Goal: Task Accomplishment & Management: Use online tool/utility

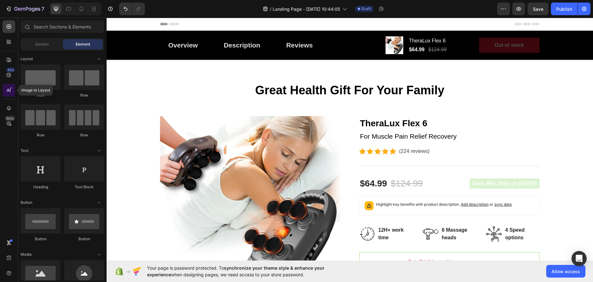
click at [14, 93] on div at bounding box center [9, 90] width 13 height 13
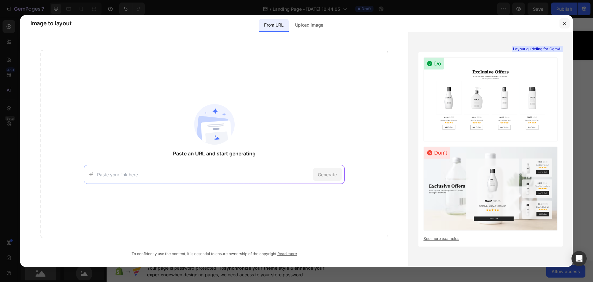
click at [561, 25] on button "button" at bounding box center [564, 23] width 10 height 10
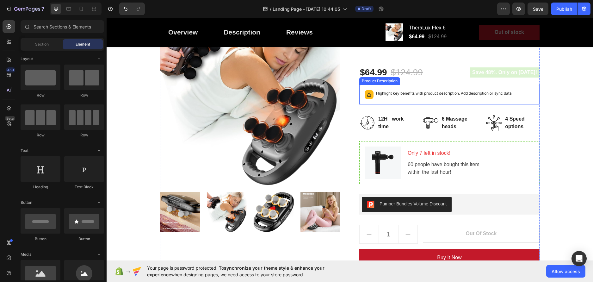
scroll to position [126, 0]
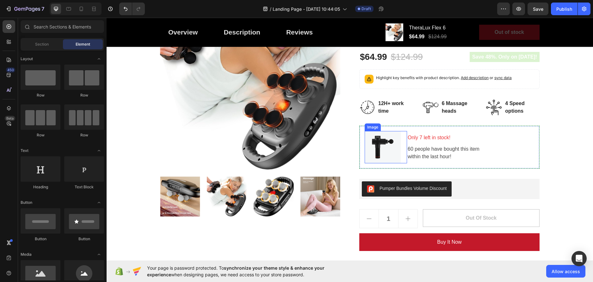
click at [375, 146] on img at bounding box center [382, 147] width 36 height 32
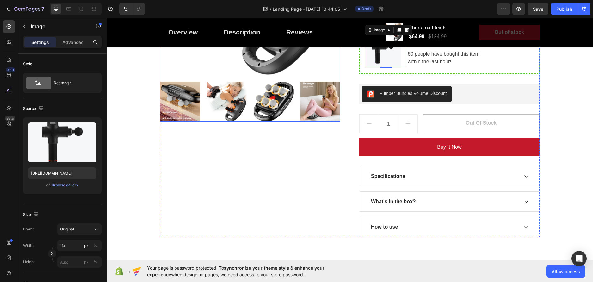
click at [222, 102] on img at bounding box center [227, 102] width 40 height 40
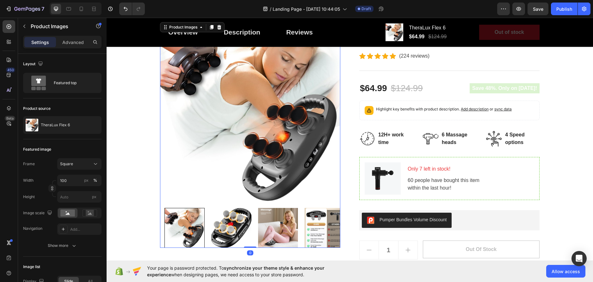
scroll to position [95, 0]
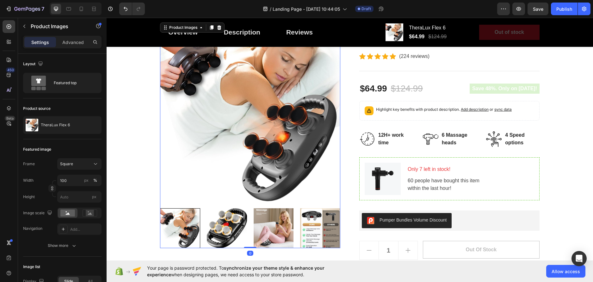
click at [233, 215] on img at bounding box center [227, 228] width 40 height 40
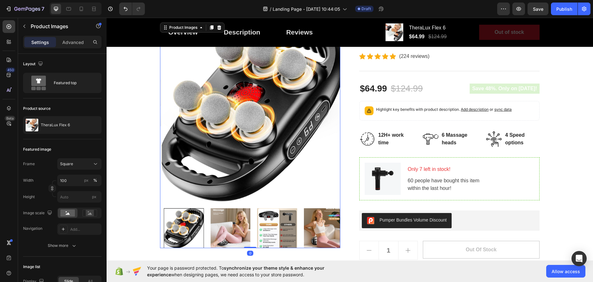
click at [249, 217] on div at bounding box center [250, 228] width 180 height 40
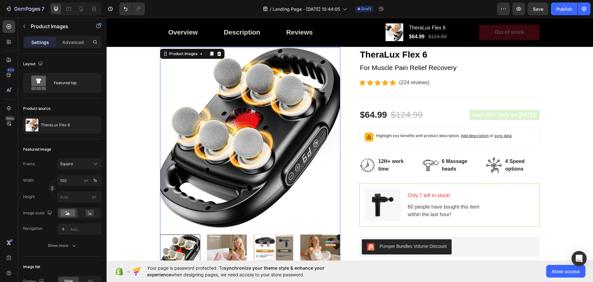
scroll to position [0, 0]
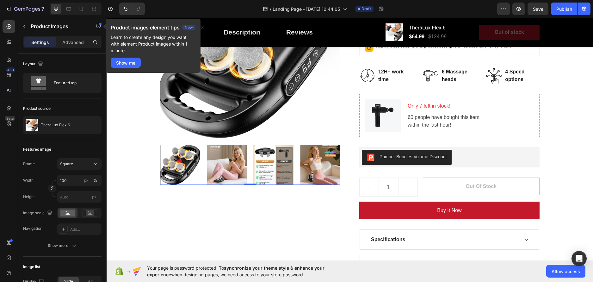
click at [227, 166] on img at bounding box center [227, 165] width 40 height 40
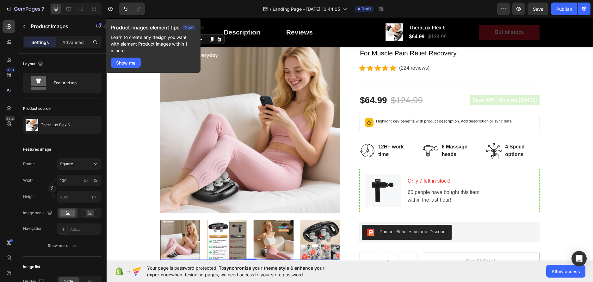
scroll to position [95, 0]
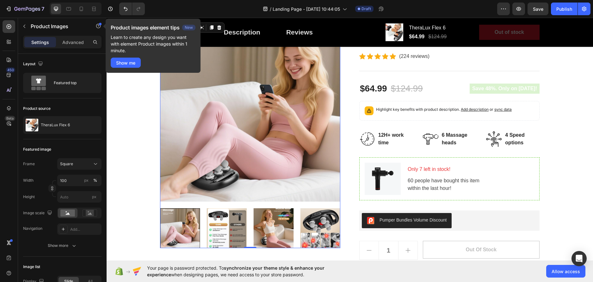
click at [261, 220] on img at bounding box center [273, 228] width 40 height 40
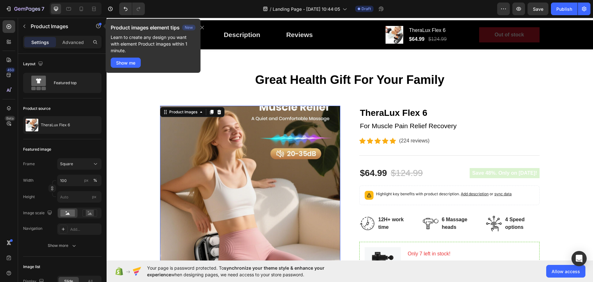
scroll to position [32, 0]
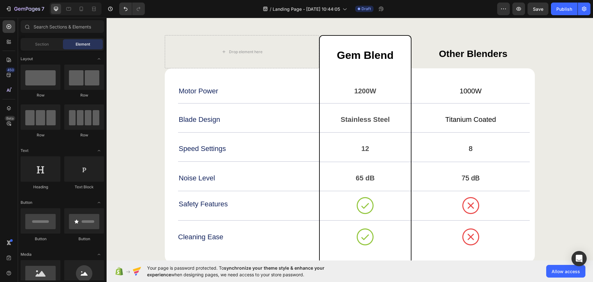
scroll to position [1517, 0]
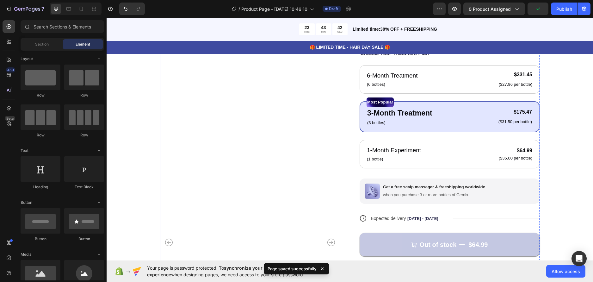
scroll to position [158, 0]
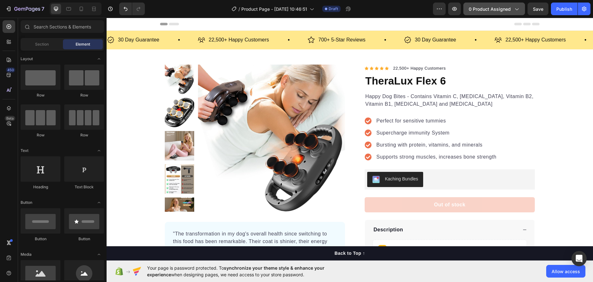
click at [507, 11] on span "0 product assigned" at bounding box center [489, 9] width 42 height 7
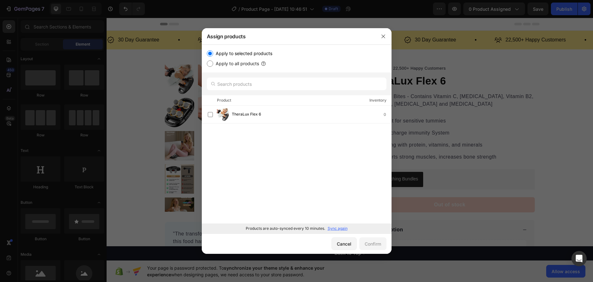
drag, startPoint x: 404, startPoint y: 20, endPoint x: 508, endPoint y: 40, distance: 106.2
click at [508, 40] on div at bounding box center [296, 141] width 593 height 282
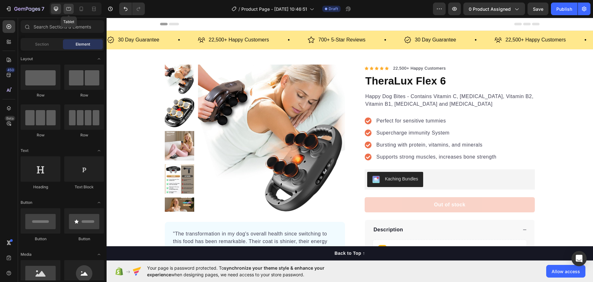
click at [74, 7] on div at bounding box center [69, 9] width 10 height 10
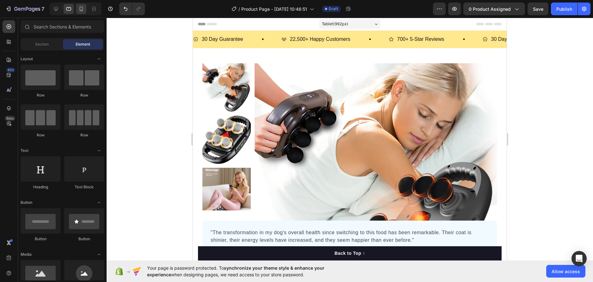
click at [80, 7] on icon at bounding box center [81, 9] width 6 height 6
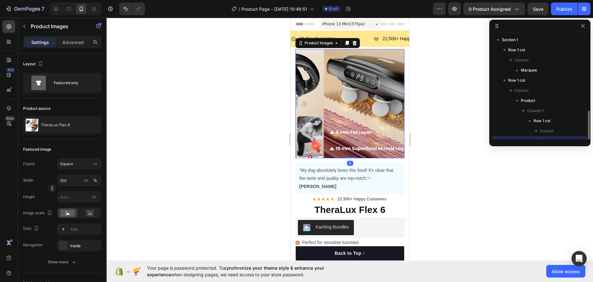
scroll to position [59, 0]
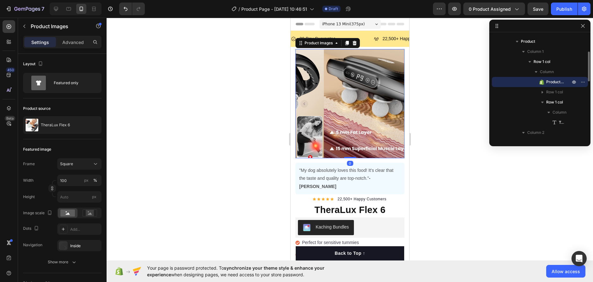
click at [339, 89] on img at bounding box center [377, 103] width 109 height 109
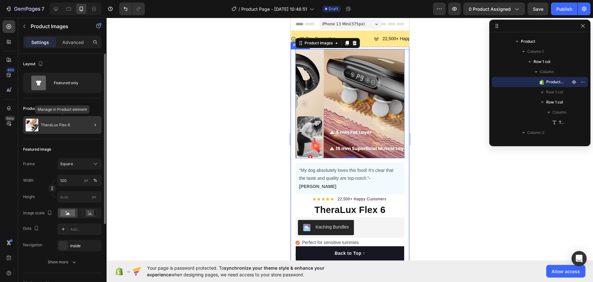
click at [59, 121] on div "TheraLux Flex 6" at bounding box center [62, 125] width 78 height 18
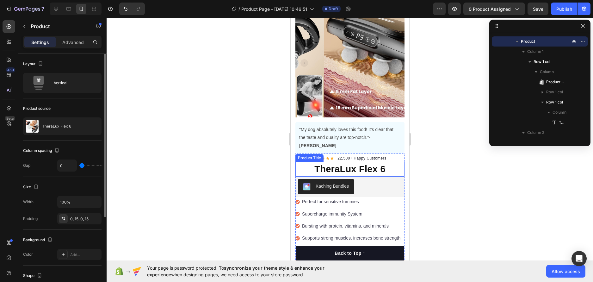
scroll to position [0, 0]
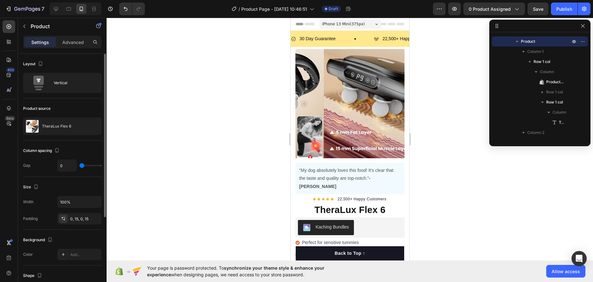
click at [350, 24] on span "iPhone 13 Mini ( 375 px)" at bounding box center [343, 24] width 43 height 6
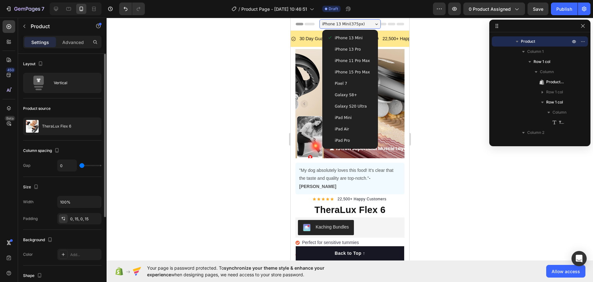
click at [352, 73] on span "iPhone 15 Pro Max" at bounding box center [351, 72] width 35 height 6
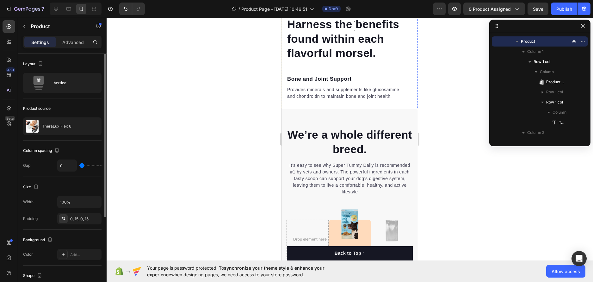
scroll to position [917, 0]
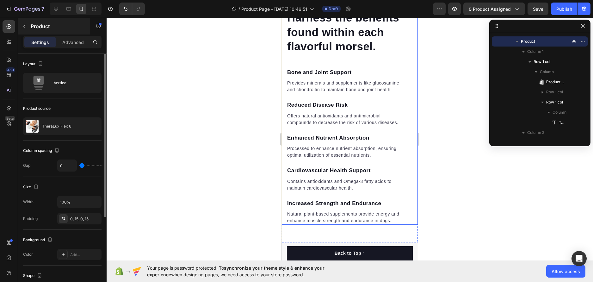
click at [31, 25] on p "Product" at bounding box center [58, 26] width 54 height 8
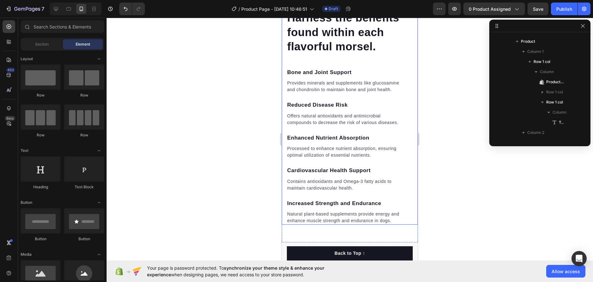
scroll to position [95, 0]
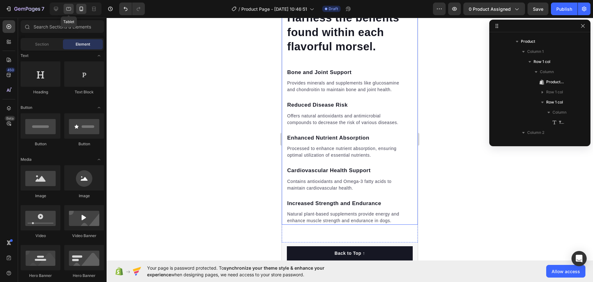
click at [65, 10] on icon at bounding box center [68, 9] width 6 height 6
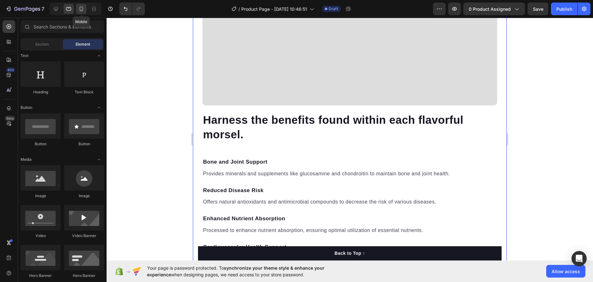
click at [79, 9] on icon at bounding box center [81, 9] width 6 height 6
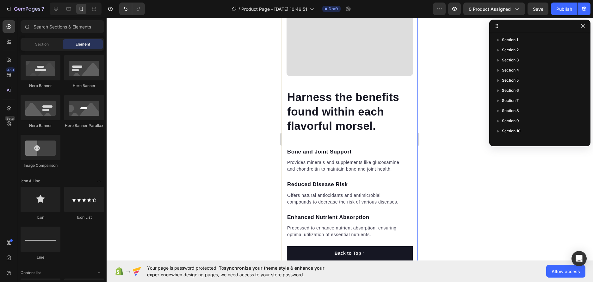
scroll to position [126, 0]
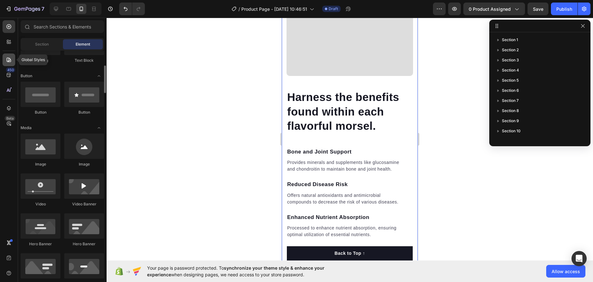
click at [8, 58] on icon at bounding box center [9, 60] width 6 height 6
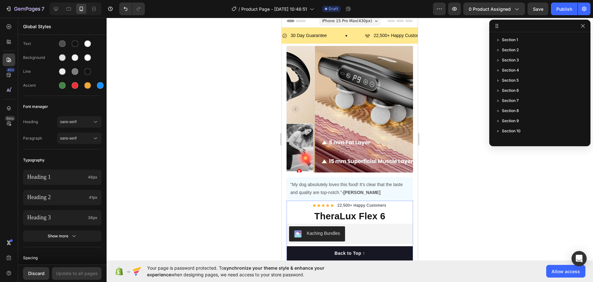
scroll to position [0, 0]
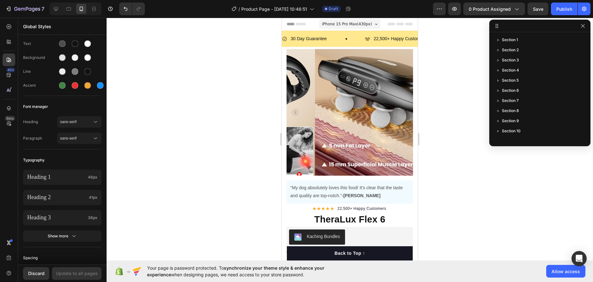
click at [311, 26] on div "Header" at bounding box center [350, 24] width 126 height 13
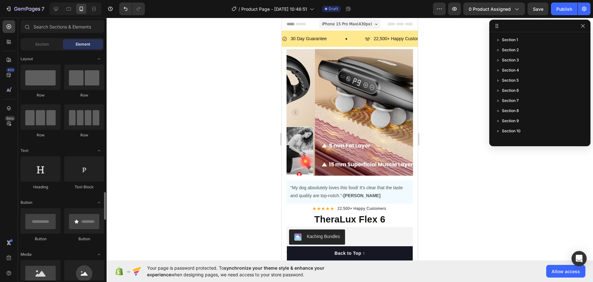
scroll to position [126, 0]
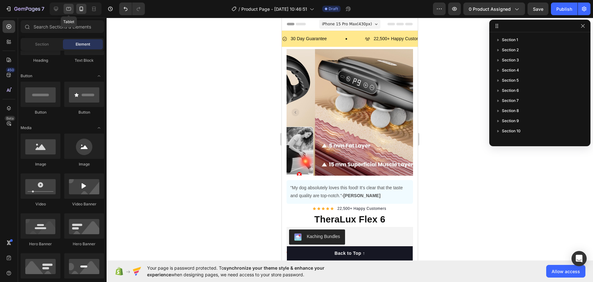
click at [65, 10] on icon at bounding box center [68, 9] width 6 height 6
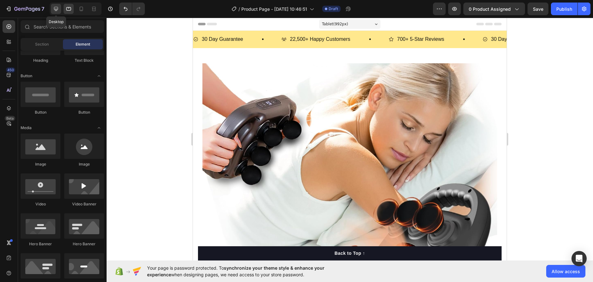
click at [58, 9] on icon at bounding box center [56, 9] width 4 height 4
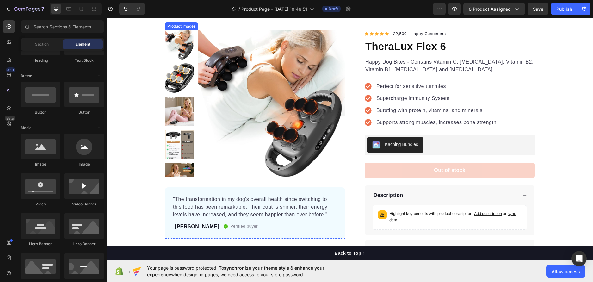
scroll to position [32, 0]
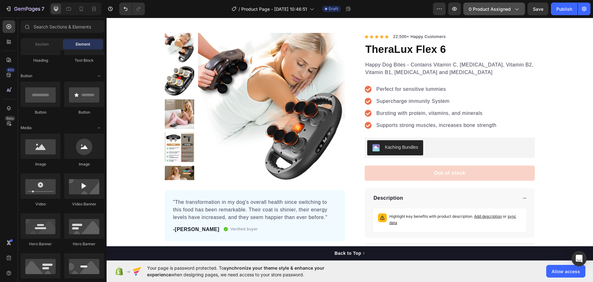
click at [490, 9] on span "0 product assigned" at bounding box center [489, 9] width 42 height 7
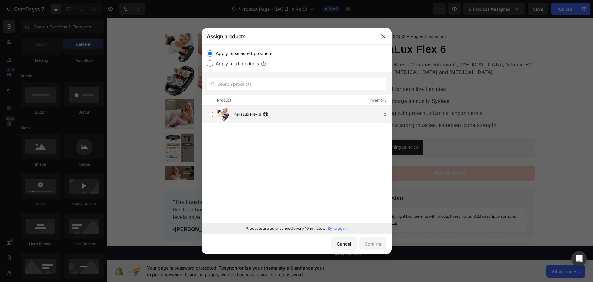
click at [281, 116] on div "TheraLux Flex 6 0" at bounding box center [311, 114] width 159 height 7
click at [372, 245] on div "Confirm" at bounding box center [372, 243] width 16 height 7
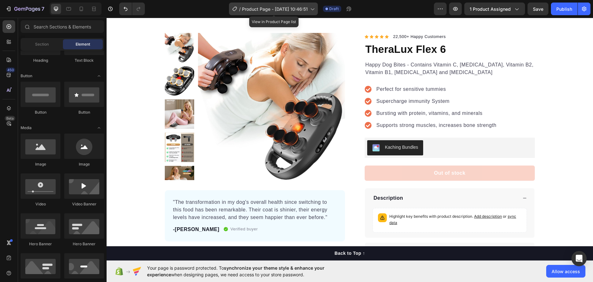
click at [303, 4] on div "/ Product Page - Sep 27, 10:46:51" at bounding box center [273, 9] width 89 height 13
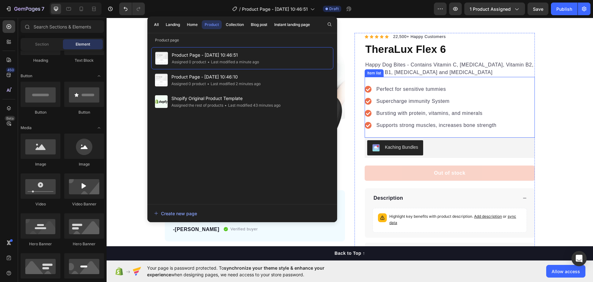
click at [420, 78] on div "Perfect for sensitive tummies Supercharge immunity System Bursting with protein…" at bounding box center [449, 107] width 170 height 61
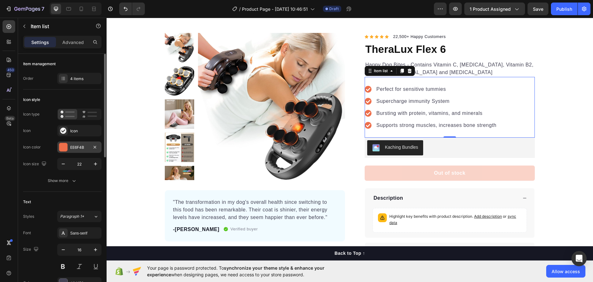
click at [75, 143] on div "EE6F4B" at bounding box center [79, 146] width 44 height 11
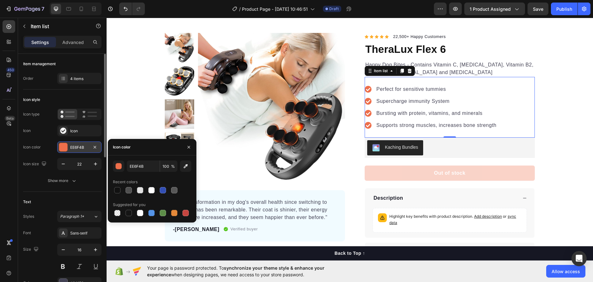
click at [73, 145] on div "EE6F4B" at bounding box center [79, 147] width 18 height 6
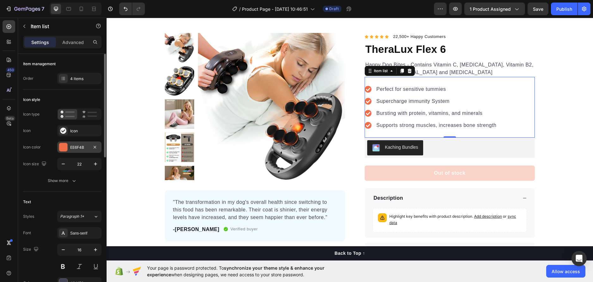
click at [79, 146] on div "EE6F4B" at bounding box center [79, 147] width 18 height 6
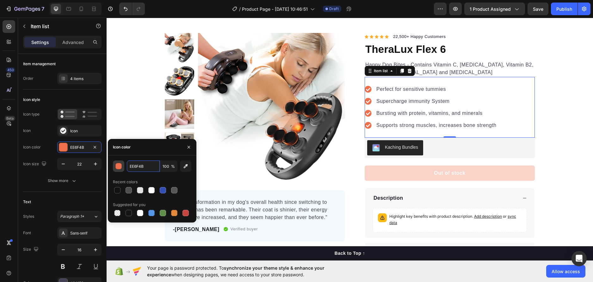
paste input "3894AF"
type input "3894AF"
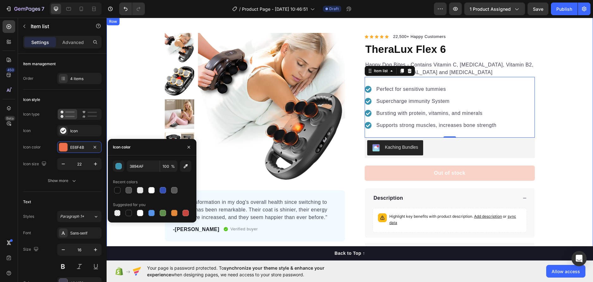
click at [118, 116] on div "Product Images "The transformation in my dog's overall health since switching t…" at bounding box center [350, 147] width 486 height 229
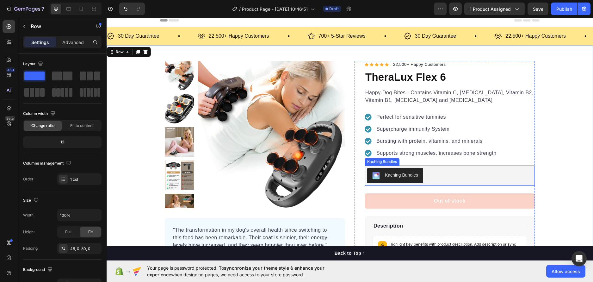
scroll to position [0, 0]
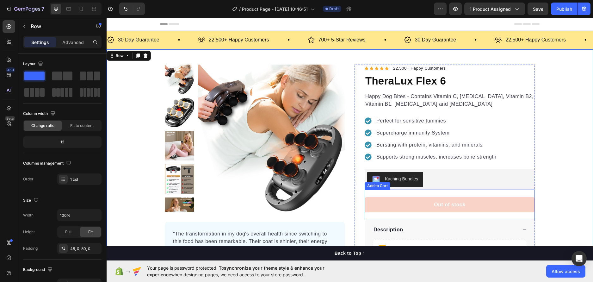
click at [407, 202] on button "Out of stock" at bounding box center [449, 204] width 170 height 15
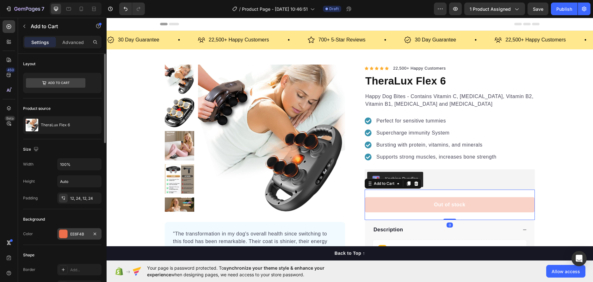
click at [78, 236] on div "EE6F4B" at bounding box center [79, 234] width 18 height 6
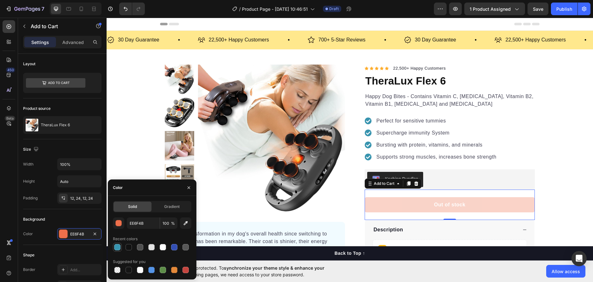
click at [118, 246] on div at bounding box center [117, 247] width 6 height 6
type input "3894AF"
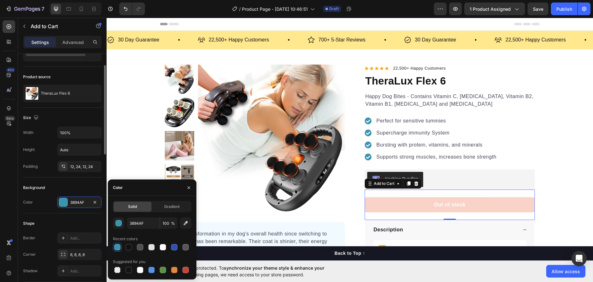
scroll to position [63, 0]
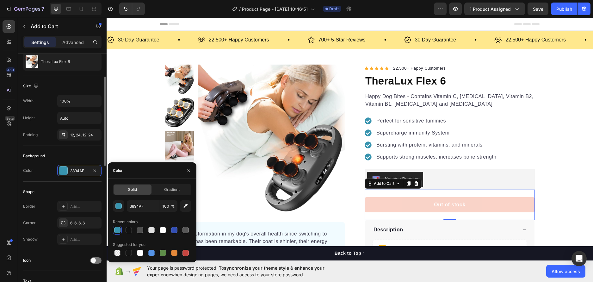
click at [51, 179] on div "Background Color 3894AF" at bounding box center [62, 164] width 78 height 36
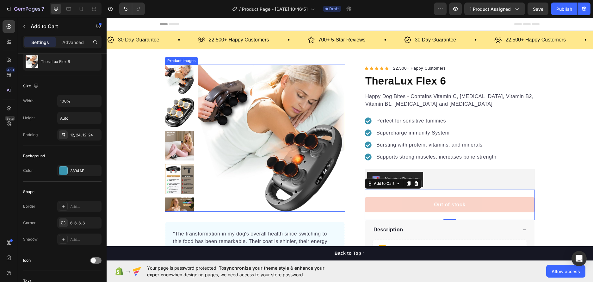
click at [319, 211] on img at bounding box center [271, 137] width 147 height 147
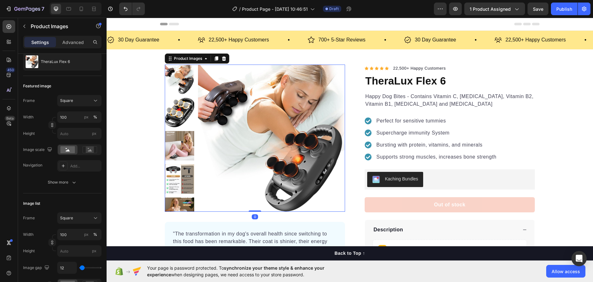
scroll to position [0, 0]
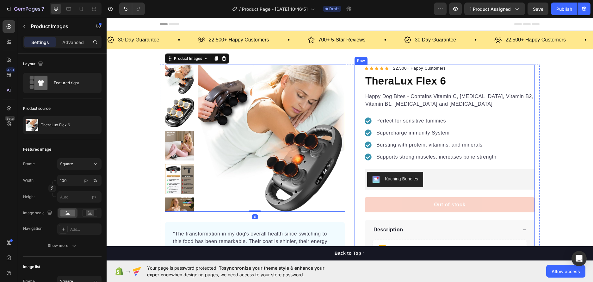
click at [386, 204] on button "Out of stock" at bounding box center [449, 204] width 170 height 15
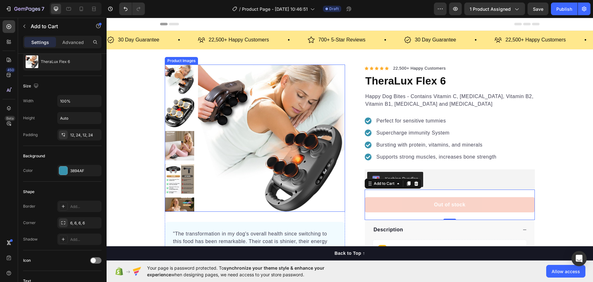
click at [375, 45] on div "700+ 5-Star Reviews Item List" at bounding box center [355, 39] width 96 height 11
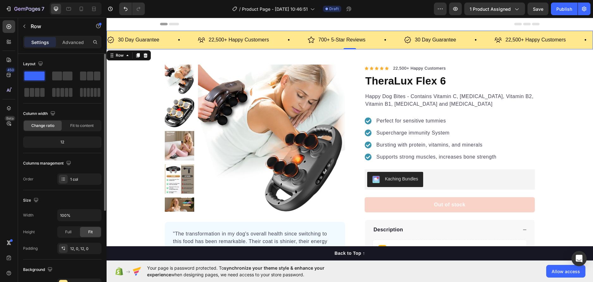
click at [394, 47] on div "30 Day Guarantee Item List 22,500+ Happy Customers Item List 700+ 5-Star Review…" at bounding box center [350, 40] width 486 height 19
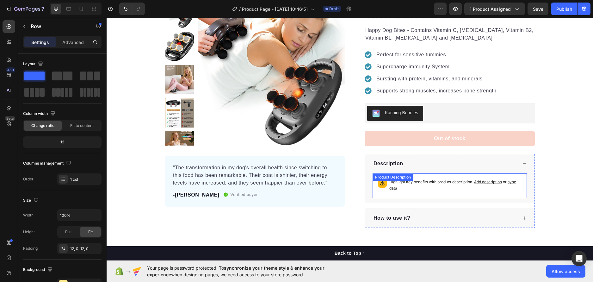
scroll to position [63, 0]
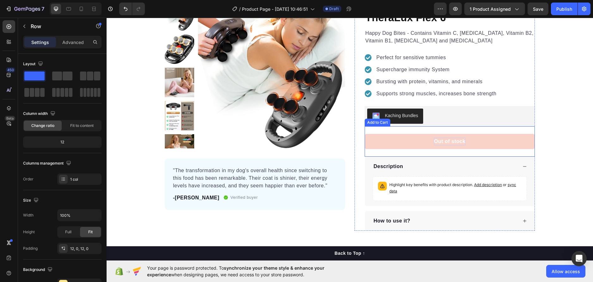
click at [441, 143] on div "Out of stock" at bounding box center [449, 142] width 31 height 8
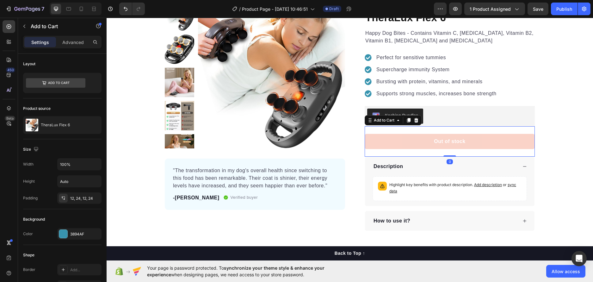
click at [416, 146] on button "Out of stock" at bounding box center [449, 141] width 170 height 15
click at [398, 137] on button "Out of stock" at bounding box center [449, 141] width 170 height 15
click at [74, 47] on div "Settings Advanced" at bounding box center [62, 42] width 78 height 13
click at [72, 45] on p "Advanced" at bounding box center [72, 42] width 21 height 7
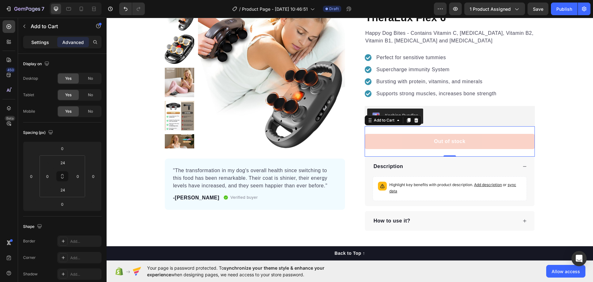
click at [48, 42] on p "Settings" at bounding box center [40, 42] width 18 height 7
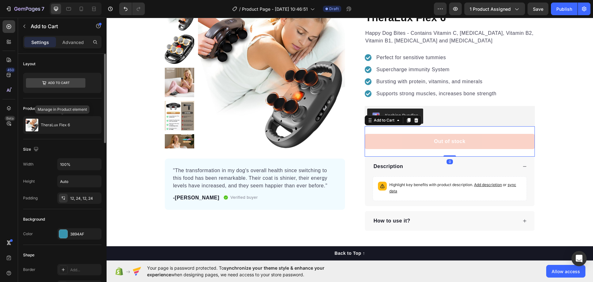
scroll to position [95, 0]
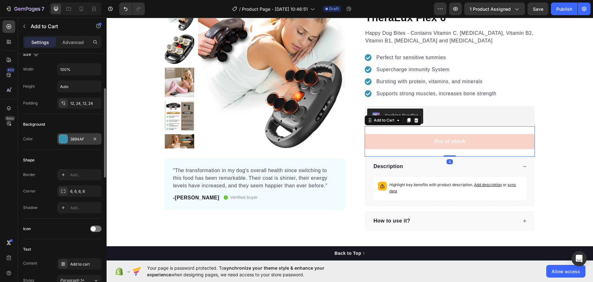
click at [86, 137] on div "3894AF" at bounding box center [79, 139] width 18 height 6
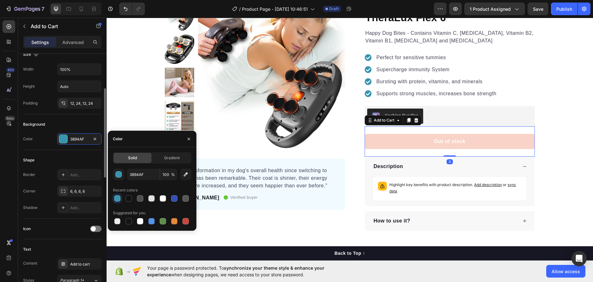
scroll to position [158, 0]
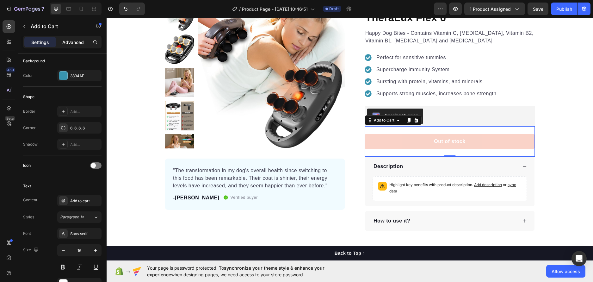
click at [79, 43] on p "Advanced" at bounding box center [72, 42] width 21 height 7
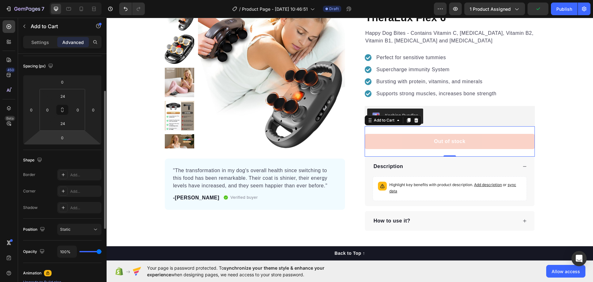
scroll to position [193, 0]
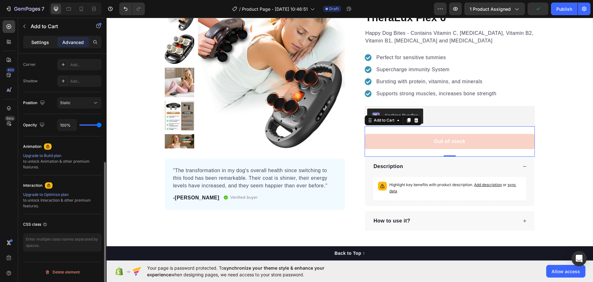
click at [47, 42] on p "Settings" at bounding box center [40, 42] width 18 height 7
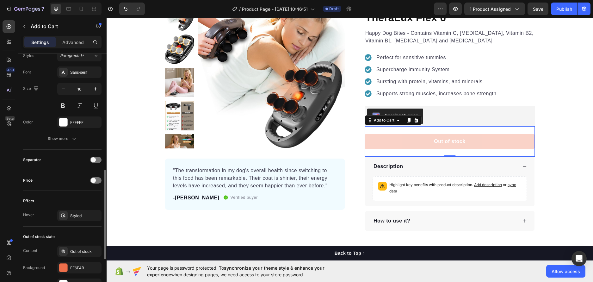
scroll to position [432, 0]
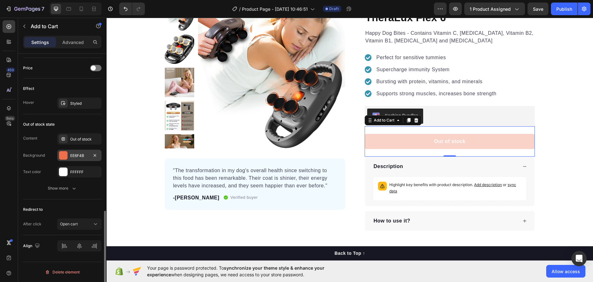
click at [76, 153] on div "EE6F4B" at bounding box center [79, 156] width 18 height 6
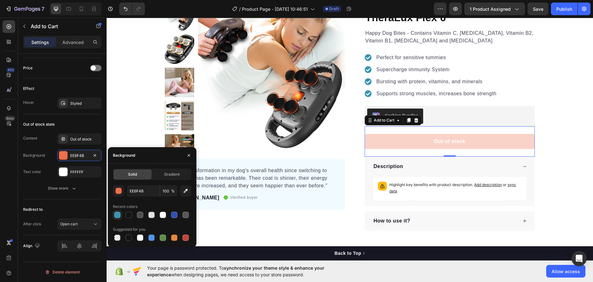
click at [117, 214] on div at bounding box center [117, 214] width 6 height 6
type input "3894AF"
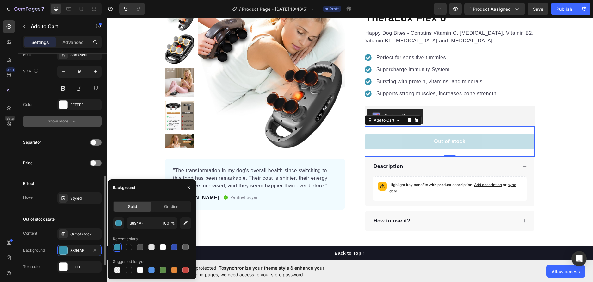
scroll to position [242, 0]
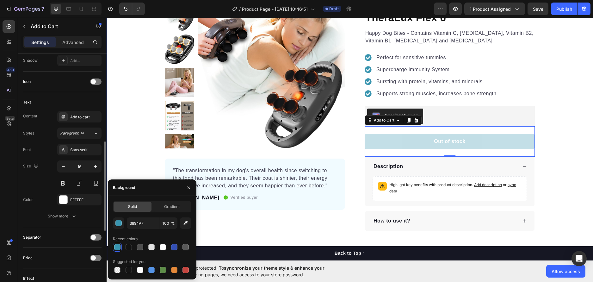
click at [129, 118] on div "Product Images "The transformation in my dog's overall health since switching t…" at bounding box center [350, 115] width 486 height 229
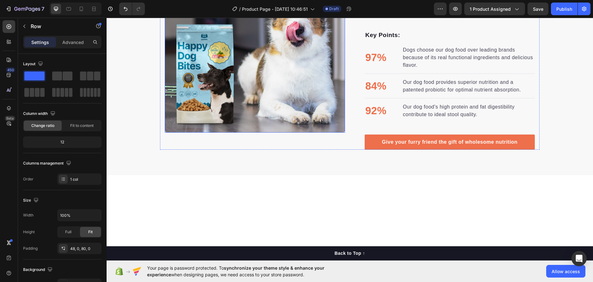
scroll to position [474, 0]
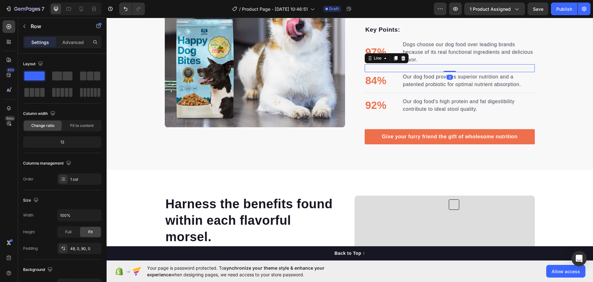
click at [375, 60] on div "Line" at bounding box center [386, 58] width 44 height 10
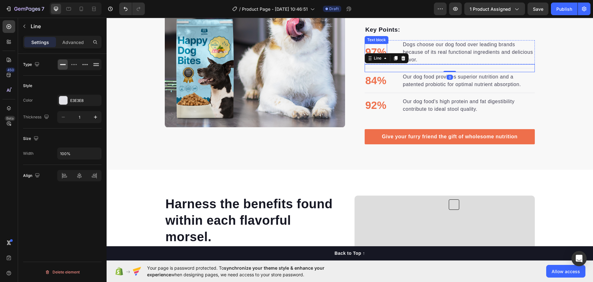
click at [368, 48] on p "97%" at bounding box center [375, 52] width 21 height 16
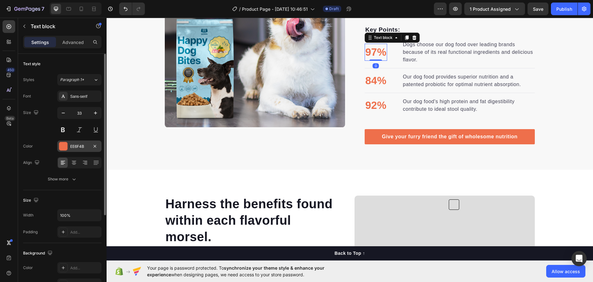
click at [64, 148] on div at bounding box center [63, 146] width 8 height 8
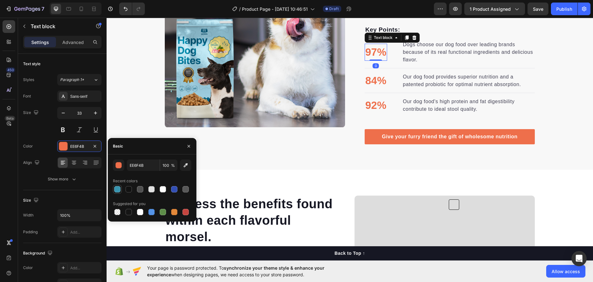
click at [116, 188] on div at bounding box center [117, 189] width 6 height 6
type input "3894AF"
click at [372, 78] on p "84%" at bounding box center [375, 81] width 21 height 16
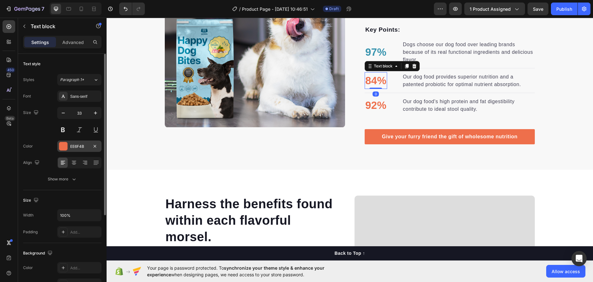
click at [66, 145] on div at bounding box center [63, 146] width 8 height 8
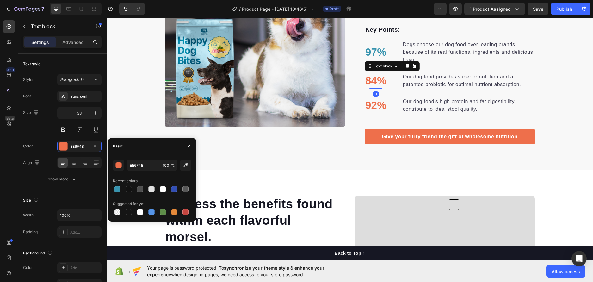
click at [119, 187] on div at bounding box center [117, 189] width 6 height 6
type input "3894AF"
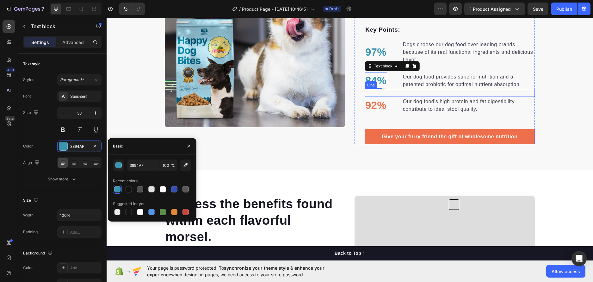
click at [369, 104] on p "92%" at bounding box center [375, 105] width 21 height 16
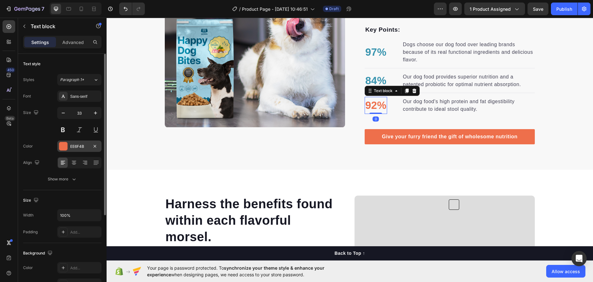
click at [61, 146] on div at bounding box center [63, 146] width 8 height 8
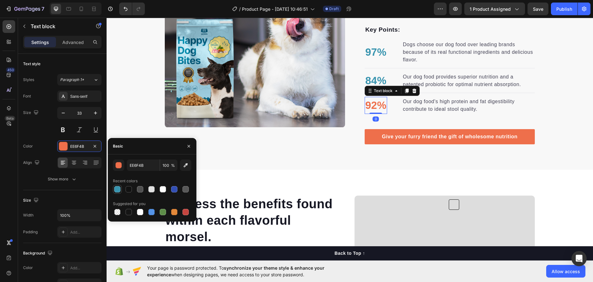
click at [116, 187] on div at bounding box center [117, 189] width 6 height 6
type input "3894AF"
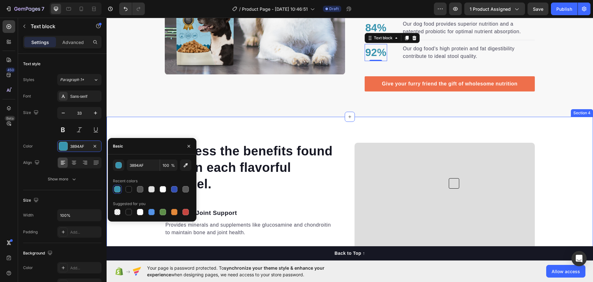
scroll to position [537, 0]
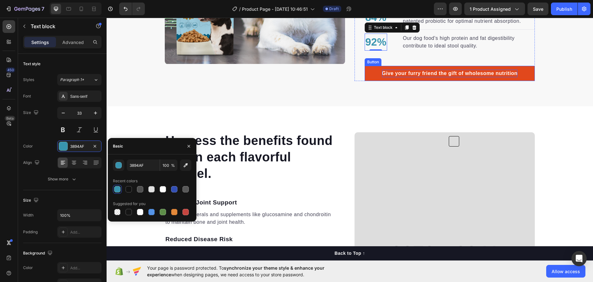
click at [387, 72] on div "Give your furry friend the gift of wholesome nutrition" at bounding box center [450, 74] width 136 height 8
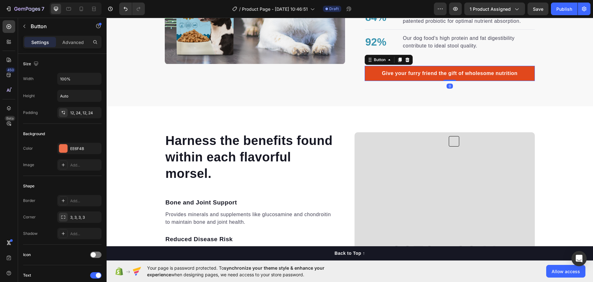
click at [368, 73] on link "Give your furry friend the gift of wholesome nutrition" at bounding box center [449, 73] width 170 height 15
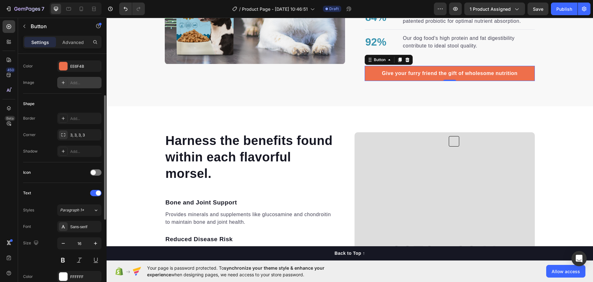
scroll to position [0, 0]
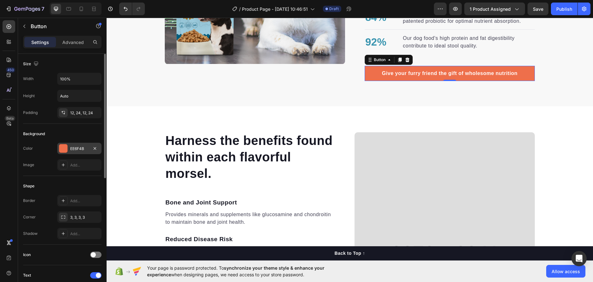
click at [70, 150] on div "EE6F4B" at bounding box center [79, 149] width 18 height 6
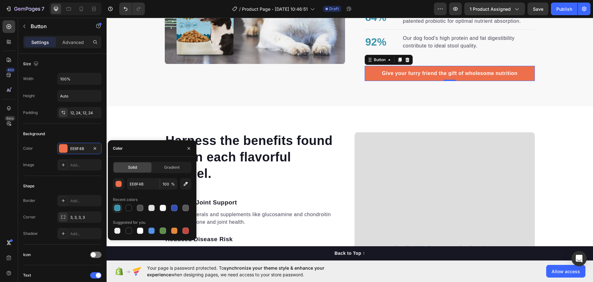
click at [116, 205] on div at bounding box center [117, 208] width 6 height 6
type input "3894AF"
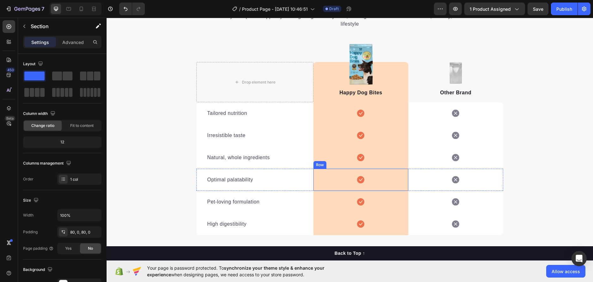
scroll to position [1050, 0]
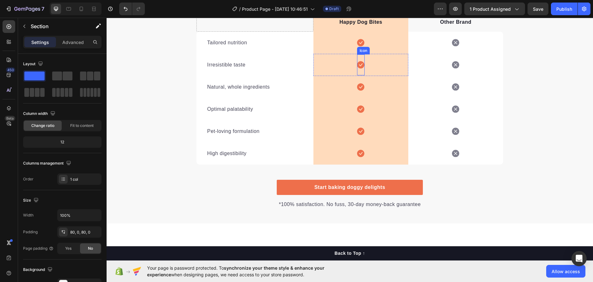
click at [358, 58] on div "Icon" at bounding box center [361, 64] width 8 height 21
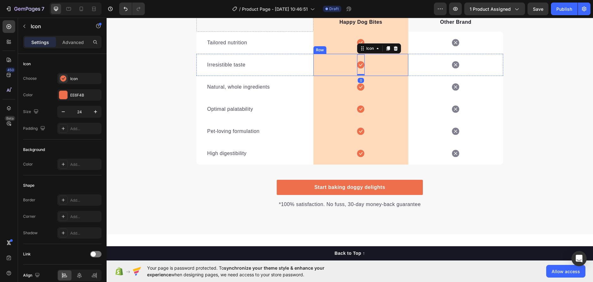
click at [340, 59] on div "Icon 0 Row" at bounding box center [360, 65] width 95 height 22
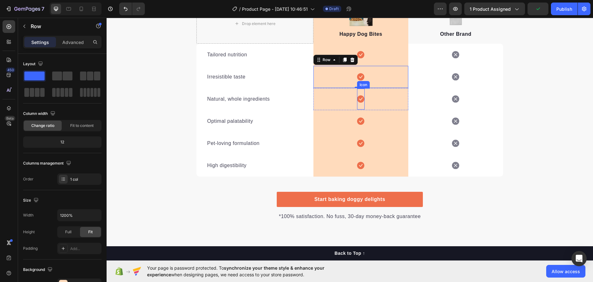
scroll to position [1019, 0]
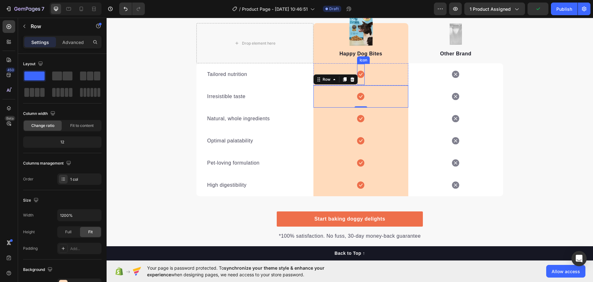
click at [360, 75] on icon at bounding box center [360, 74] width 7 height 7
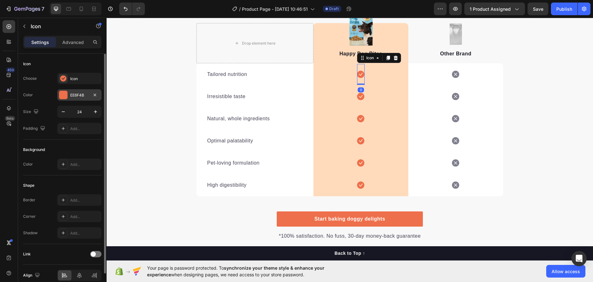
click at [70, 91] on div "EE6F4B" at bounding box center [79, 94] width 44 height 11
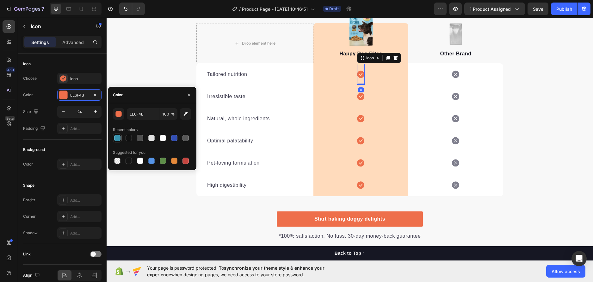
click at [117, 136] on div at bounding box center [117, 138] width 6 height 6
type input "3894AF"
click at [357, 93] on icon at bounding box center [360, 97] width 7 height 8
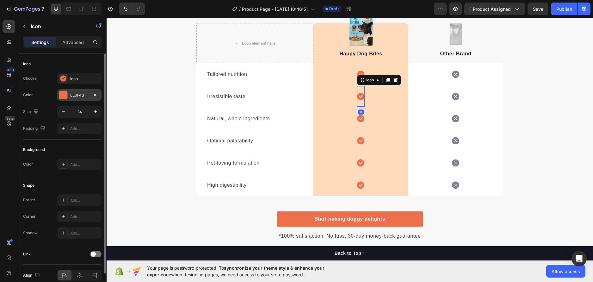
click at [74, 96] on div "EE6F4B" at bounding box center [79, 95] width 18 height 6
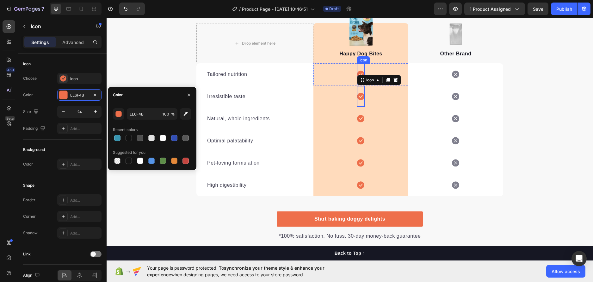
click at [358, 72] on icon at bounding box center [360, 74] width 7 height 7
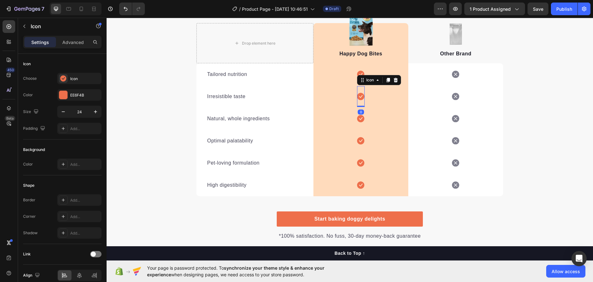
click at [358, 94] on icon at bounding box center [360, 96] width 7 height 7
click at [358, 72] on icon at bounding box center [360, 74] width 7 height 7
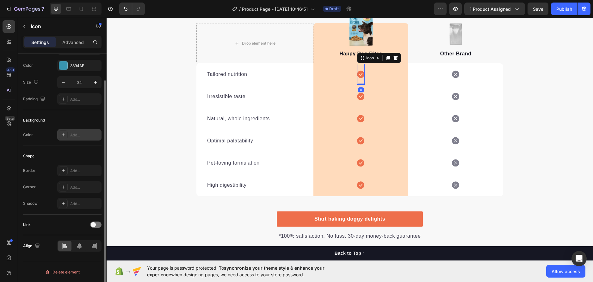
scroll to position [0, 0]
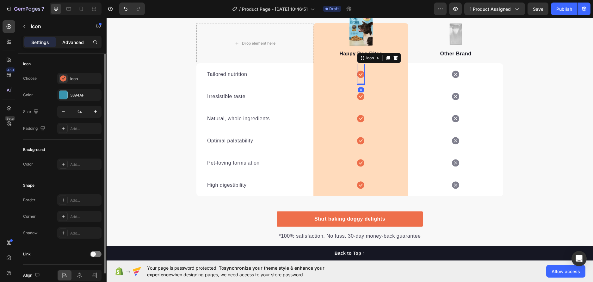
click at [69, 43] on p "Advanced" at bounding box center [72, 42] width 21 height 7
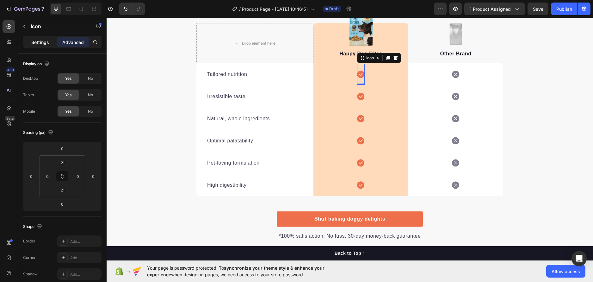
click at [44, 42] on p "Settings" at bounding box center [40, 42] width 18 height 7
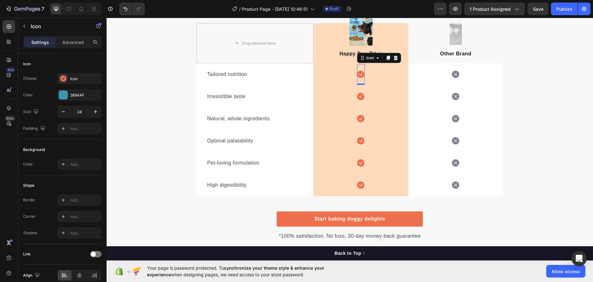
click at [358, 74] on icon at bounding box center [360, 74] width 7 height 7
click at [360, 73] on icon at bounding box center [360, 74] width 7 height 8
click at [372, 76] on div "Icon 0 Row" at bounding box center [360, 74] width 95 height 22
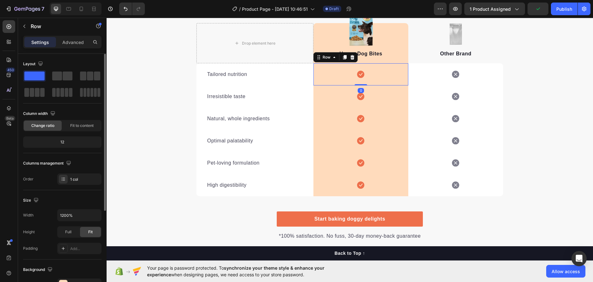
click at [41, 78] on span at bounding box center [34, 75] width 20 height 9
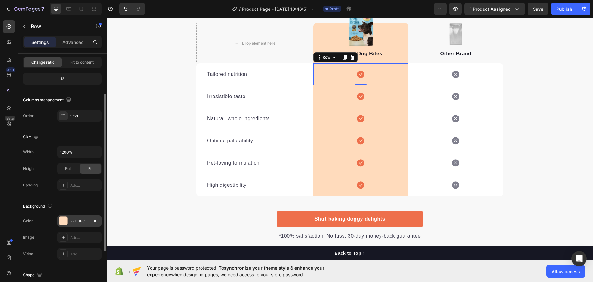
click at [73, 221] on div "FFDBBC" at bounding box center [79, 221] width 18 height 6
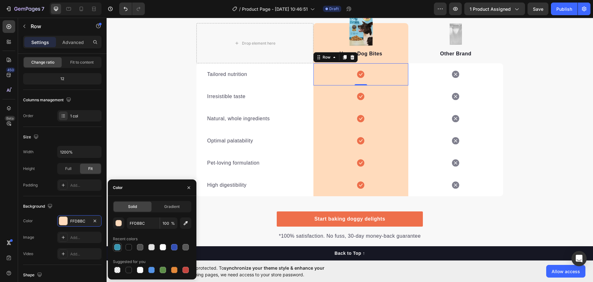
click at [118, 245] on div at bounding box center [117, 247] width 6 height 6
type input "3894AF"
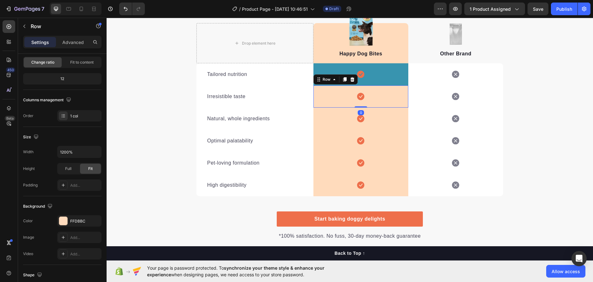
click at [385, 94] on div "Icon Row 0" at bounding box center [360, 96] width 95 height 22
click at [397, 69] on div "Icon Row" at bounding box center [360, 74] width 95 height 22
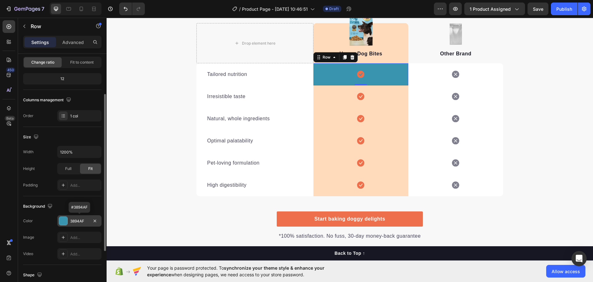
click at [85, 218] on div "3894AF" at bounding box center [79, 221] width 18 height 6
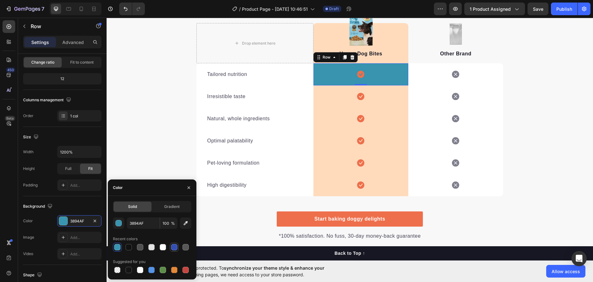
click at [171, 248] on div at bounding box center [174, 247] width 6 height 6
type input "334FB4"
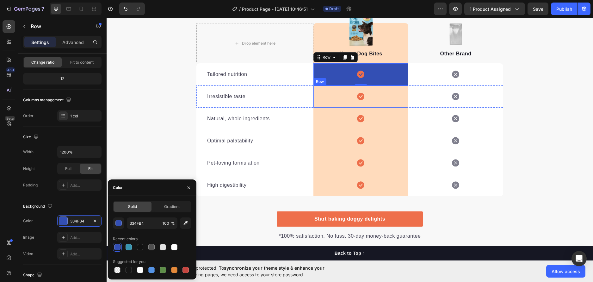
click at [382, 91] on div "Icon Row" at bounding box center [360, 96] width 95 height 22
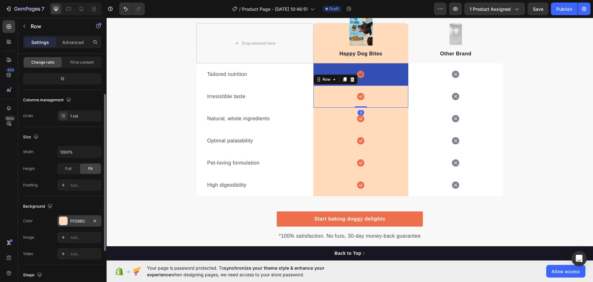
click at [87, 220] on div "FFDBBC" at bounding box center [79, 221] width 18 height 6
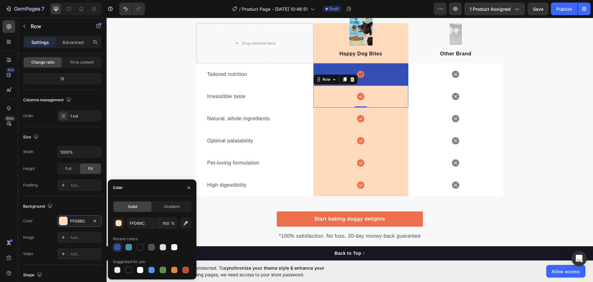
drag, startPoint x: 115, startPoint y: 246, endPoint x: 245, endPoint y: 83, distance: 208.1
click at [115, 246] on div at bounding box center [117, 247] width 6 height 6
type input "334FB4"
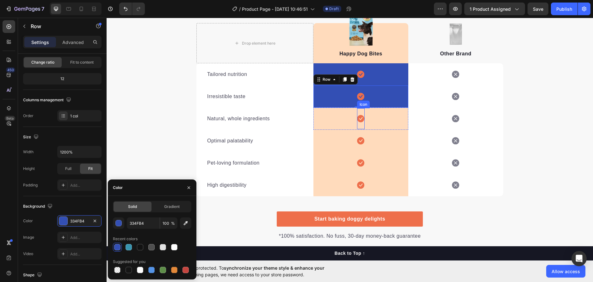
click at [371, 122] on div "Icon Row" at bounding box center [360, 118] width 95 height 22
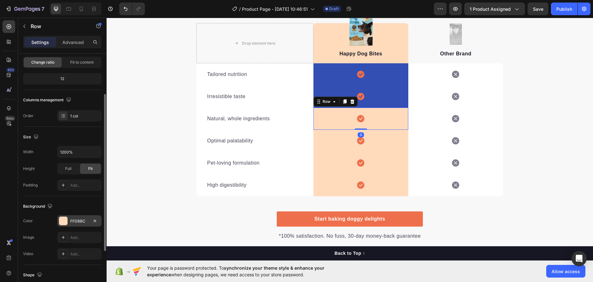
click at [71, 223] on div "FFDBBC" at bounding box center [79, 221] width 18 height 6
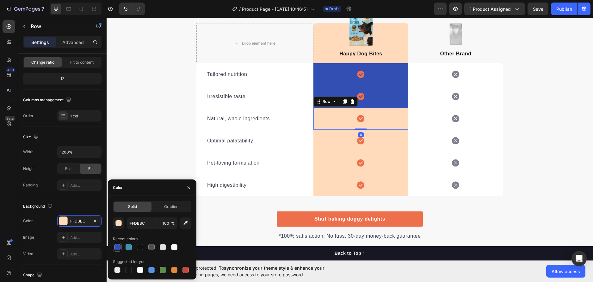
click at [118, 248] on div at bounding box center [117, 247] width 6 height 6
type input "334FB4"
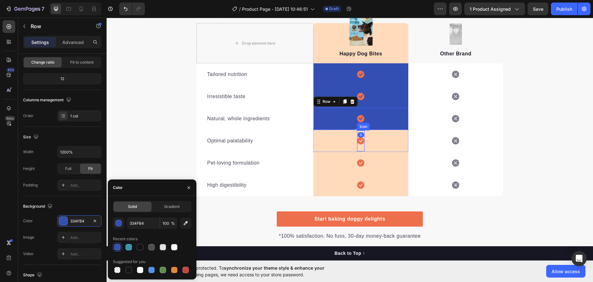
click at [378, 136] on div "Icon Row" at bounding box center [360, 141] width 95 height 22
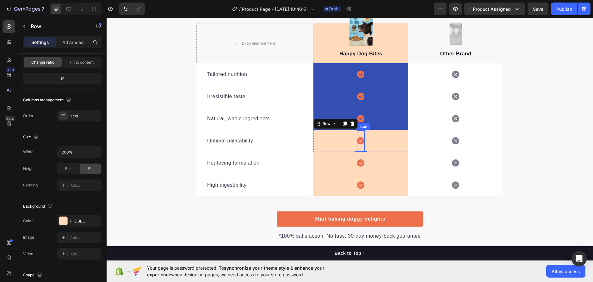
click at [373, 139] on div "Icon Row 0" at bounding box center [360, 141] width 95 height 22
click at [74, 218] on div "FFDBBC" at bounding box center [79, 221] width 18 height 6
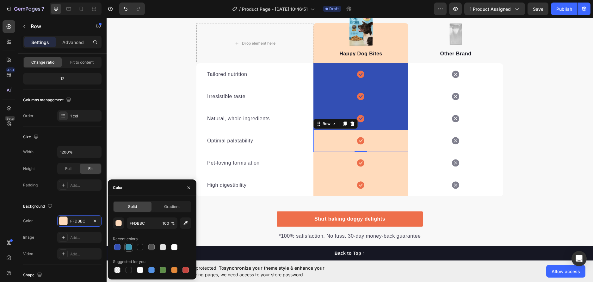
click at [114, 246] on div at bounding box center [117, 247] width 6 height 6
type input "334FB4"
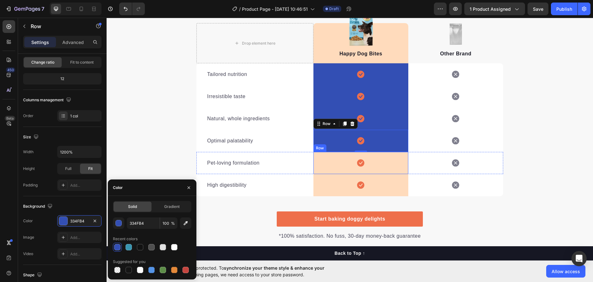
click at [379, 158] on div "Icon Row" at bounding box center [360, 163] width 95 height 22
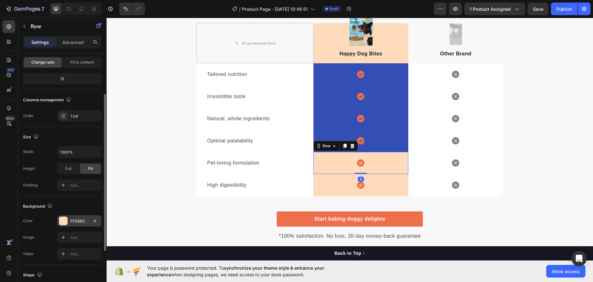
click at [75, 222] on div "FFDBBC" at bounding box center [79, 221] width 18 height 6
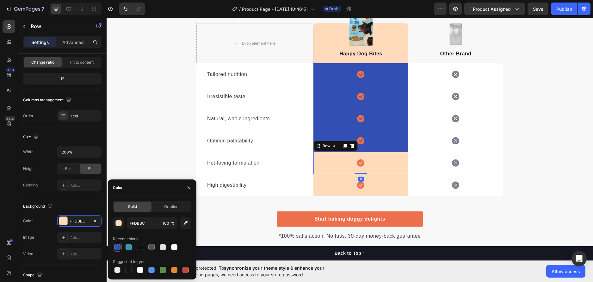
click at [117, 247] on div at bounding box center [117, 247] width 6 height 6
type input "334FB4"
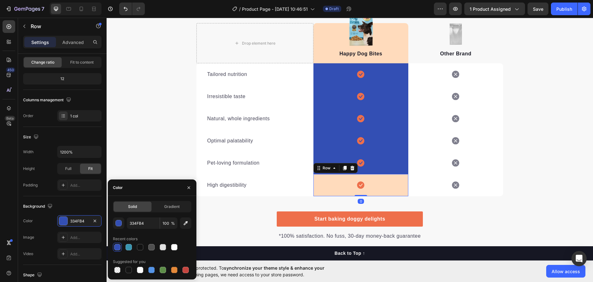
click at [380, 177] on div "Icon Row 0" at bounding box center [360, 185] width 95 height 22
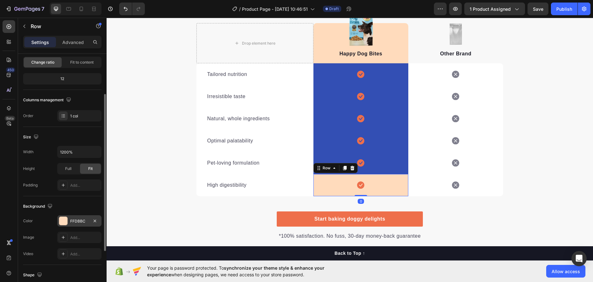
click at [67, 217] on div at bounding box center [63, 220] width 9 height 9
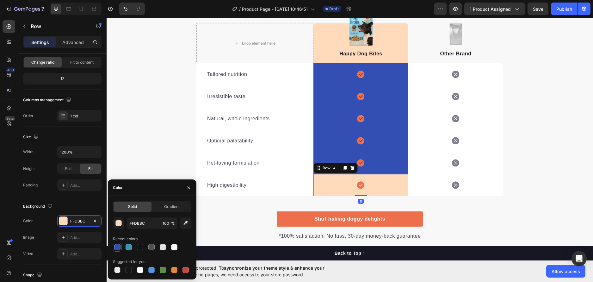
click at [119, 246] on div at bounding box center [117, 247] width 6 height 6
type input "334FB4"
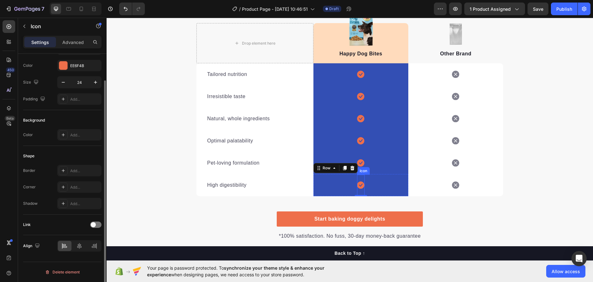
click at [357, 184] on icon at bounding box center [360, 184] width 7 height 7
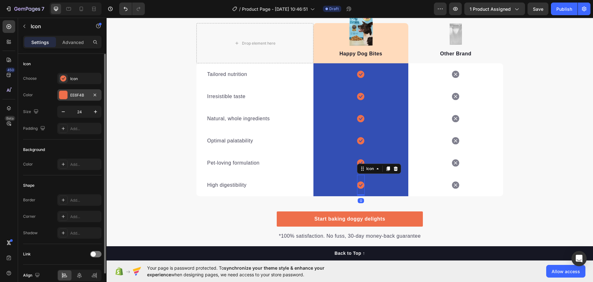
click at [73, 91] on div "EE6F4B" at bounding box center [79, 94] width 44 height 11
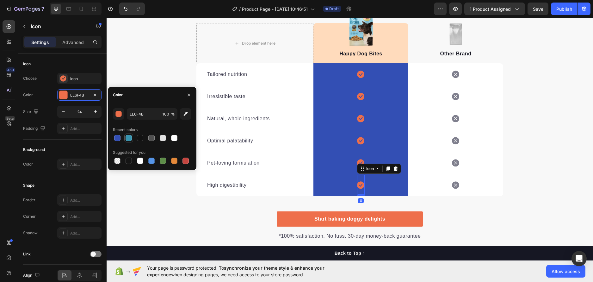
click at [131, 138] on div at bounding box center [128, 138] width 6 height 6
type input "3894AF"
click at [126, 138] on div at bounding box center [128, 138] width 6 height 6
click at [129, 138] on div at bounding box center [128, 138] width 6 height 6
click at [357, 74] on icon at bounding box center [360, 74] width 7 height 7
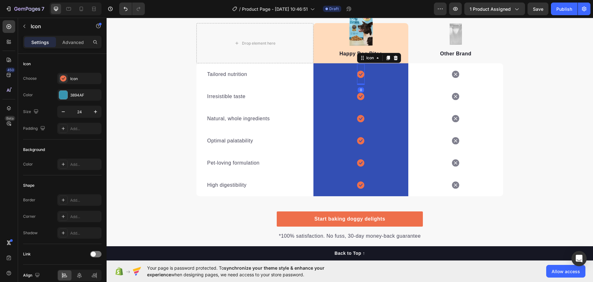
click at [357, 73] on icon at bounding box center [360, 74] width 7 height 7
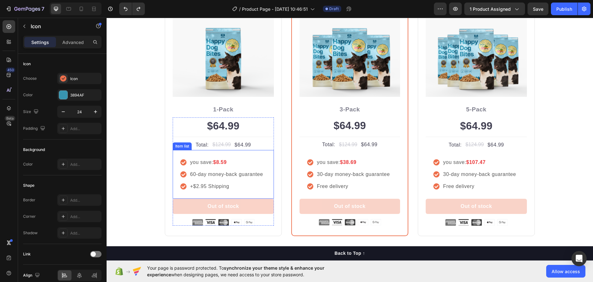
scroll to position [1367, 0]
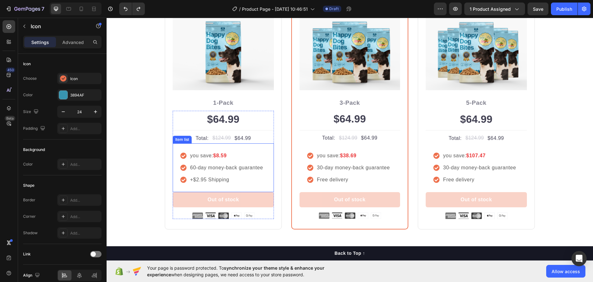
click at [180, 157] on icon at bounding box center [183, 156] width 6 height 6
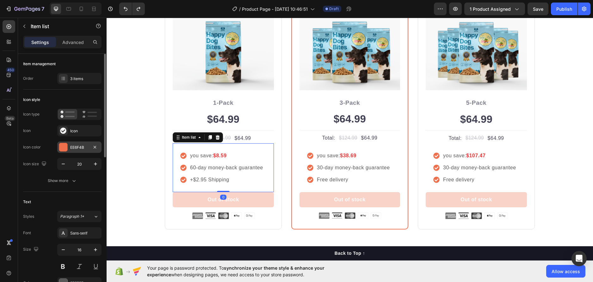
click at [67, 142] on div "EE6F4B" at bounding box center [79, 146] width 44 height 11
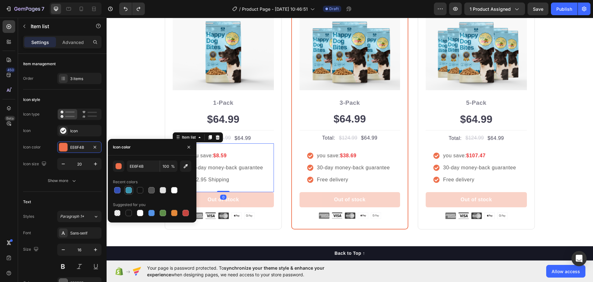
click at [128, 190] on div at bounding box center [128, 190] width 6 height 6
type input "3894AF"
click at [309, 156] on icon at bounding box center [310, 155] width 6 height 6
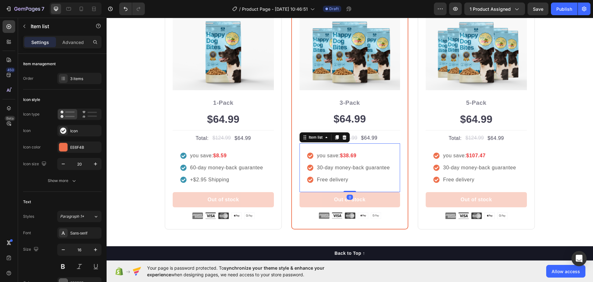
click at [309, 157] on icon at bounding box center [310, 155] width 6 height 6
click at [77, 147] on div "EE6F4B" at bounding box center [79, 147] width 18 height 6
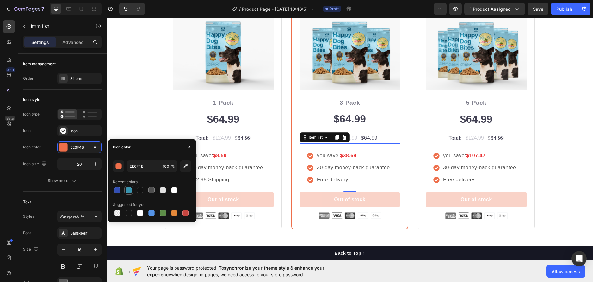
click at [125, 190] on div at bounding box center [129, 190] width 8 height 8
type input "3894AF"
click at [434, 156] on icon at bounding box center [436, 155] width 6 height 6
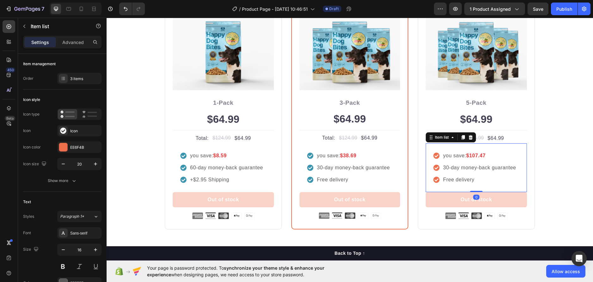
click at [429, 157] on div "you save: $107.47 30-day money-back guarantee Free delivery" at bounding box center [475, 167] width 101 height 49
click at [72, 142] on div "EE6F4B" at bounding box center [79, 146] width 44 height 11
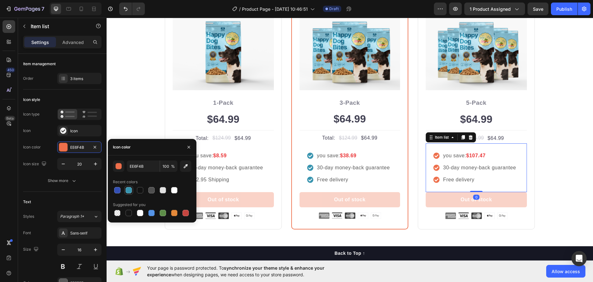
click at [126, 189] on div at bounding box center [128, 190] width 6 height 6
type input "3894AF"
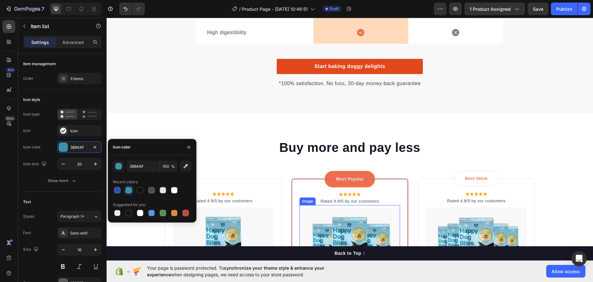
scroll to position [1082, 0]
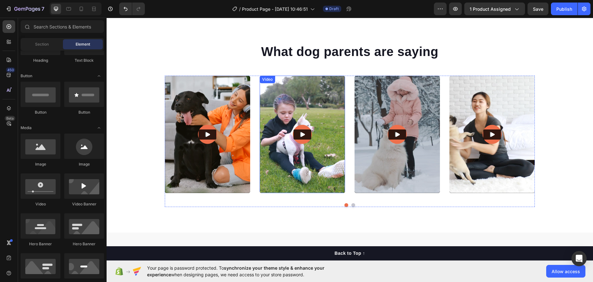
scroll to position [1430, 0]
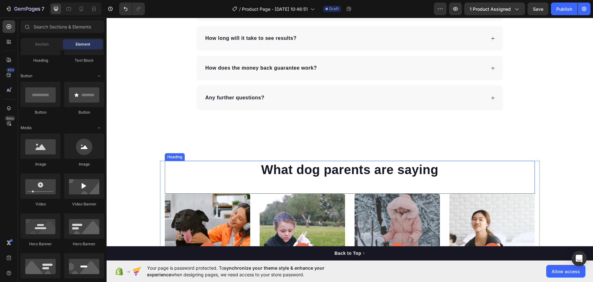
click at [326, 176] on h2 "What dog parents are saying" at bounding box center [350, 170] width 370 height 18
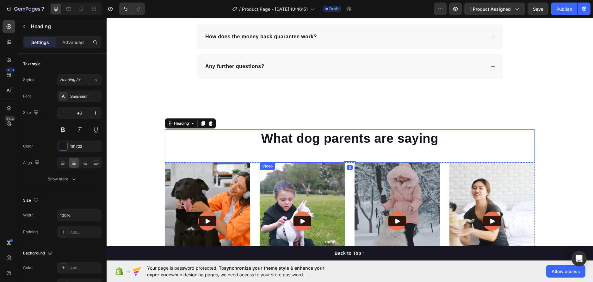
scroll to position [1588, 0]
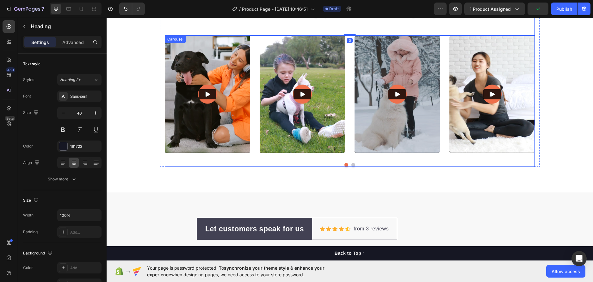
click at [351, 163] on button "Dot" at bounding box center [353, 165] width 4 height 4
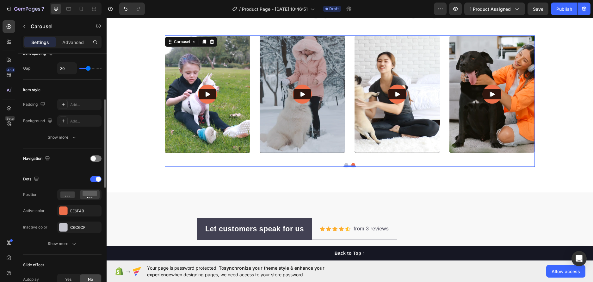
scroll to position [190, 0]
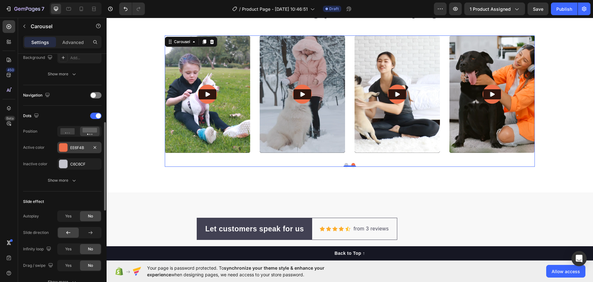
click at [69, 144] on div "EE6F4B" at bounding box center [79, 147] width 44 height 11
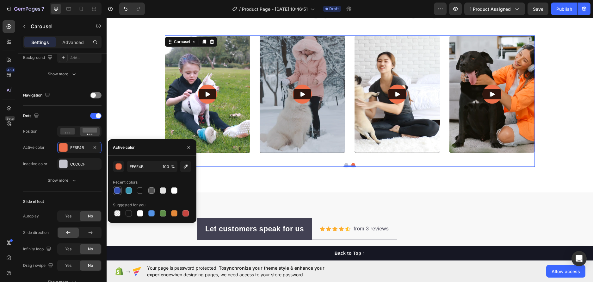
click at [117, 190] on div at bounding box center [117, 190] width 6 height 6
click at [129, 190] on div at bounding box center [128, 190] width 6 height 6
type input "3894AF"
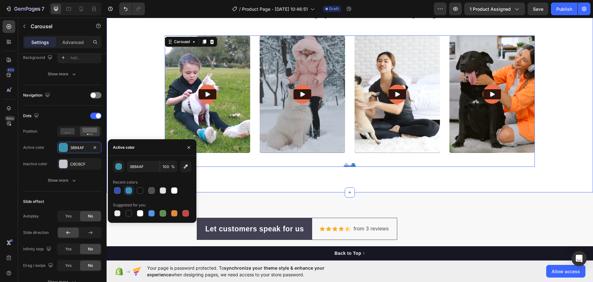
click at [292, 188] on div "What dog parents are saying Heading Video Video Video Video Video Carousel 0 Ro…" at bounding box center [350, 84] width 486 height 215
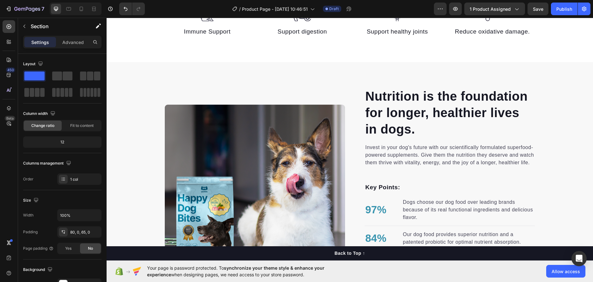
scroll to position [0, 0]
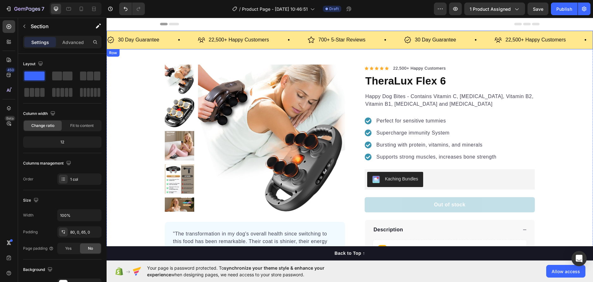
click at [344, 46] on div "30 Day Guarantee Item List 22,500+ Happy Customers Item List 700+ 5-Star Review…" at bounding box center [350, 40] width 486 height 19
click at [358, 47] on div "30 Day Guarantee Item List 22,500+ Happy Customers Item List 700+ 5-Star Review…" at bounding box center [350, 40] width 486 height 19
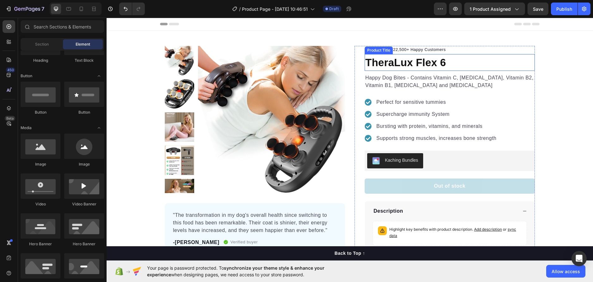
click at [406, 48] on p "22,500+ Happy Customers" at bounding box center [419, 49] width 53 height 6
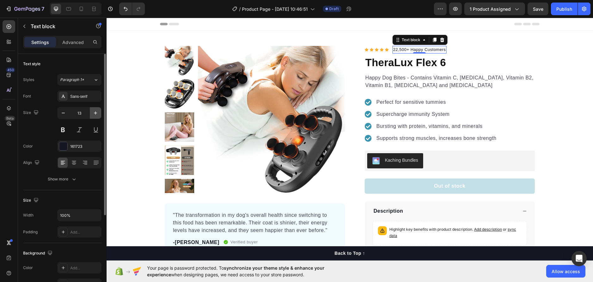
click at [99, 112] on button "button" at bounding box center [95, 112] width 11 height 11
click at [98, 112] on icon "button" at bounding box center [95, 113] width 6 height 6
type input "15"
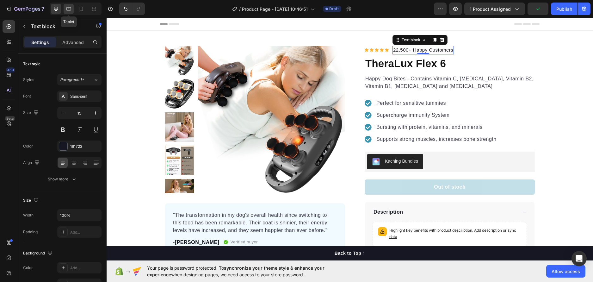
click at [70, 8] on icon at bounding box center [68, 9] width 6 height 6
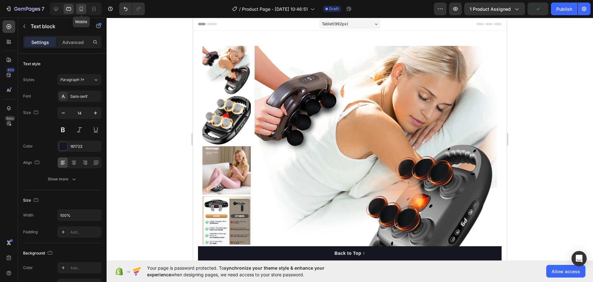
click at [79, 7] on icon at bounding box center [81, 9] width 6 height 6
type input "12"
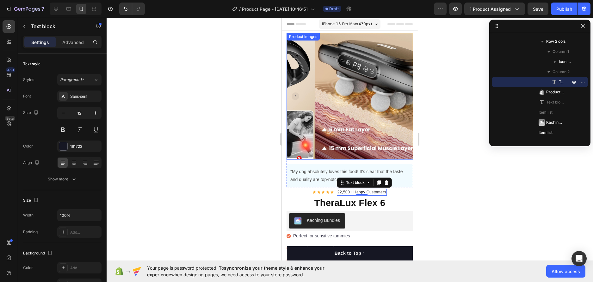
click at [315, 106] on img at bounding box center [378, 96] width 126 height 126
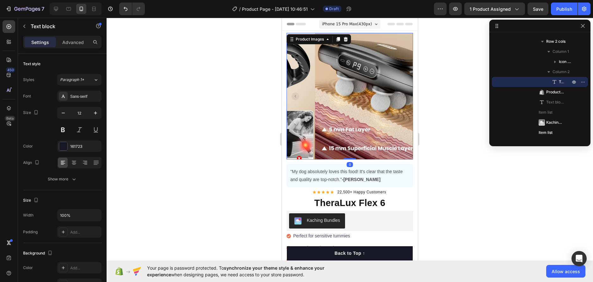
scroll to position [29, 0]
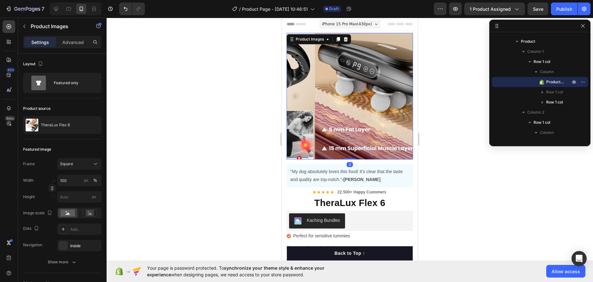
click at [362, 26] on span "iPhone 15 Pro Max ( 430 px)" at bounding box center [347, 24] width 50 height 6
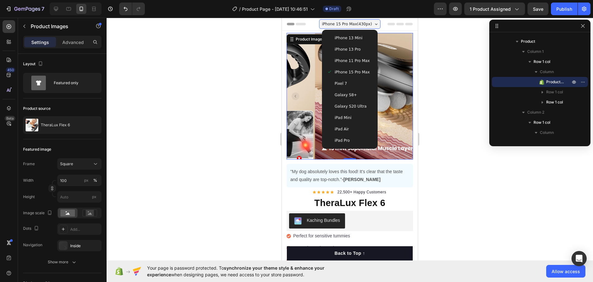
click at [348, 44] on div "iPhone 13 Pro" at bounding box center [349, 49] width 51 height 11
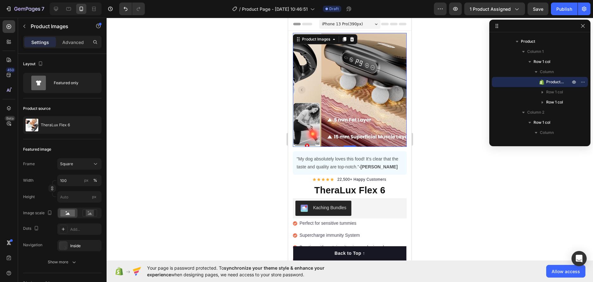
click at [352, 138] on img at bounding box center [378, 90] width 114 height 114
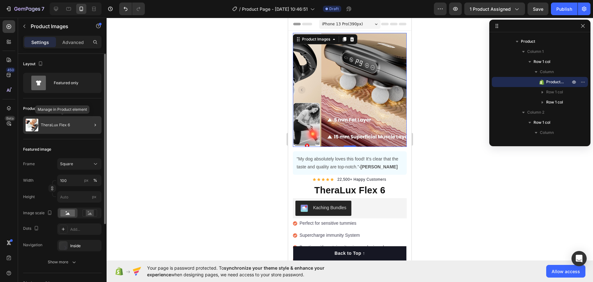
click at [49, 130] on div "TheraLux Flex 6" at bounding box center [62, 125] width 78 height 18
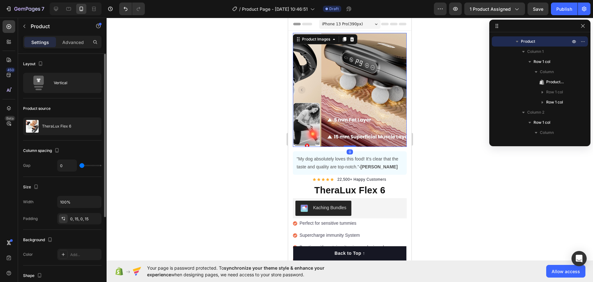
click at [330, 102] on img at bounding box center [378, 90] width 114 height 114
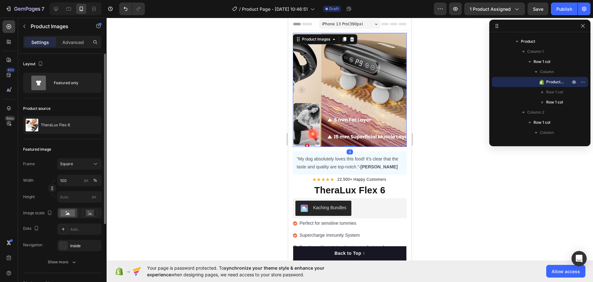
click at [325, 35] on div "Product Images" at bounding box center [325, 39] width 64 height 10
click at [327, 40] on div "Product Images" at bounding box center [316, 39] width 31 height 6
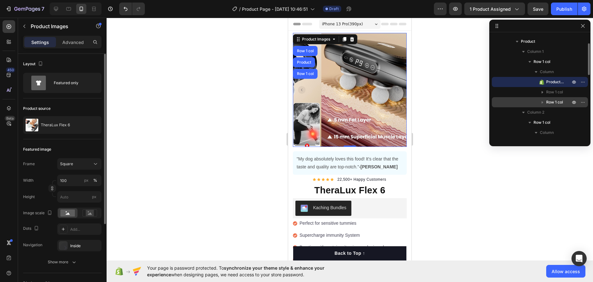
click at [493, 106] on div "Row 1 col" at bounding box center [540, 102] width 96 height 10
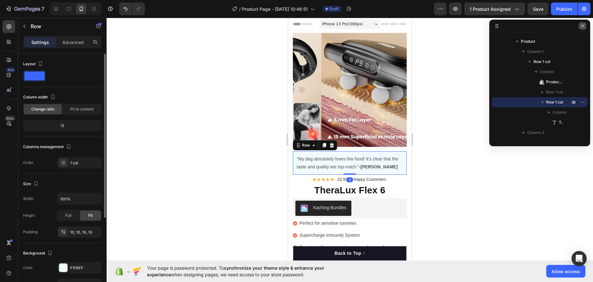
click at [585, 26] on button "button" at bounding box center [582, 26] width 8 height 8
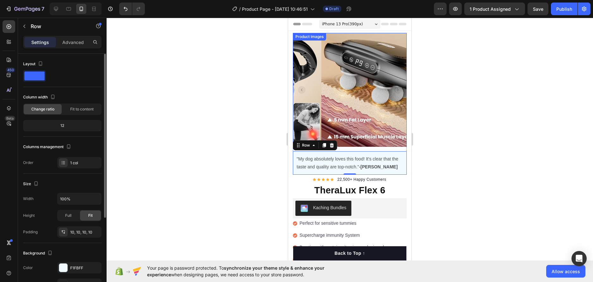
click at [321, 56] on img at bounding box center [378, 90] width 114 height 114
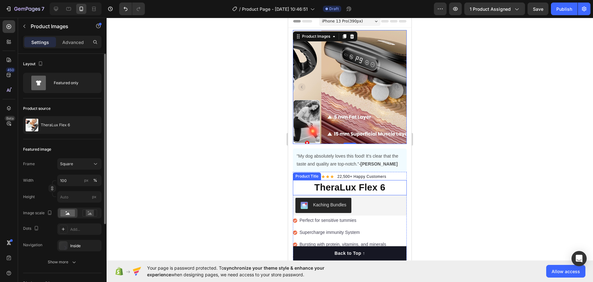
scroll to position [0, 0]
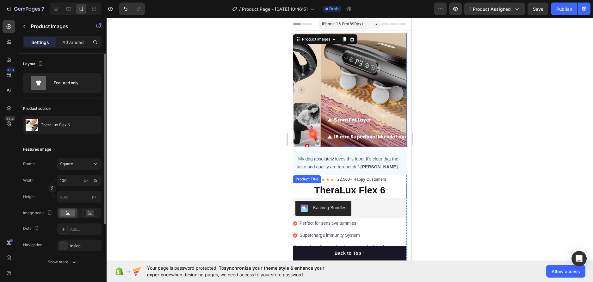
click at [358, 187] on h1 "TheraLux Flex 6" at bounding box center [350, 190] width 114 height 15
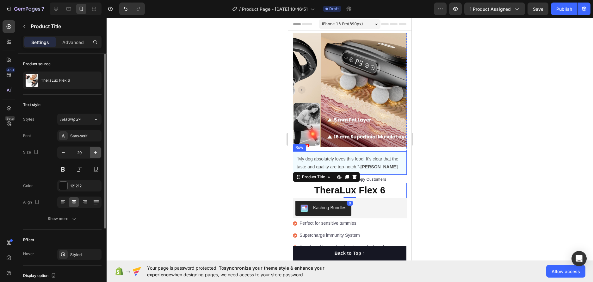
click at [96, 151] on icon "button" at bounding box center [95, 152] width 6 height 6
type input "31"
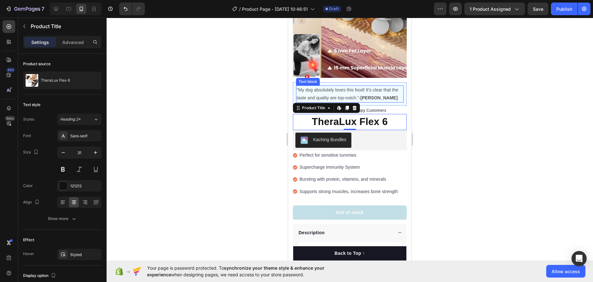
scroll to position [95, 0]
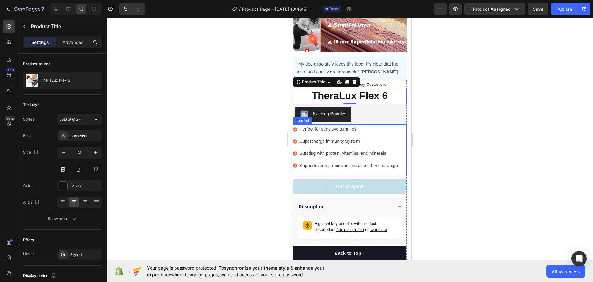
click at [296, 127] on icon at bounding box center [295, 129] width 4 height 4
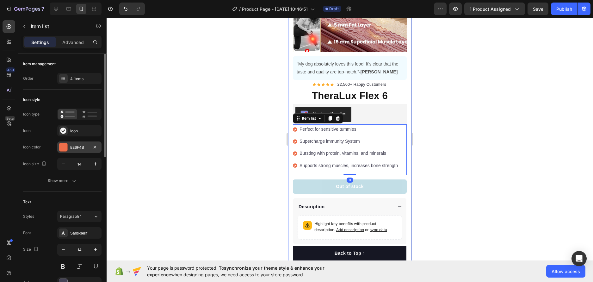
click at [69, 148] on div "EE6F4B" at bounding box center [79, 146] width 44 height 11
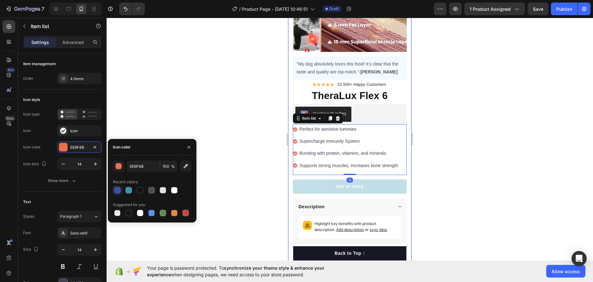
click at [120, 190] on div at bounding box center [117, 190] width 8 height 8
click at [130, 191] on div at bounding box center [128, 190] width 6 height 6
type input "3894AF"
click at [172, 75] on div at bounding box center [350, 150] width 486 height 264
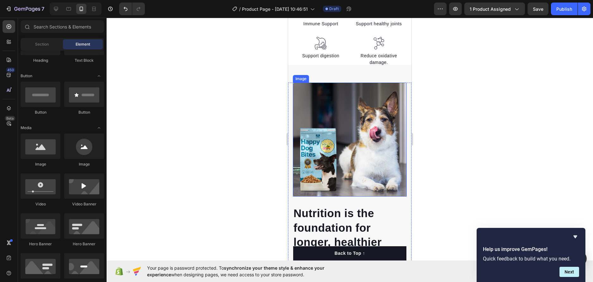
scroll to position [379, 0]
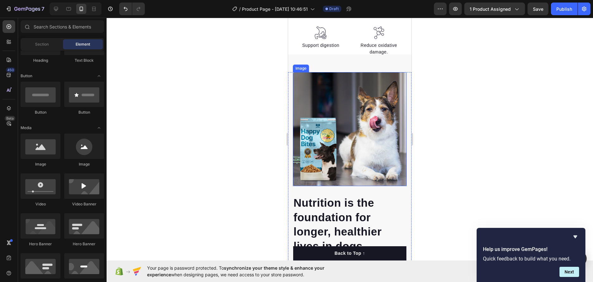
click at [352, 108] on img at bounding box center [350, 129] width 114 height 114
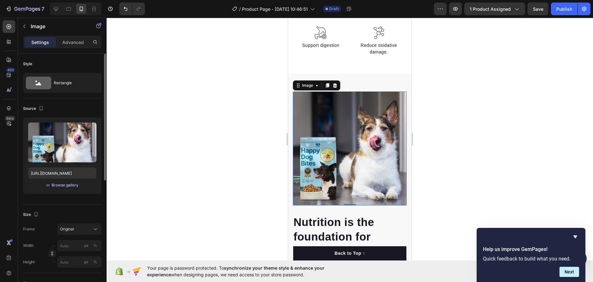
click at [67, 187] on div "Browse gallery" at bounding box center [65, 185] width 27 height 6
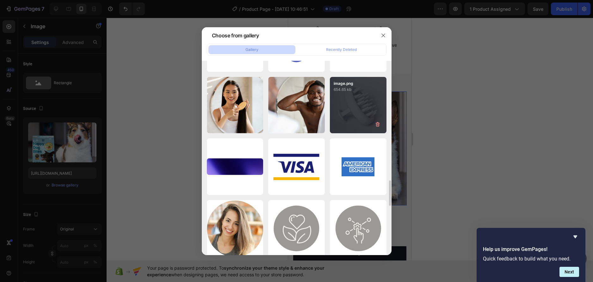
scroll to position [880, 0]
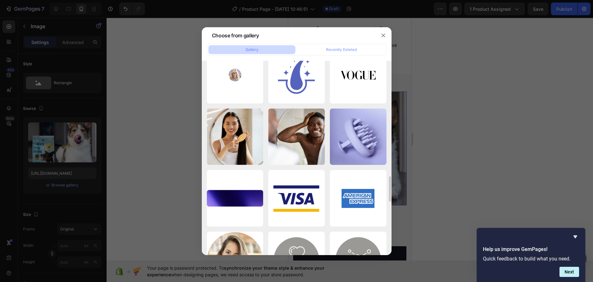
click at [465, 110] on div at bounding box center [296, 141] width 593 height 282
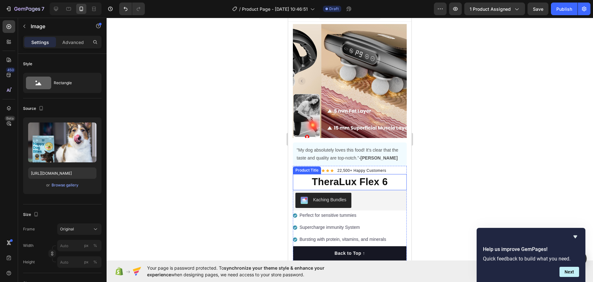
scroll to position [0, 0]
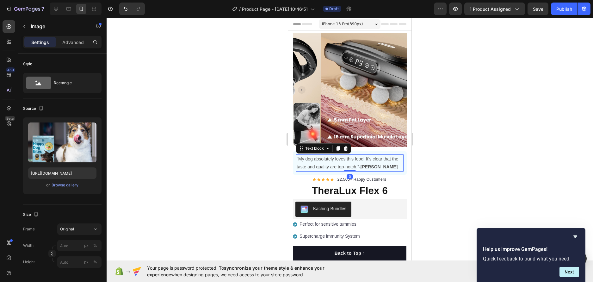
click at [346, 158] on p ""My dog absolutely loves this food! It's clear that the taste and quality are t…" at bounding box center [350, 163] width 106 height 16
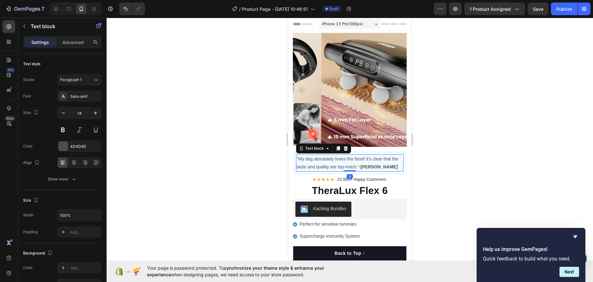
click at [346, 158] on p ""My dog absolutely loves this food! It's clear that the taste and quality are t…" at bounding box center [350, 163] width 106 height 16
click at [381, 161] on p ""My dog absolutely loves this food! It's clear that the taste and quality are t…" at bounding box center [350, 163] width 106 height 16
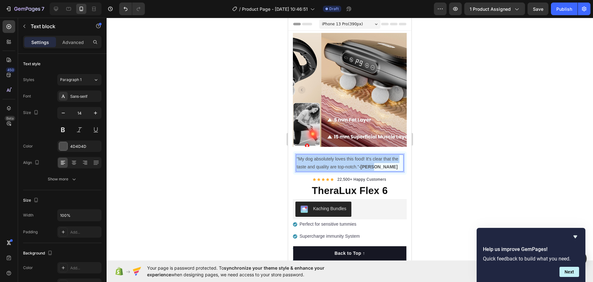
drag, startPoint x: 381, startPoint y: 161, endPoint x: 572, endPoint y: 163, distance: 191.6
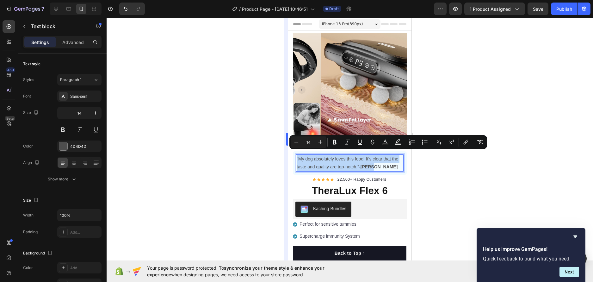
copy p ""My dog absolutely loves this food! It's clear that the taste and quality are t…"
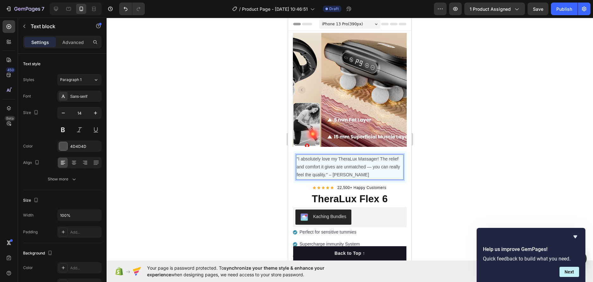
drag, startPoint x: 436, startPoint y: 167, endPoint x: 114, endPoint y: 151, distance: 322.2
click at [436, 167] on div at bounding box center [350, 150] width 486 height 264
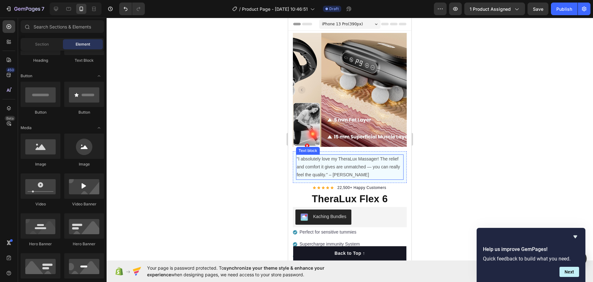
click at [383, 161] on p ""I absolutely love my TheraLux Massager! The relief and comfort it gives are un…" at bounding box center [350, 167] width 106 height 24
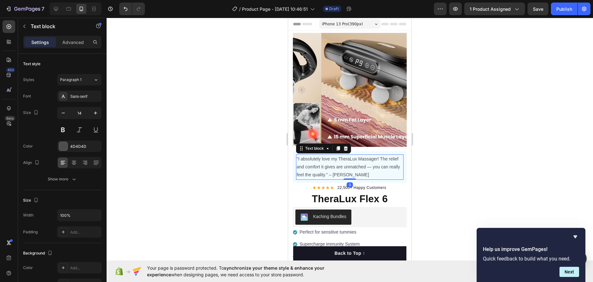
click at [379, 162] on p ""I absolutely love my TheraLux Massager! The relief and comfort it gives are un…" at bounding box center [350, 167] width 106 height 24
click at [383, 162] on p ""I absolutely love my TheraLux Massager! The relief and comfort it gives are un…" at bounding box center [350, 167] width 106 height 24
click at [364, 155] on p ""I absolutely love my TheraLux Massager! The relief and comfort it gives are un…" at bounding box center [350, 167] width 106 height 24
click at [347, 155] on p ""I absolutely love my TheraLux Massager! The relief and comfort it gives are un…" at bounding box center [350, 167] width 106 height 24
click at [350, 155] on p ""I absolutely love my TheraLux Massager! The relief and comfort it gives are un…" at bounding box center [350, 167] width 106 height 24
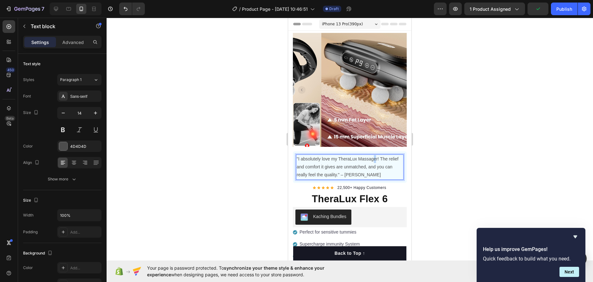
click at [375, 155] on p ""I absolutely love my TheraLux Massager! The relief and comfort it gives are un…" at bounding box center [350, 167] width 106 height 24
click at [464, 159] on div at bounding box center [350, 150] width 486 height 264
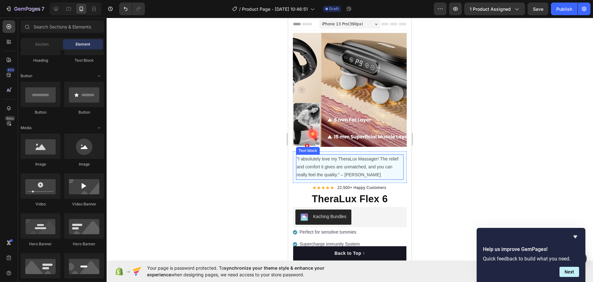
click at [359, 170] on p ""I absolutely love my TheraLux Massager! The relief and comfort it gives are un…" at bounding box center [350, 167] width 106 height 24
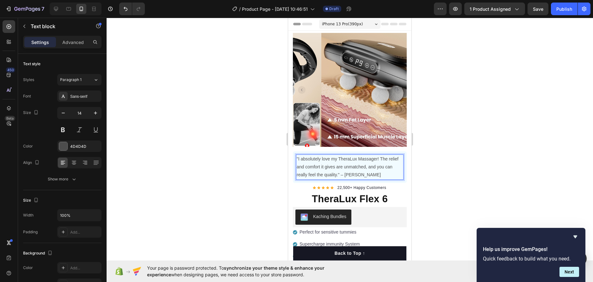
click at [362, 169] on p ""I absolutely love my TheraLux Massager! The relief and comfort it gives are un…" at bounding box center [350, 167] width 106 height 24
drag, startPoint x: 367, startPoint y: 169, endPoint x: 353, endPoint y: 169, distance: 14.2
click at [353, 169] on p ""I absolutely love my TheraLux Massager! The relief and comfort it gives are un…" at bounding box center [350, 167] width 106 height 24
click at [440, 167] on div at bounding box center [350, 150] width 486 height 264
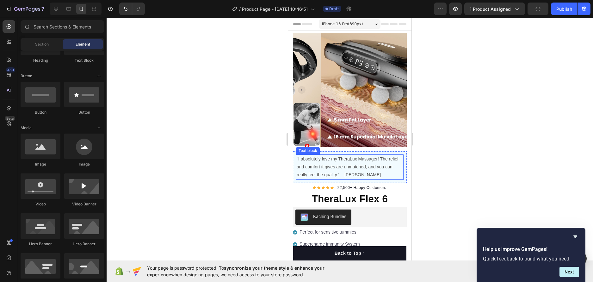
click at [330, 170] on p ""I absolutely love my TheraLux Massager! The relief and comfort it gives are un…" at bounding box center [350, 167] width 106 height 24
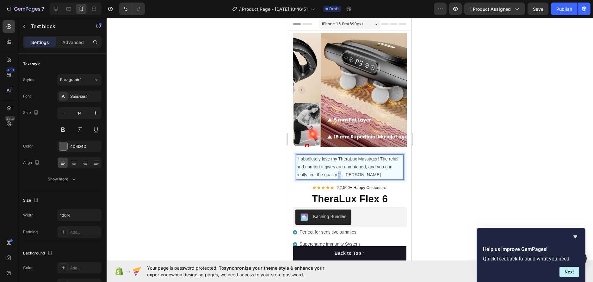
click at [349, 167] on p ""I absolutely love my TheraLux Massager! The relief and comfort it gives are un…" at bounding box center [350, 167] width 106 height 24
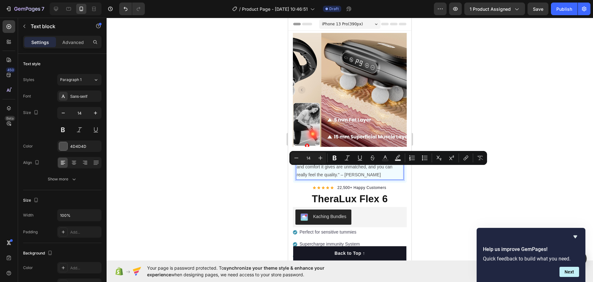
click at [345, 169] on p ""I absolutely love my TheraLux Massager! The relief and comfort it gives are un…" at bounding box center [350, 167] width 106 height 24
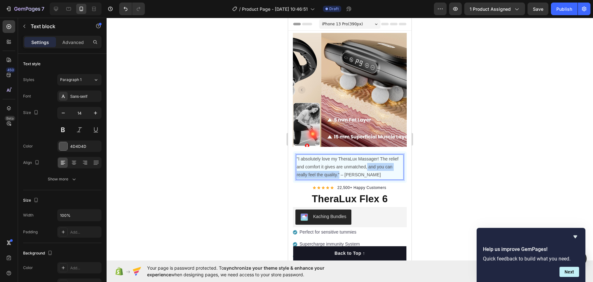
drag, startPoint x: 347, startPoint y: 169, endPoint x: 377, endPoint y: 161, distance: 31.1
click at [377, 161] on p ""I absolutely love my TheraLux Massager! The relief and comfort it gives are un…" at bounding box center [350, 167] width 106 height 24
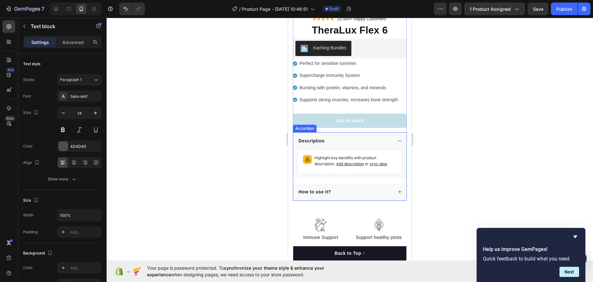
scroll to position [221, 0]
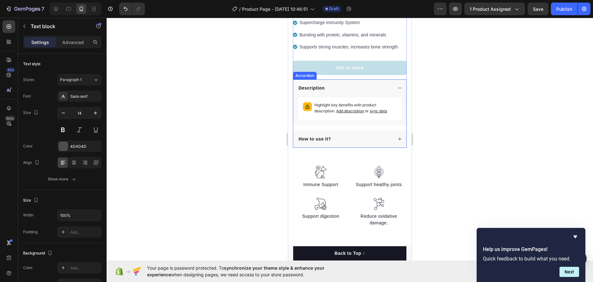
click at [338, 81] on div "Description" at bounding box center [349, 87] width 113 height 17
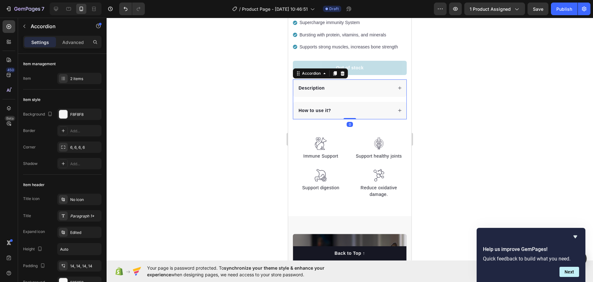
click at [339, 84] on div "Description" at bounding box center [349, 87] width 113 height 17
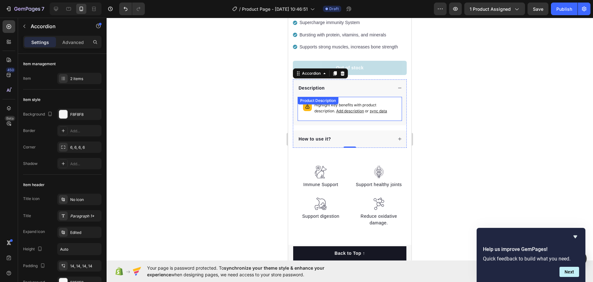
click at [353, 108] on span "Add description" at bounding box center [350, 110] width 28 height 5
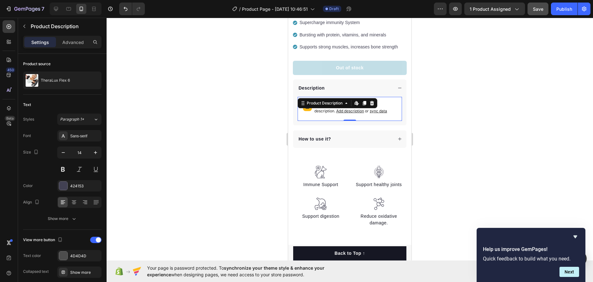
click at [538, 10] on span "Save" at bounding box center [538, 8] width 10 height 5
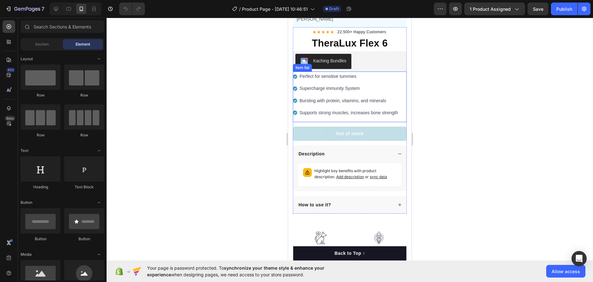
scroll to position [158, 0]
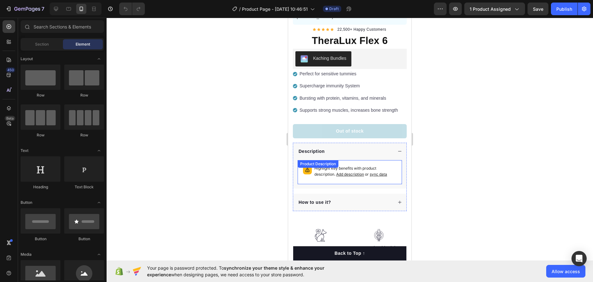
click at [353, 172] on span "Add description" at bounding box center [350, 174] width 28 height 5
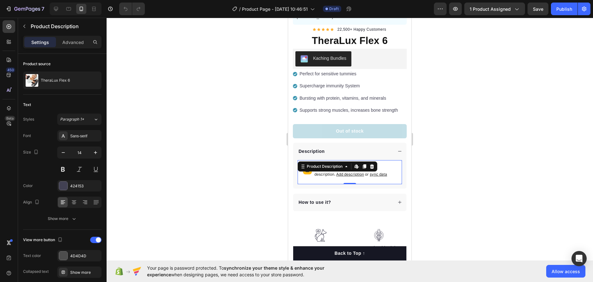
click at [380, 172] on span "sync data" at bounding box center [378, 174] width 17 height 5
click at [382, 172] on span "sync data" at bounding box center [378, 174] width 17 height 5
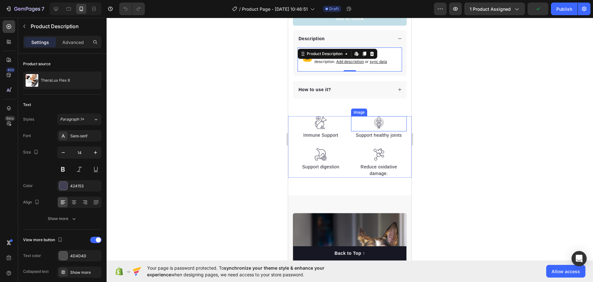
scroll to position [221, 0]
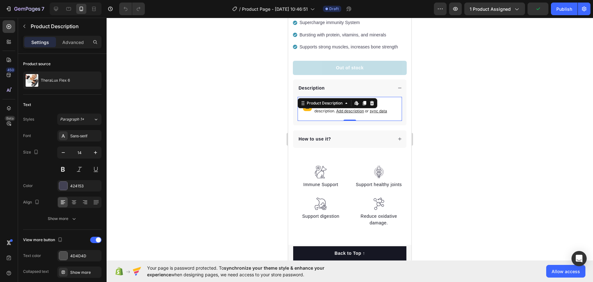
click at [337, 103] on div "Highlight key benefits with product description. Add description or sync data" at bounding box center [349, 109] width 99 height 18
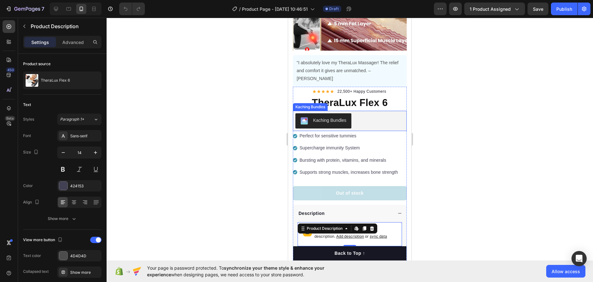
scroll to position [95, 0]
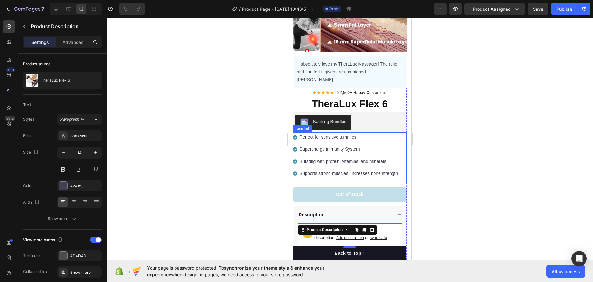
click at [370, 133] on p "Perfect for sensitive tummies" at bounding box center [348, 137] width 98 height 8
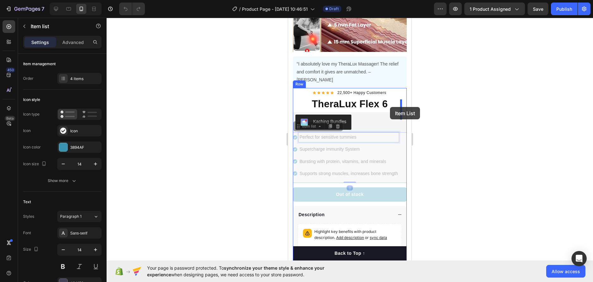
drag, startPoint x: 392, startPoint y: 119, endPoint x: 390, endPoint y: 107, distance: 12.8
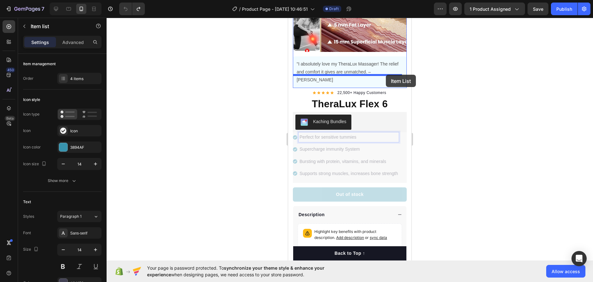
drag, startPoint x: 388, startPoint y: 123, endPoint x: 386, endPoint y: 75, distance: 48.1
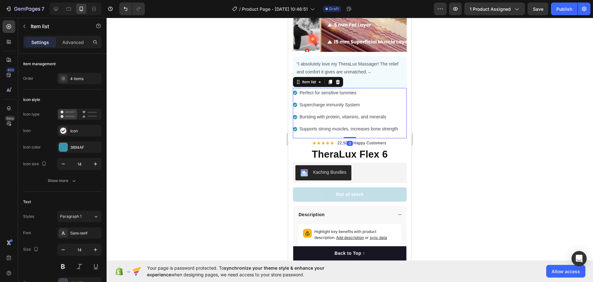
click at [461, 116] on div at bounding box center [350, 150] width 486 height 264
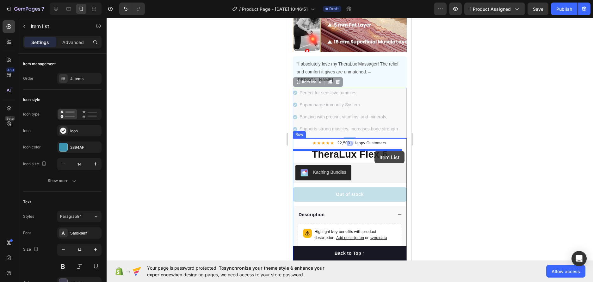
drag, startPoint x: 372, startPoint y: 77, endPoint x: 374, endPoint y: 151, distance: 74.0
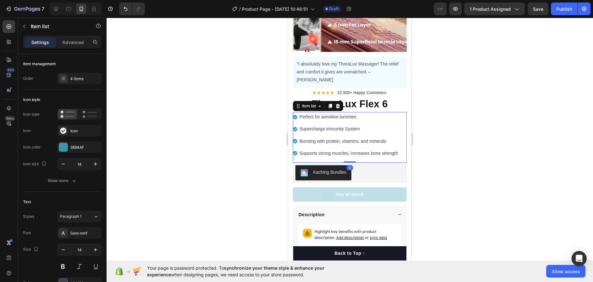
click at [499, 106] on div at bounding box center [350, 150] width 486 height 264
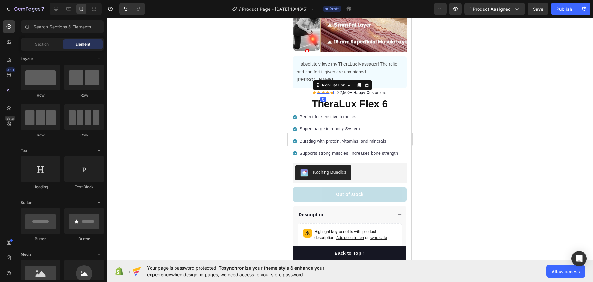
click at [327, 91] on div "Icon Icon Icon Icon Icon" at bounding box center [323, 92] width 21 height 3
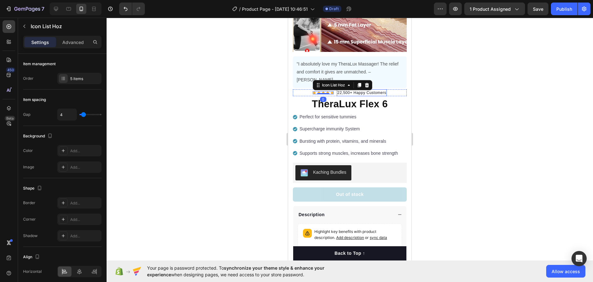
click at [361, 90] on p "22,500+ Happy Customers" at bounding box center [361, 93] width 49 height 6
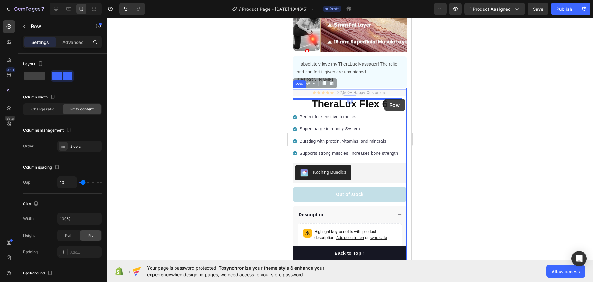
drag, startPoint x: 393, startPoint y: 77, endPoint x: 383, endPoint y: 99, distance: 23.5
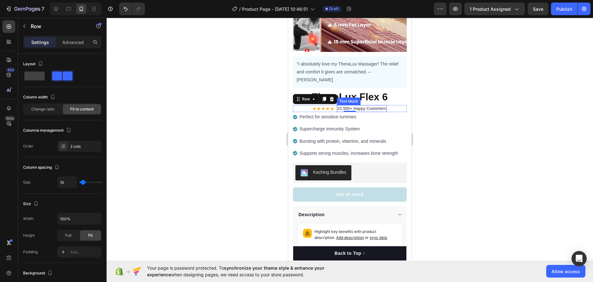
click at [337, 106] on p "22,500+ Happy Customers" at bounding box center [361, 109] width 49 height 6
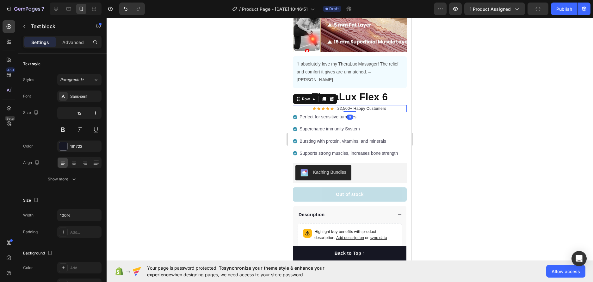
click at [334, 105] on div "Icon Icon Icon Icon Icon Icon List Hoz 22,500+ Happy Customers Text block Row 0" at bounding box center [350, 108] width 114 height 7
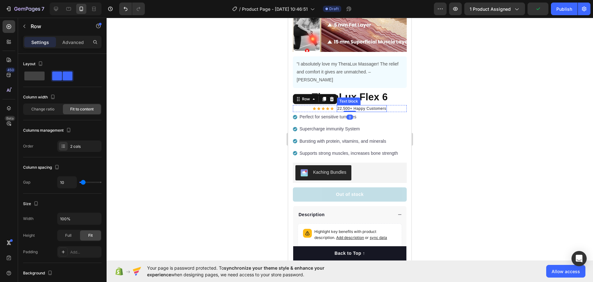
click at [337, 106] on p "22,500+ Happy Customers" at bounding box center [361, 109] width 49 height 6
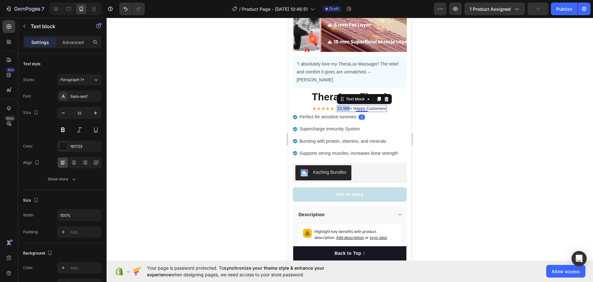
click at [337, 106] on p "22,500+ Happy Customers" at bounding box center [361, 109] width 49 height 6
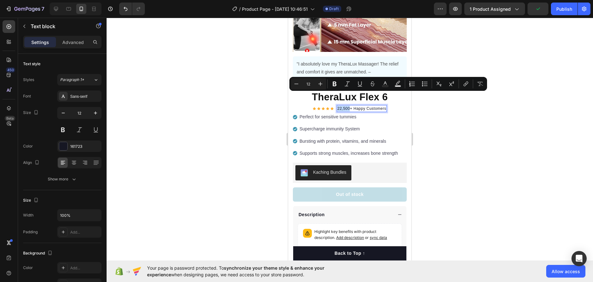
click at [337, 106] on p "22,500+ Happy Customers" at bounding box center [361, 109] width 49 height 6
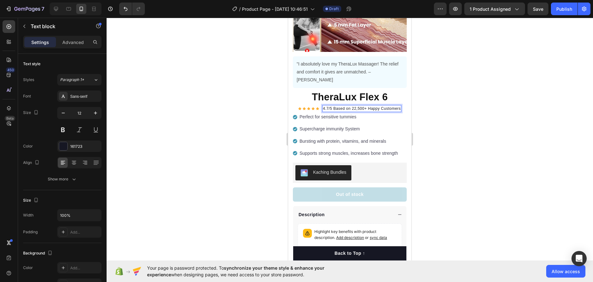
click at [350, 106] on p "4.7/5 Based on 22,500+ Happy Customers" at bounding box center [362, 109] width 78 height 6
click at [352, 106] on p "4.7/5 Based on 22,500+ Happy Customers" at bounding box center [362, 109] width 78 height 6
click at [354, 106] on p "4.7/5 Based on 22,500+ Happy Customers" at bounding box center [362, 109] width 78 height 6
click at [443, 103] on div at bounding box center [350, 150] width 486 height 264
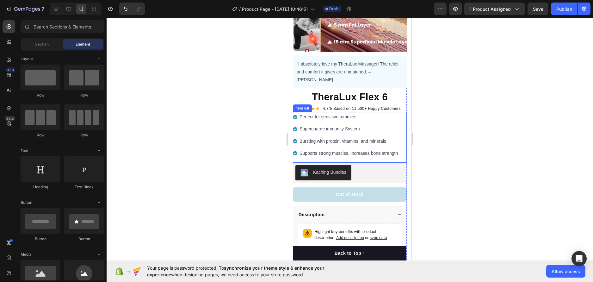
click at [339, 113] on p "Perfect for sensitive tummies" at bounding box center [348, 117] width 98 height 8
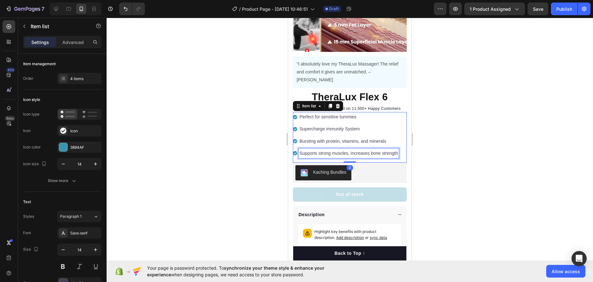
click at [392, 148] on div "Supports strong muscles, increases bone strength" at bounding box center [348, 153] width 100 height 10
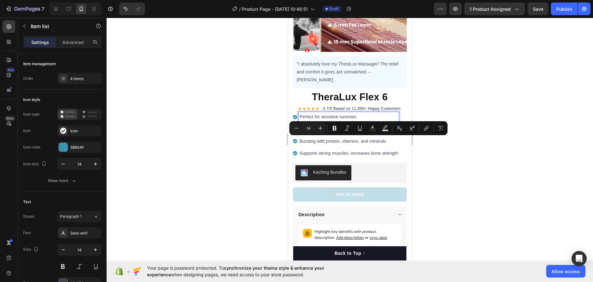
click at [359, 113] on p "Perfect for sensitive tummies" at bounding box center [348, 117] width 98 height 8
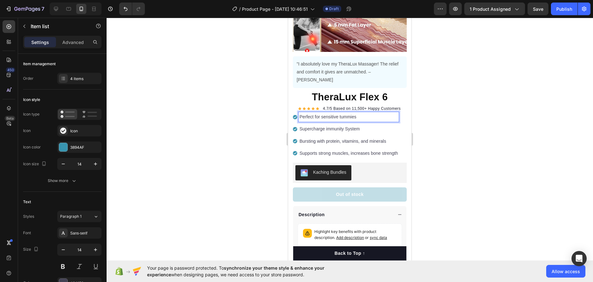
click at [359, 113] on p "Perfect for sensitive tummies" at bounding box center [348, 117] width 98 height 8
drag, startPoint x: 359, startPoint y: 104, endPoint x: 351, endPoint y: 103, distance: 8.3
click at [352, 113] on p "Perfect for sensitive tummies" at bounding box center [348, 117] width 98 height 8
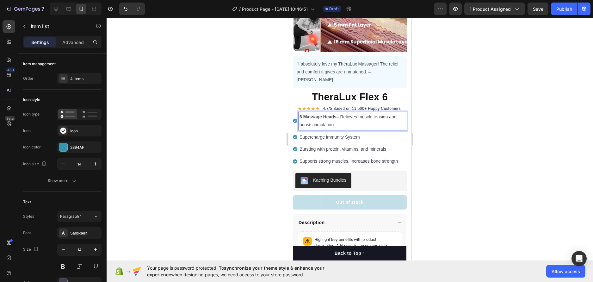
click at [364, 133] on p "Supercharge immunity System" at bounding box center [352, 137] width 106 height 8
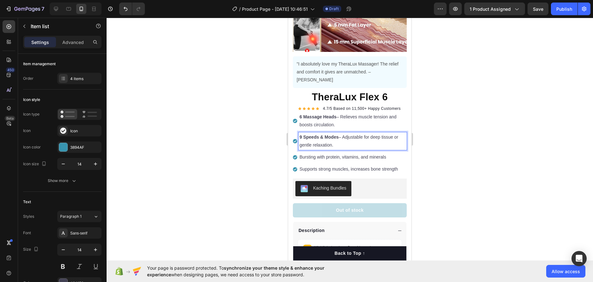
click at [342, 153] on p "Bursting with protein, vitamins, and minerals" at bounding box center [352, 157] width 106 height 8
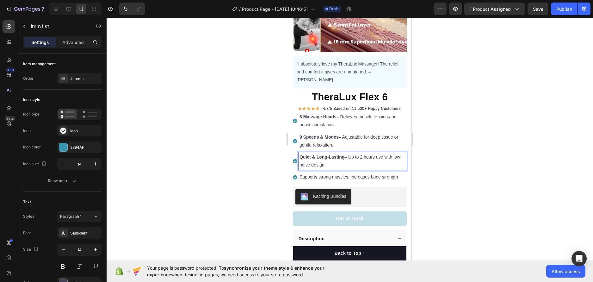
click at [347, 158] on div "6 Massage Heads – Relieves muscle tension and boosts circulation. 9 Speeds & Mo…" at bounding box center [350, 147] width 114 height 70
click at [347, 173] on p "Supports strong muscles, increases bone strength" at bounding box center [352, 177] width 106 height 8
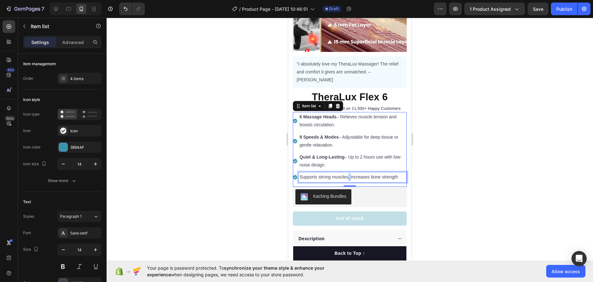
click at [347, 173] on p "Supports strong muscles, increases bone strength" at bounding box center [352, 177] width 106 height 8
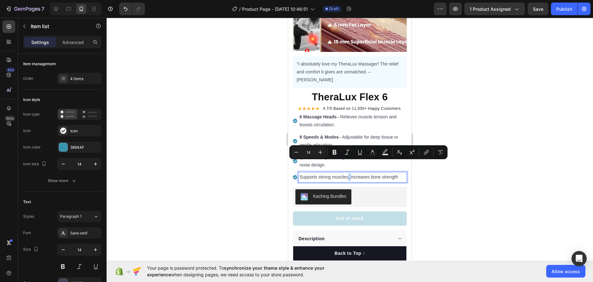
click at [351, 173] on p "Supports strong muscles, increases bone strength" at bounding box center [352, 177] width 106 height 8
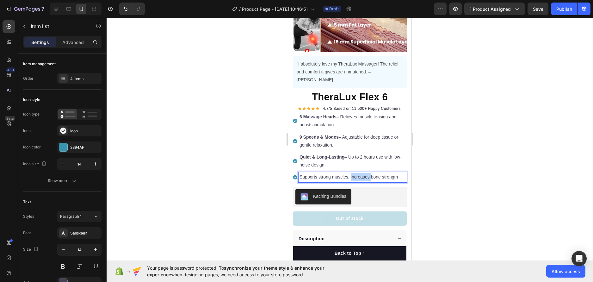
click at [351, 173] on p "Supports strong muscles, increases bone strength" at bounding box center [352, 177] width 106 height 8
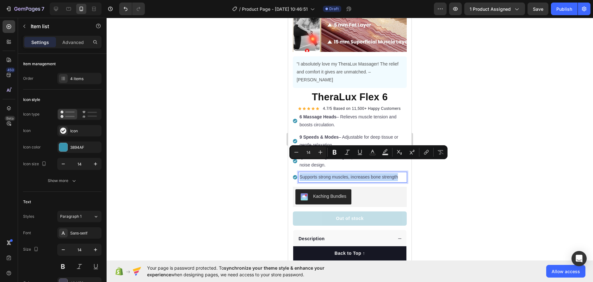
click at [351, 173] on p "Supports strong muscles, increases bone strength" at bounding box center [352, 177] width 106 height 8
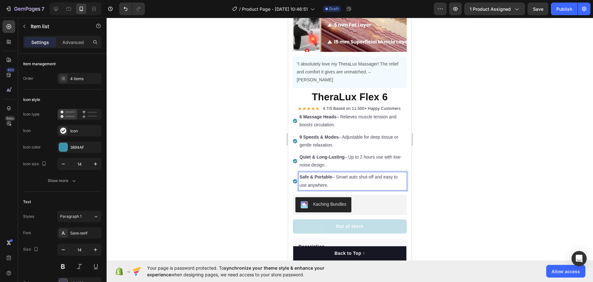
click at [519, 141] on div at bounding box center [350, 150] width 486 height 264
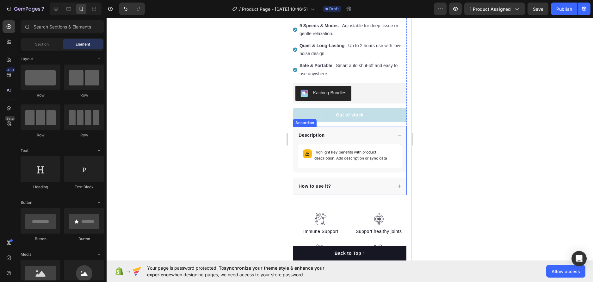
scroll to position [221, 0]
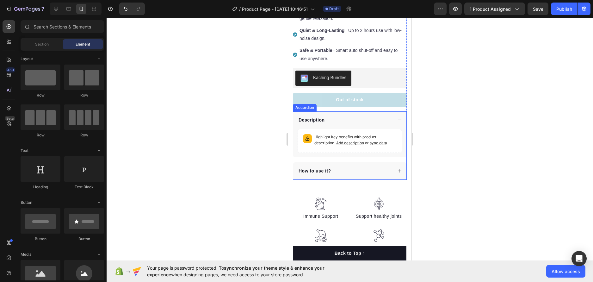
click at [390, 162] on div "How to use it?" at bounding box center [349, 170] width 113 height 17
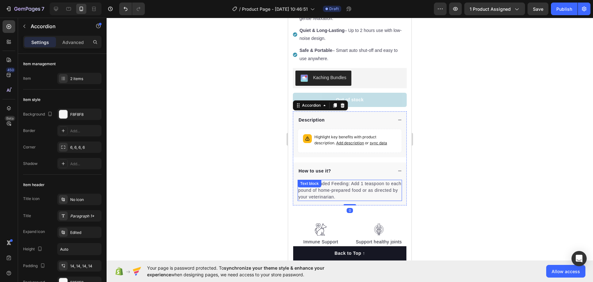
click at [364, 181] on p "Recommended Feeding: Add 1 teaspoon to each pound of home-prepared food or as d…" at bounding box center [349, 190] width 103 height 20
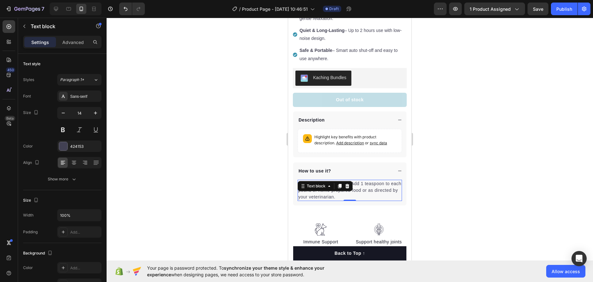
click at [366, 181] on p "Recommended Feeding: Add 1 teaspoon to each pound of home-prepared food or as d…" at bounding box center [349, 190] width 103 height 20
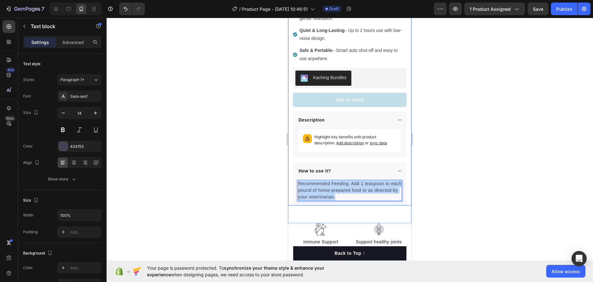
drag, startPoint x: 359, startPoint y: 181, endPoint x: 290, endPoint y: 164, distance: 71.4
click at [290, 164] on div "Product Images "The transformation in my dog's overall health since switching t…" at bounding box center [349, 9] width 123 height 394
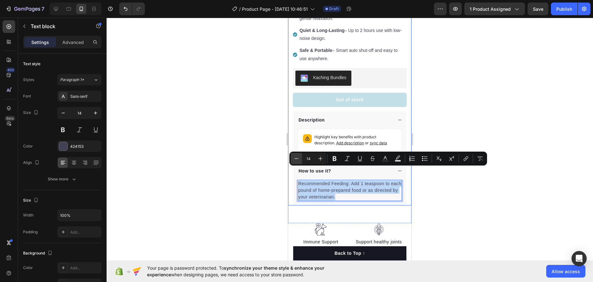
copy p "Recommended Feeding: Add 1 teaspoon to each pound of home-prepared food or as d…"
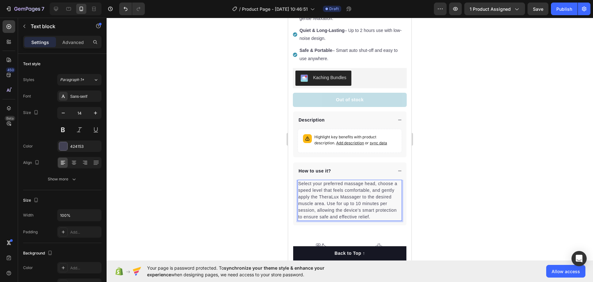
click at [450, 166] on div at bounding box center [350, 150] width 486 height 264
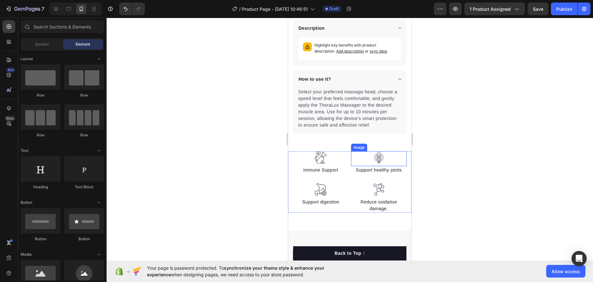
scroll to position [348, 0]
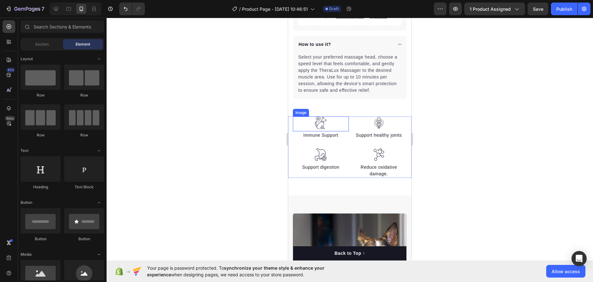
click at [329, 116] on div at bounding box center [321, 122] width 56 height 13
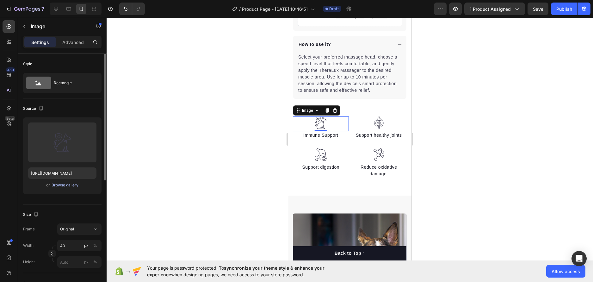
click at [72, 184] on div "Browse gallery" at bounding box center [65, 185] width 27 height 6
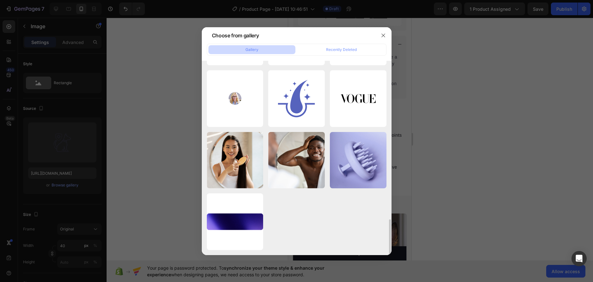
scroll to position [1047, 0]
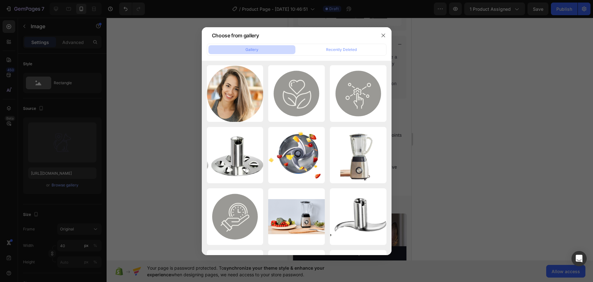
click at [439, 113] on div at bounding box center [296, 141] width 593 height 282
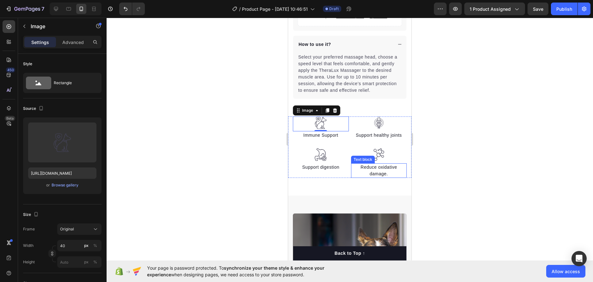
click at [391, 164] on p "Reduce oxidative damage." at bounding box center [379, 170] width 55 height 13
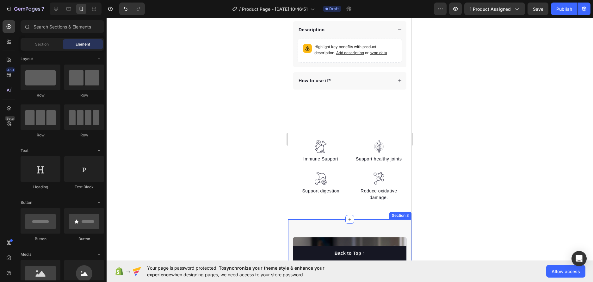
scroll to position [275, 0]
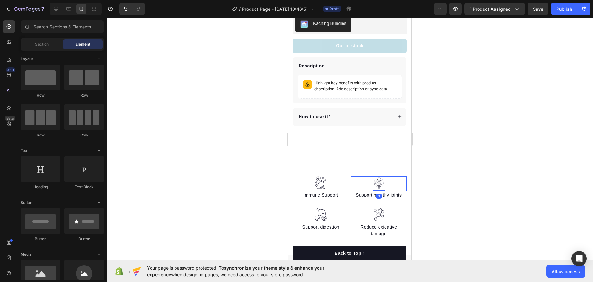
click at [398, 184] on div at bounding box center [379, 182] width 56 height 13
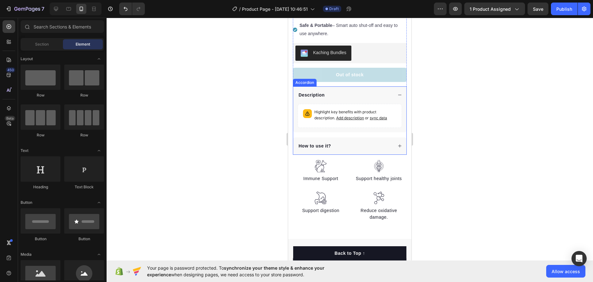
scroll to position [235, 0]
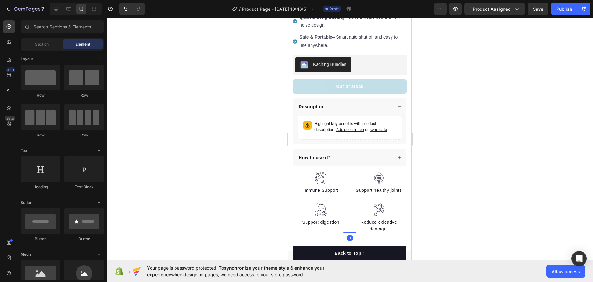
click at [403, 176] on div "Image Immune Support Text block Image Support digestion Text block Image Suppor…" at bounding box center [349, 201] width 123 height 61
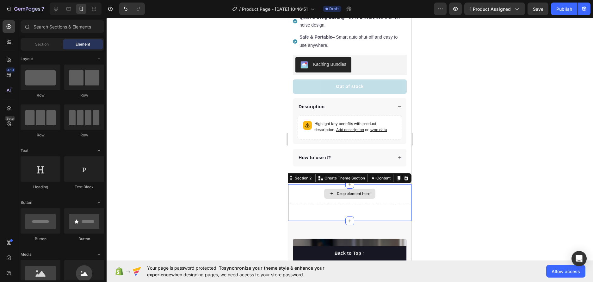
click at [400, 184] on div "Drop element here" at bounding box center [349, 193] width 123 height 19
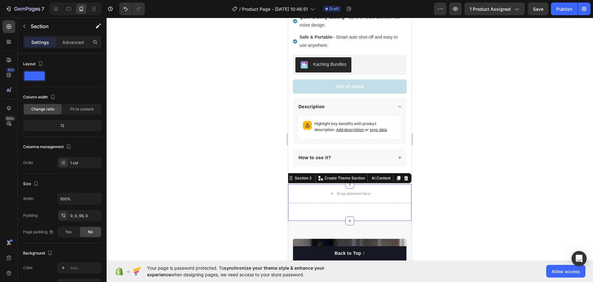
click at [404, 176] on icon at bounding box center [406, 178] width 4 height 4
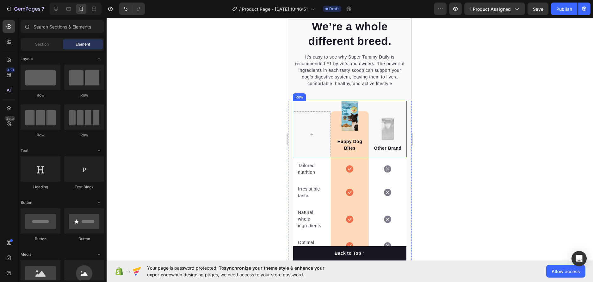
scroll to position [1309, 0]
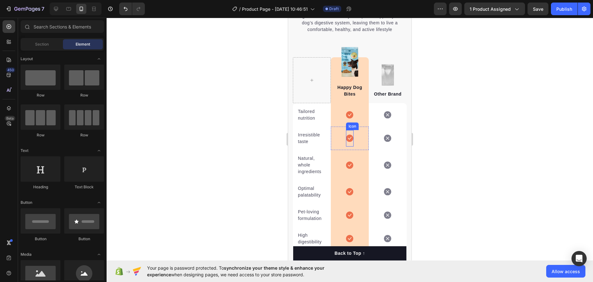
click at [347, 138] on icon at bounding box center [349, 138] width 7 height 7
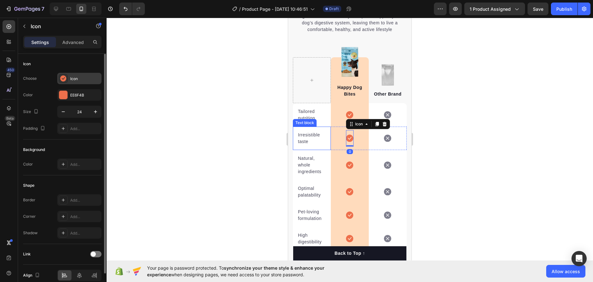
click at [63, 79] on icon at bounding box center [63, 78] width 6 height 6
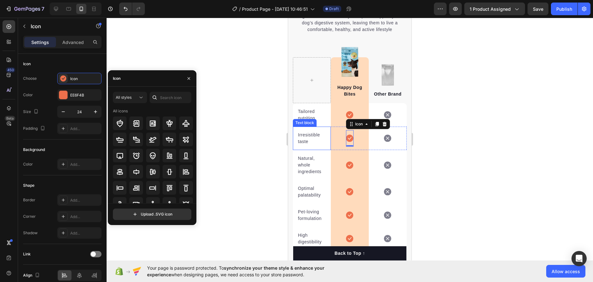
click at [163, 82] on div "Icon" at bounding box center [152, 78] width 89 height 16
click at [174, 93] on input "text" at bounding box center [171, 97] width 42 height 11
type input "check"
click at [183, 137] on icon at bounding box center [186, 140] width 8 height 8
click at [125, 138] on div at bounding box center [120, 139] width 14 height 14
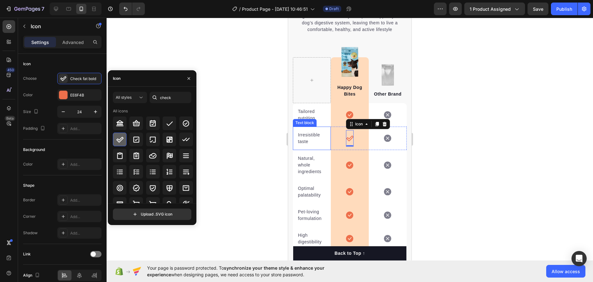
click at [122, 138] on icon at bounding box center [119, 140] width 7 height 6
click at [188, 79] on icon "button" at bounding box center [188, 78] width 5 height 5
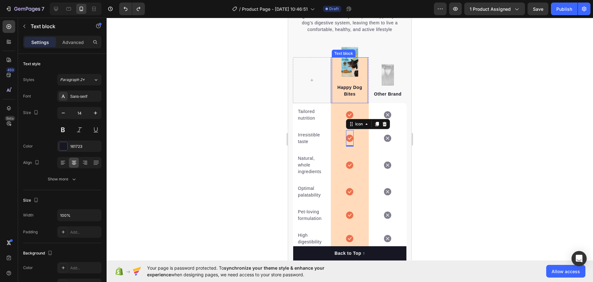
click at [349, 61] on div "Happy Dog Bites Text block" at bounding box center [350, 80] width 36 height 46
click at [345, 67] on div "Happy Dog Bites Text block 0" at bounding box center [350, 80] width 36 height 46
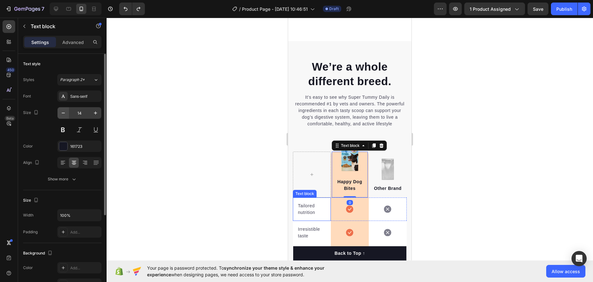
scroll to position [1215, 0]
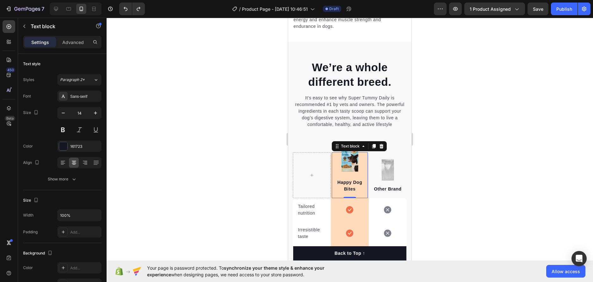
click at [339, 170] on div "Happy Dog Bites Text block 0" at bounding box center [350, 175] width 36 height 46
click at [348, 167] on div "Happy Dog Bites Text block 0" at bounding box center [350, 175] width 36 height 46
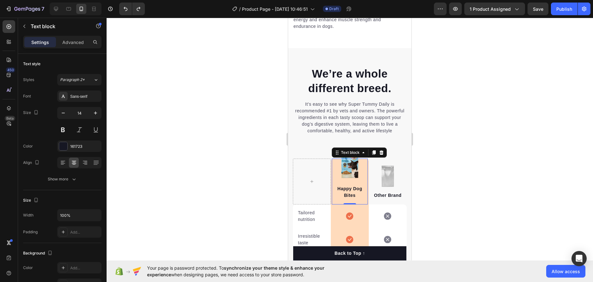
click at [435, 132] on div at bounding box center [350, 150] width 486 height 264
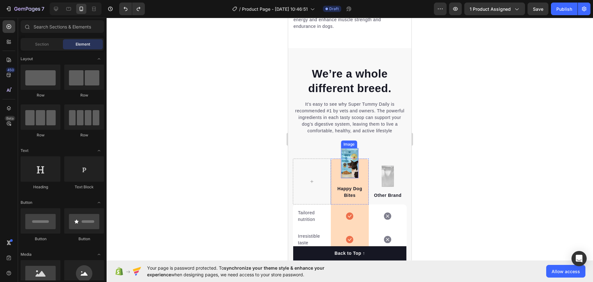
click at [343, 148] on img at bounding box center [349, 163] width 17 height 30
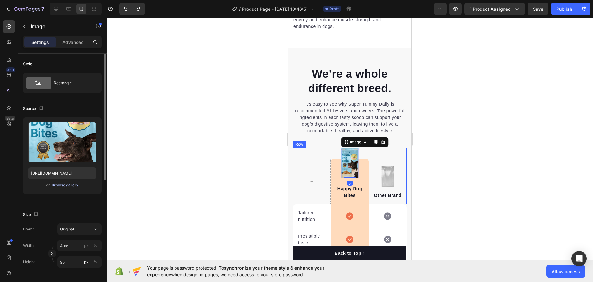
click at [66, 185] on div "Browse gallery" at bounding box center [65, 185] width 27 height 6
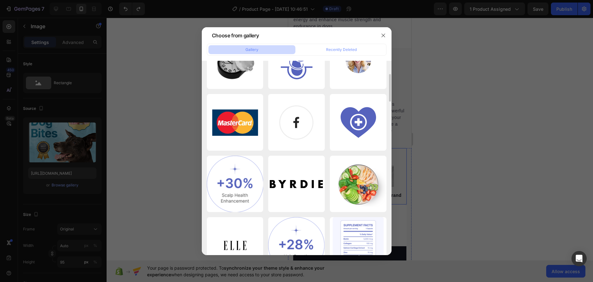
scroll to position [0, 0]
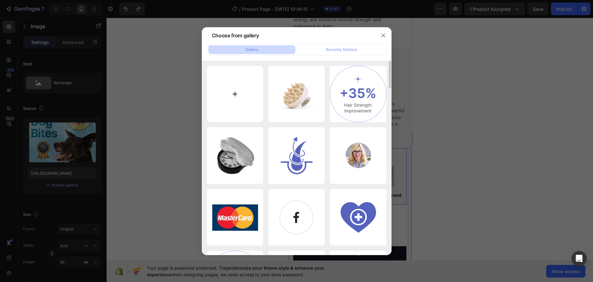
click at [237, 103] on input "file" at bounding box center [235, 94] width 57 height 57
click at [248, 87] on input "file" at bounding box center [235, 94] width 57 height 57
type input "C:\fakepath\71AEiYf2gWL._AC_SL1500_.jpg"
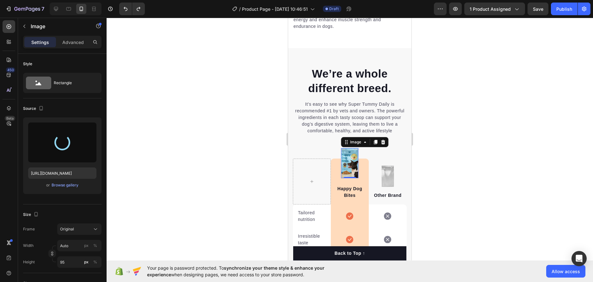
type input "https://cdn.shopify.com/s/files/1/0758/6784/8931/files/gempages_586301588084097…"
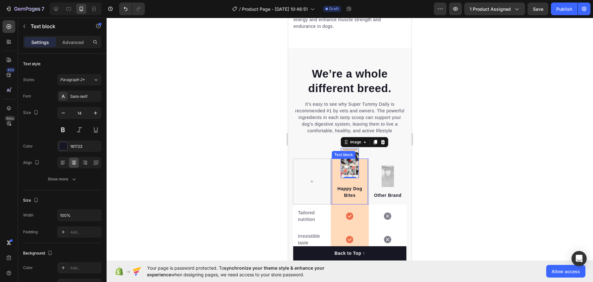
click at [351, 164] on div "Happy Dog Bites Text block" at bounding box center [350, 181] width 36 height 46
click at [350, 158] on div "Happy Dog Bites Text block 0" at bounding box center [350, 181] width 36 height 46
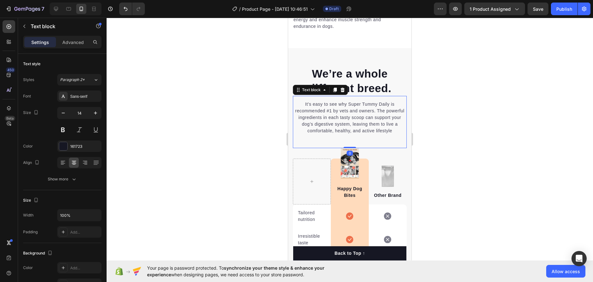
click at [313, 136] on div "It’s easy to see why Super Tummy Daily is recommended #1 by vets and owners. Th…" at bounding box center [350, 122] width 114 height 52
click at [354, 148] on img at bounding box center [350, 163] width 18 height 30
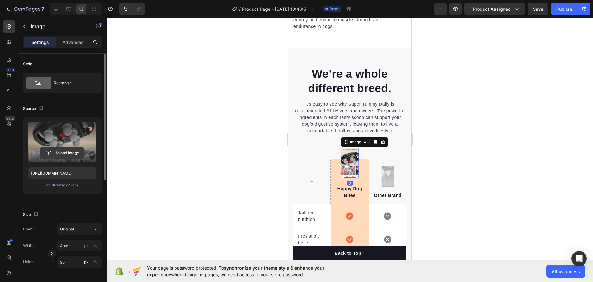
click at [68, 153] on input "file" at bounding box center [62, 152] width 44 height 11
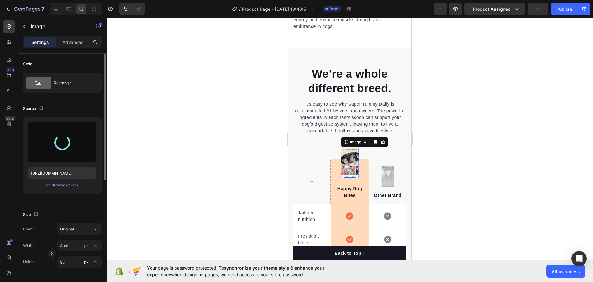
type input "https://cdn.shopify.com/s/files/1/0758/6784/8931/files/gempages_586301588084097…"
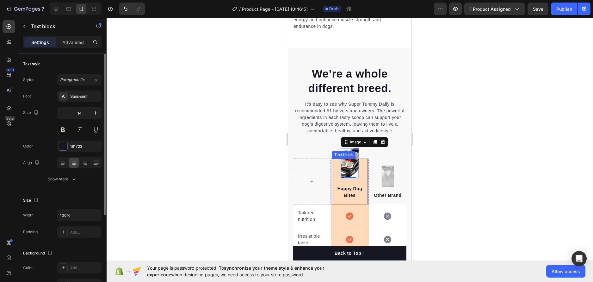
click at [348, 158] on div "Happy Dog Bites Text block" at bounding box center [350, 181] width 36 height 46
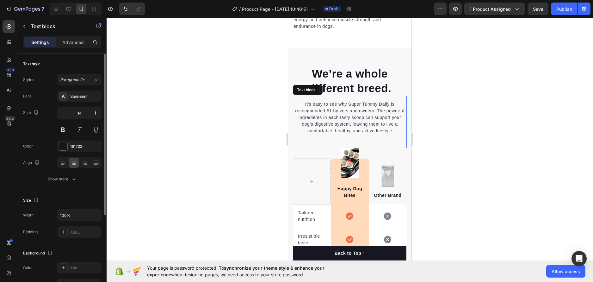
click at [327, 136] on div "It’s easy to see why Super Tummy Daily is recommended #1 by vets and owners. Th…" at bounding box center [350, 122] width 114 height 52
click at [351, 150] on img at bounding box center [350, 163] width 18 height 30
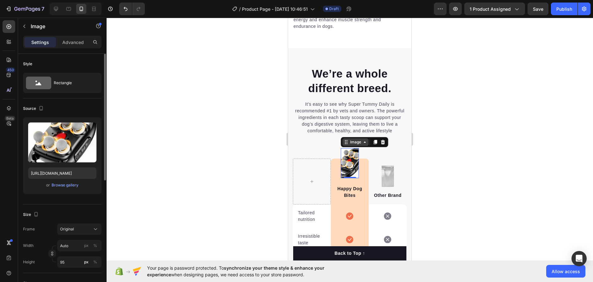
click at [349, 139] on div "Image" at bounding box center [356, 142] width 14 height 6
click at [78, 41] on p "Advanced" at bounding box center [72, 42] width 21 height 7
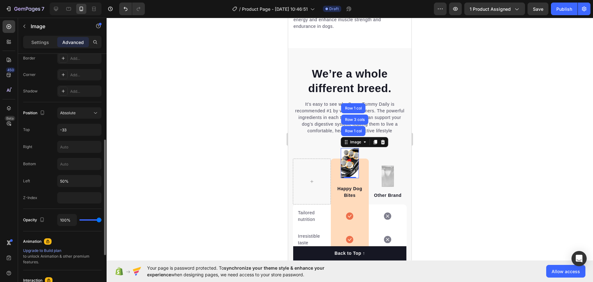
scroll to position [88, 0]
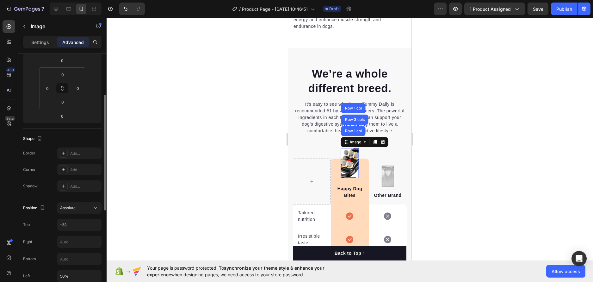
click at [46, 44] on p "Settings" at bounding box center [40, 42] width 18 height 7
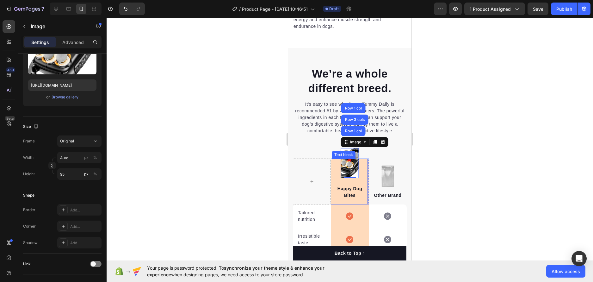
click at [353, 177] on div "Happy Dog Bites Text block" at bounding box center [350, 181] width 36 height 46
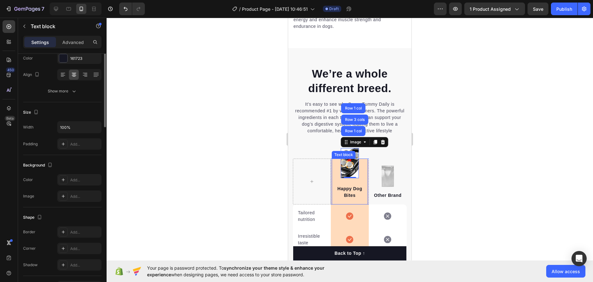
scroll to position [0, 0]
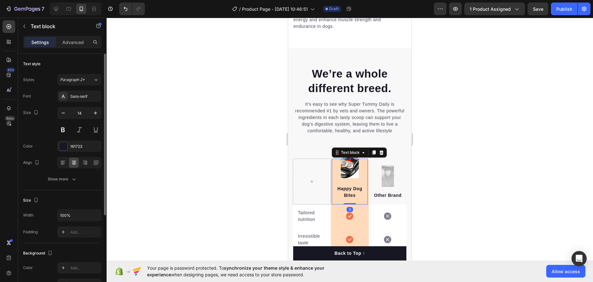
click at [350, 162] on div "Happy Dog Bites Text block 0" at bounding box center [350, 181] width 36 height 46
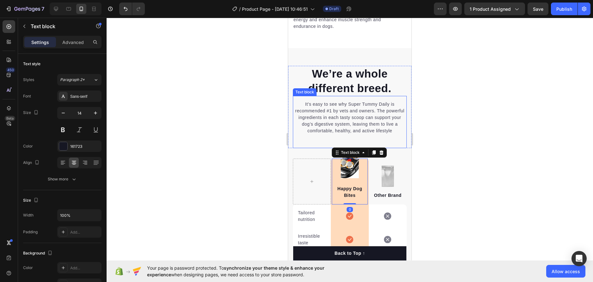
click at [328, 135] on div "It’s easy to see why Super Tummy Daily is recommended #1 by vets and owners. Th…" at bounding box center [350, 122] width 114 height 52
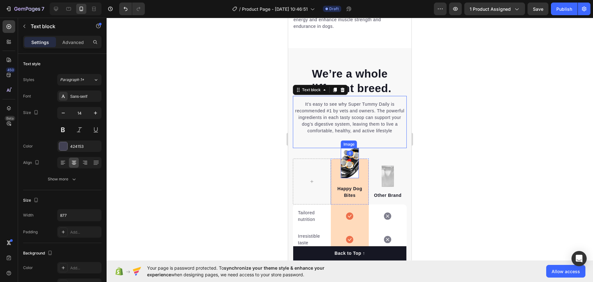
click at [354, 148] on img at bounding box center [350, 163] width 18 height 30
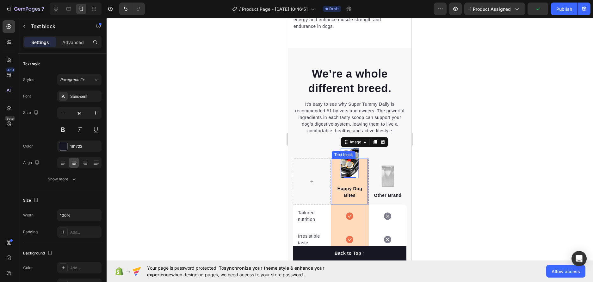
click at [352, 152] on div "Text block" at bounding box center [343, 155] width 21 height 6
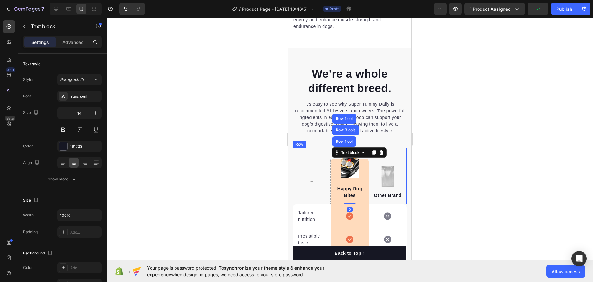
click at [378, 158] on div "Image Other Brand Text block" at bounding box center [388, 181] width 38 height 46
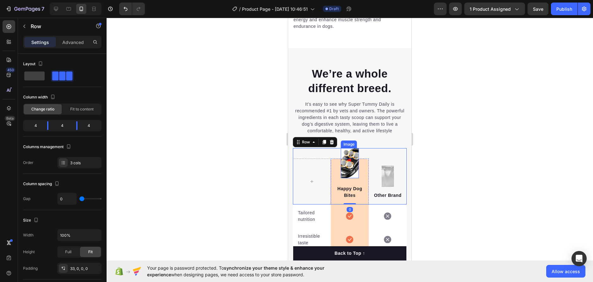
click at [354, 148] on img at bounding box center [350, 163] width 18 height 30
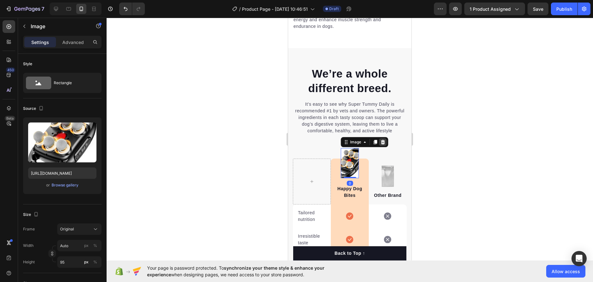
click at [381, 140] on icon at bounding box center [383, 142] width 4 height 4
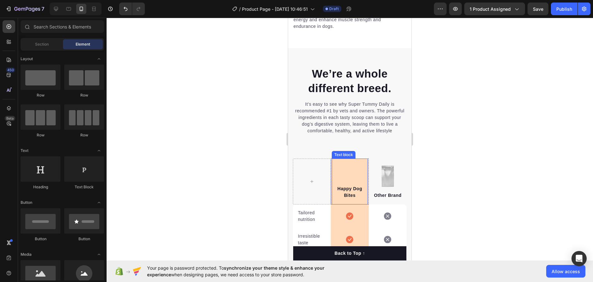
click at [344, 188] on p "Happy Dog Bites" at bounding box center [349, 191] width 35 height 13
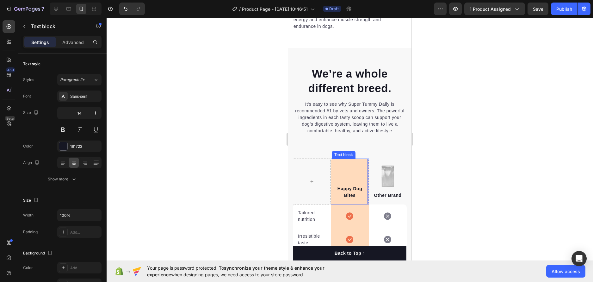
click at [347, 187] on p "Happy Dog Bites" at bounding box center [349, 191] width 35 height 13
click at [349, 185] on p "Happy Dog Bites" at bounding box center [349, 191] width 35 height 13
drag, startPoint x: 349, startPoint y: 186, endPoint x: 328, endPoint y: 178, distance: 23.1
click at [328, 178] on div "Happy Dog Bites Text block 0 Row Image Other Brand Text block Row" at bounding box center [350, 176] width 114 height 56
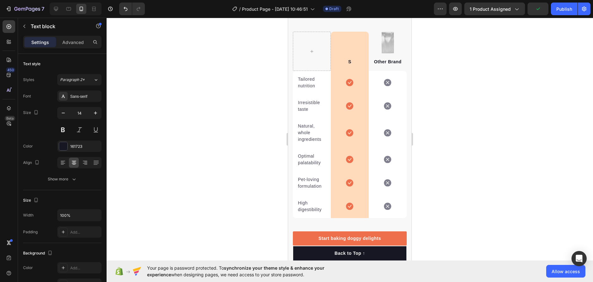
scroll to position [1177, 0]
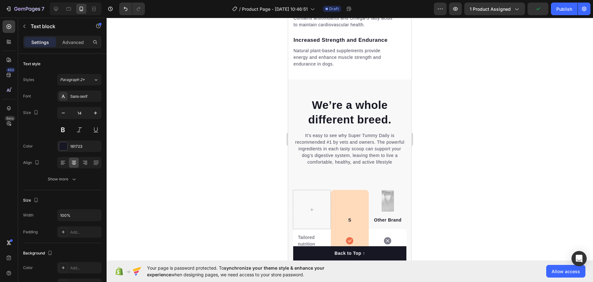
click at [349, 216] on div "S" at bounding box center [350, 220] width 36 height 8
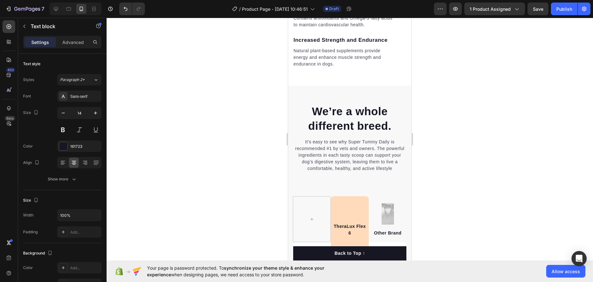
click at [358, 223] on p "TheraLux Flex 6" at bounding box center [349, 229] width 35 height 13
click at [347, 226] on p "TheraLux Flex 6" at bounding box center [349, 229] width 35 height 13
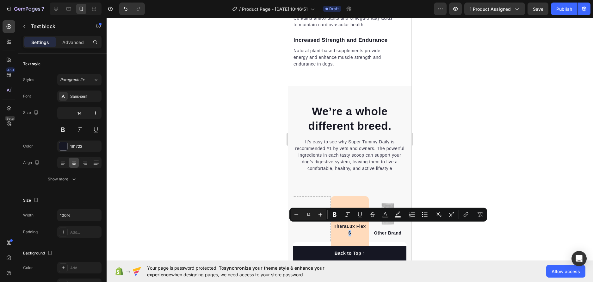
click at [503, 124] on div at bounding box center [350, 150] width 486 height 264
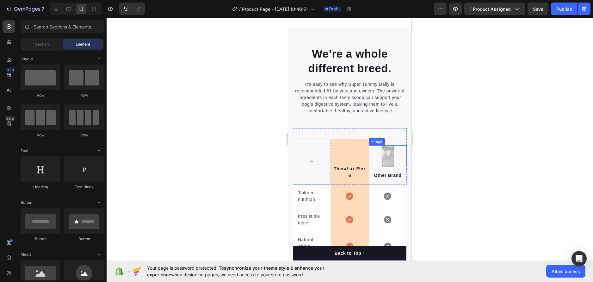
scroll to position [1240, 0]
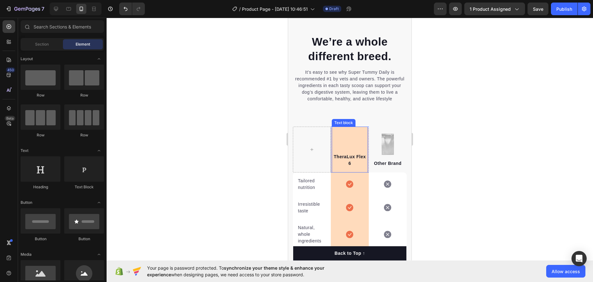
click at [344, 144] on div "TheraLux Flex 6 Text block" at bounding box center [350, 149] width 36 height 46
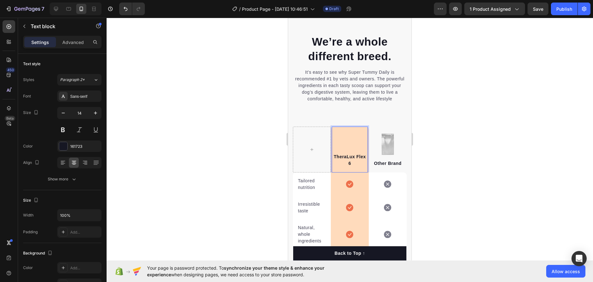
click at [352, 155] on p "TheraLux Flex 6" at bounding box center [349, 159] width 35 height 13
click at [354, 156] on p "TheraLux Flex 6" at bounding box center [349, 159] width 35 height 13
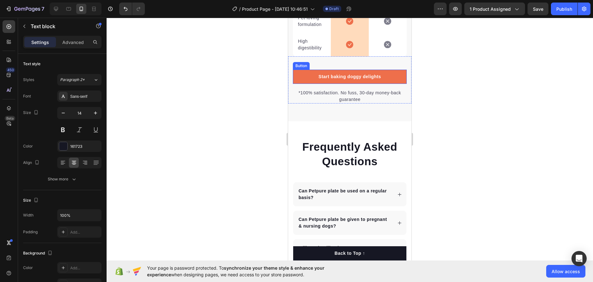
scroll to position [1525, 0]
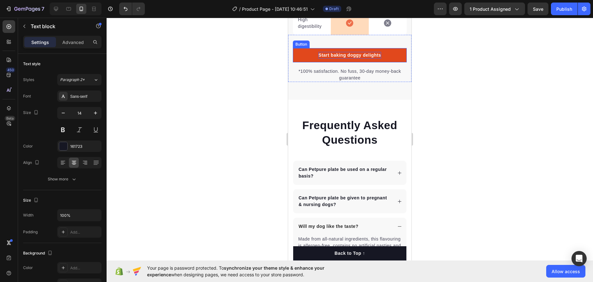
click at [373, 56] on div "Start baking doggy delights" at bounding box center [349, 55] width 63 height 7
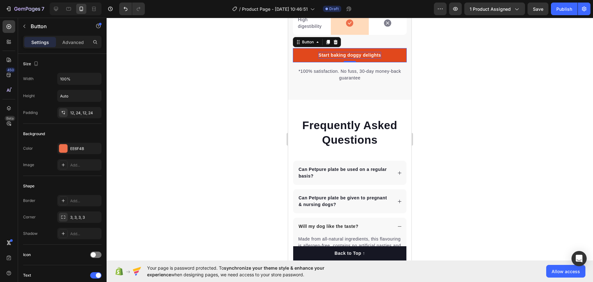
click at [360, 53] on div "Start baking doggy delights" at bounding box center [349, 55] width 63 height 7
click at [360, 53] on p "Start baking doggy delights" at bounding box center [349, 55] width 63 height 7
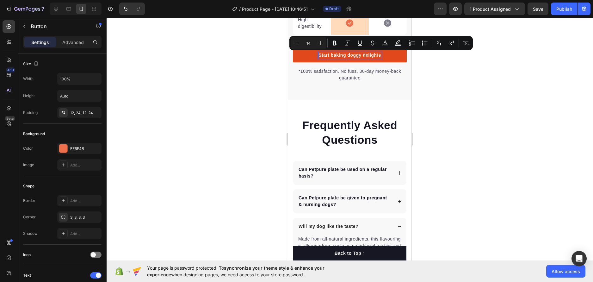
click at [362, 54] on p "Start baking doggy delights" at bounding box center [349, 55] width 63 height 7
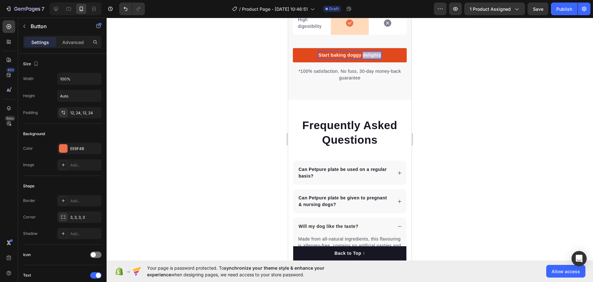
click at [362, 54] on p "Start baking doggy delights" at bounding box center [349, 55] width 63 height 7
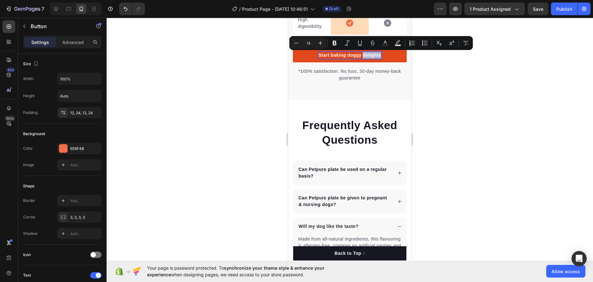
click at [363, 54] on p "Start baking doggy delights" at bounding box center [349, 55] width 63 height 7
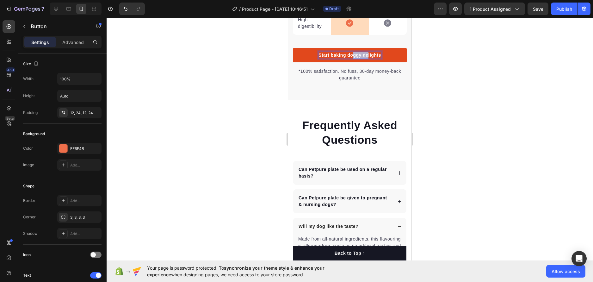
drag, startPoint x: 351, startPoint y: 54, endPoint x: 370, endPoint y: 54, distance: 19.6
click at [366, 54] on p "Start baking doggy delights" at bounding box center [349, 55] width 63 height 7
click at [380, 54] on link "Start baking doggy delights" at bounding box center [350, 55] width 114 height 14
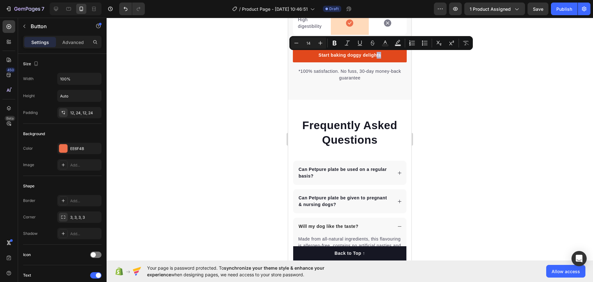
click at [379, 54] on link "Start baking doggy delights" at bounding box center [350, 55] width 114 height 14
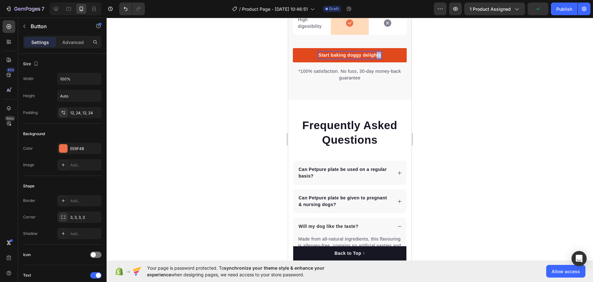
click at [376, 54] on p "Start baking doggy delights" at bounding box center [349, 55] width 63 height 7
drag, startPoint x: 377, startPoint y: 54, endPoint x: 303, endPoint y: 54, distance: 74.3
click at [302, 54] on link "Start baking doggy delights" at bounding box center [350, 55] width 114 height 14
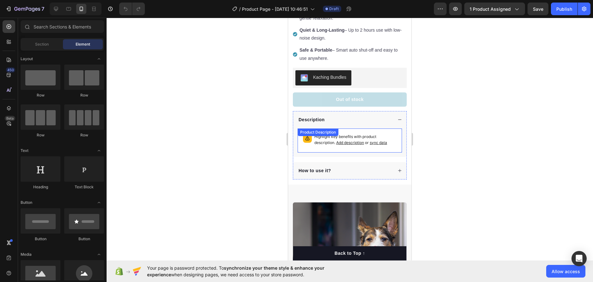
scroll to position [221, 0]
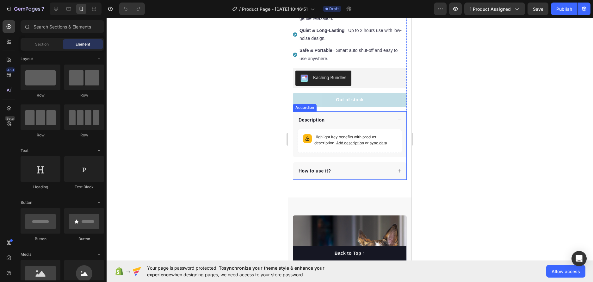
click at [389, 111] on div "Description" at bounding box center [349, 119] width 113 height 17
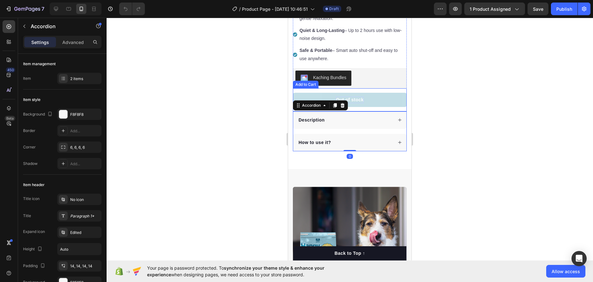
click at [359, 96] on div "Out of stock" at bounding box center [350, 99] width 28 height 7
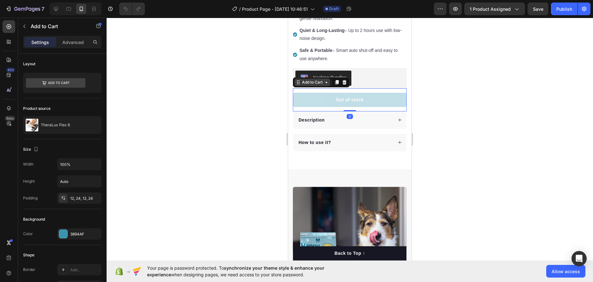
click at [313, 79] on div "Add to Cart" at bounding box center [312, 82] width 23 height 6
click at [478, 87] on div at bounding box center [350, 150] width 486 height 264
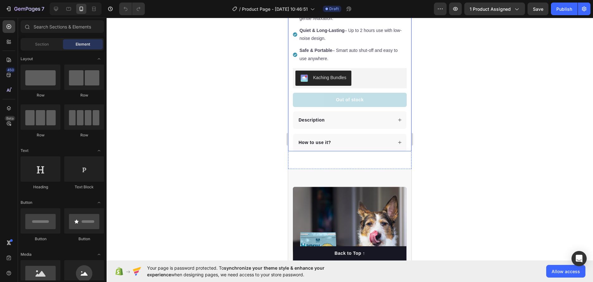
click at [397, 140] on icon at bounding box center [399, 142] width 4 height 4
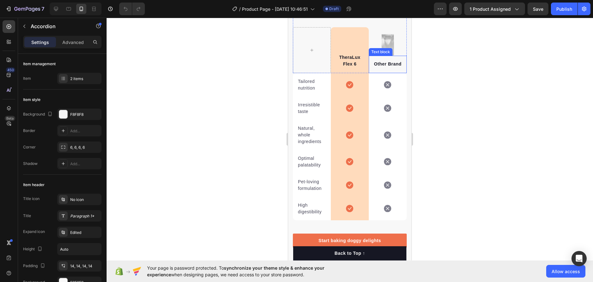
scroll to position [1359, 0]
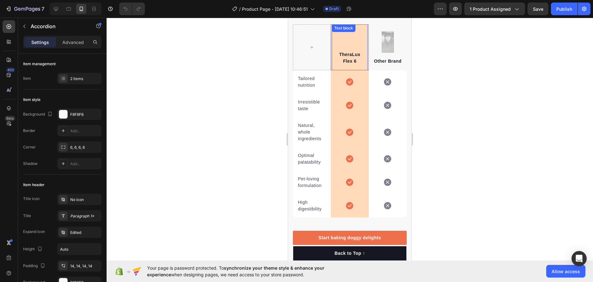
click at [351, 53] on p "TheraLux" at bounding box center [349, 54] width 35 height 7
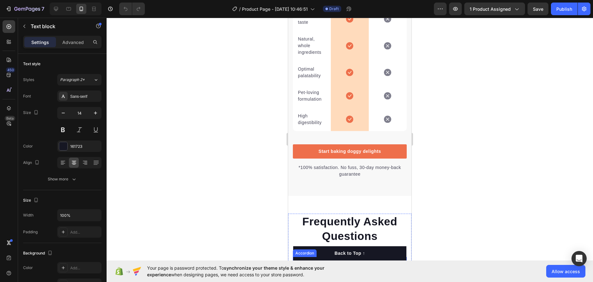
scroll to position [1391, 0]
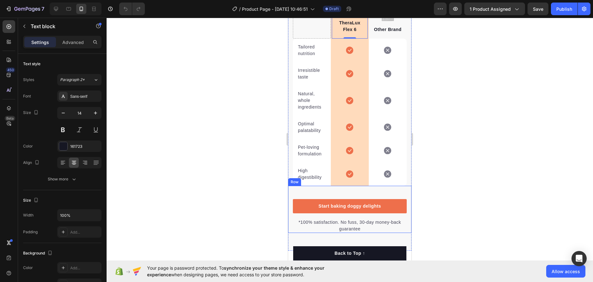
click at [361, 198] on div "Start baking doggy delights Button *100% satisfaction. No fuss, 30-day money-ba…" at bounding box center [349, 209] width 123 height 47
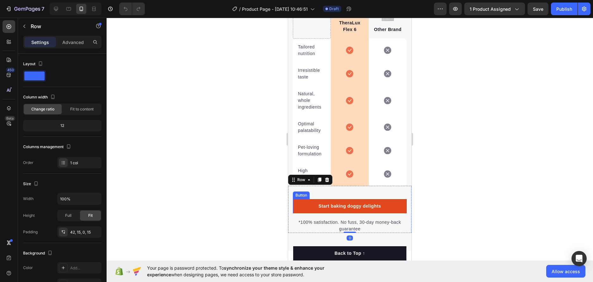
click at [365, 202] on link "Start baking doggy delights" at bounding box center [350, 206] width 114 height 14
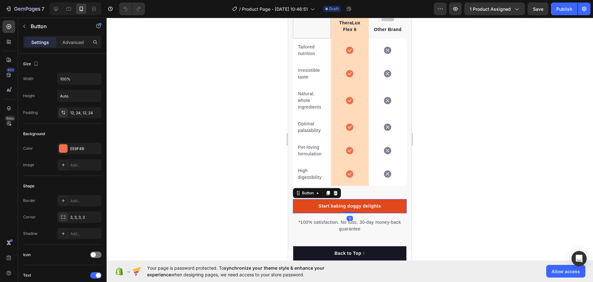
click at [365, 202] on link "Start baking doggy delights" at bounding box center [350, 206] width 114 height 14
click at [372, 205] on div "Start baking doggy delights" at bounding box center [349, 206] width 63 height 7
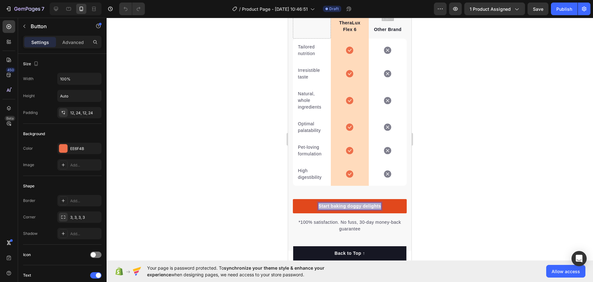
drag, startPoint x: 378, startPoint y: 205, endPoint x: 303, endPoint y: 204, distance: 74.6
click at [303, 204] on link "Start baking doggy delights" at bounding box center [350, 206] width 114 height 14
click at [449, 154] on div at bounding box center [350, 150] width 486 height 264
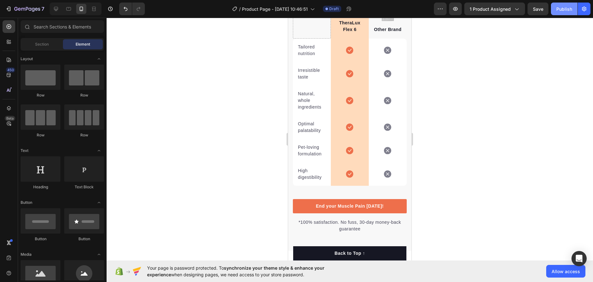
click at [566, 13] on button "Publish" at bounding box center [564, 9] width 27 height 13
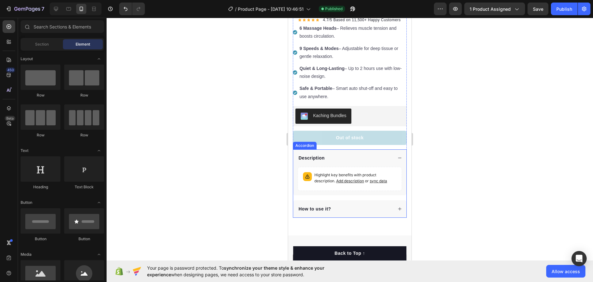
scroll to position [221, 0]
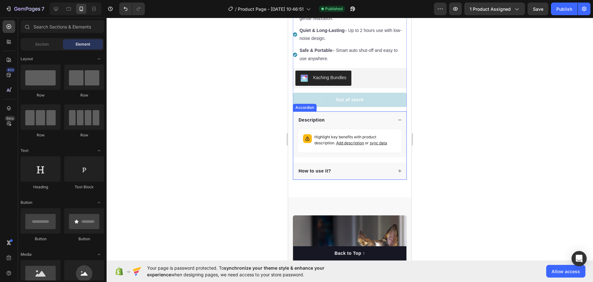
click at [358, 167] on div "How to use it?" at bounding box center [344, 171] width 95 height 9
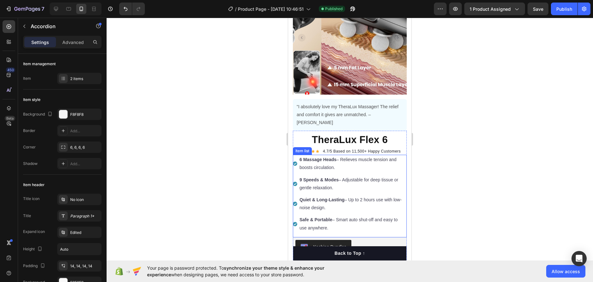
scroll to position [32, 0]
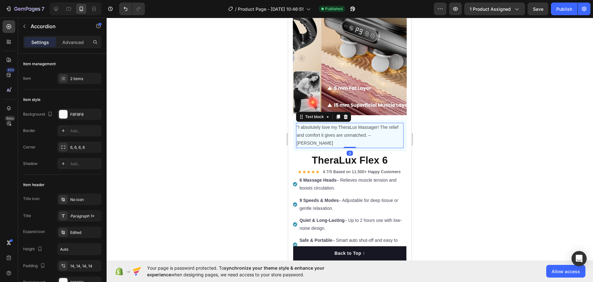
click at [346, 131] on p ""I absolutely love my TheraLux Massager! The relief and comfort it gives are un…" at bounding box center [350, 135] width 106 height 24
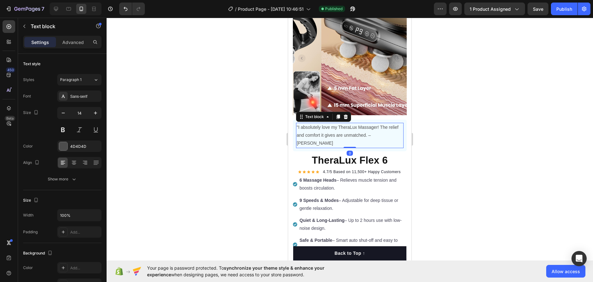
click at [352, 125] on p ""I absolutely love my TheraLux Massager! The relief and comfort it gives are un…" at bounding box center [350, 135] width 106 height 24
click at [364, 125] on p ""I absolutely love my TheraLux Massager! The relief and comfort it gives are un…" at bounding box center [350, 135] width 106 height 24
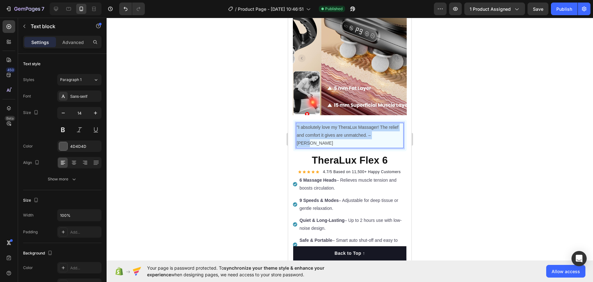
click at [364, 125] on p ""I absolutely love my TheraLux Massager! The relief and comfort it gives are un…" at bounding box center [350, 135] width 106 height 24
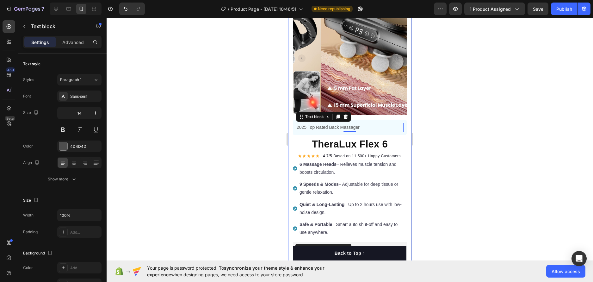
drag, startPoint x: 449, startPoint y: 9, endPoint x: 384, endPoint y: 9, distance: 64.8
click at [384, 8] on div "/ Product Page - Sep 27, 10:46:51 Need republishing" at bounding box center [292, 9] width 284 height 13
click at [464, 96] on div at bounding box center [350, 150] width 486 height 264
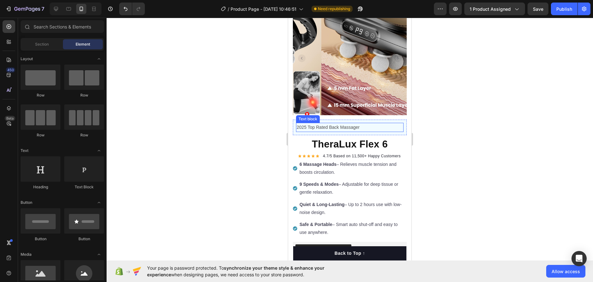
click at [370, 123] on p "2025 Top Rated Back Massager" at bounding box center [350, 127] width 106 height 8
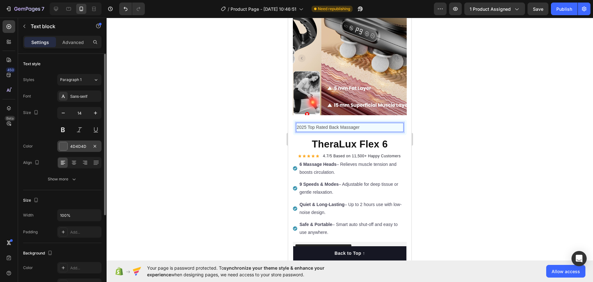
click at [78, 146] on div "4D4D4D" at bounding box center [79, 147] width 18 height 6
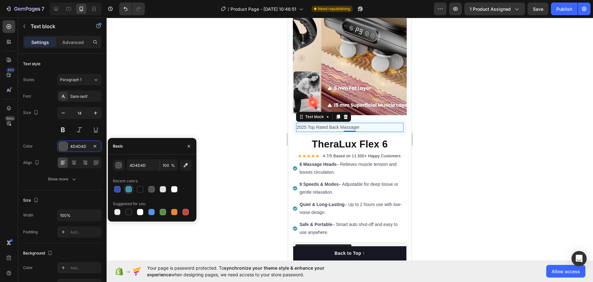
click at [130, 188] on div at bounding box center [128, 189] width 6 height 6
type input "3894AF"
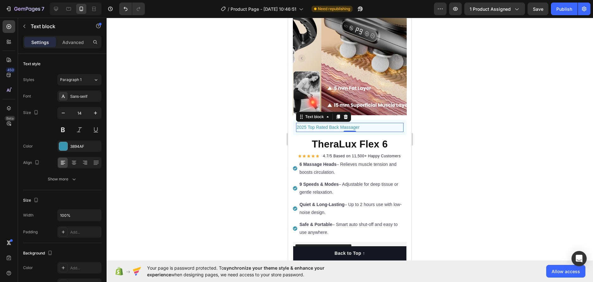
click at [133, 109] on div at bounding box center [350, 150] width 486 height 264
click at [335, 123] on p "2025 Top Rated Back Massager" at bounding box center [350, 127] width 106 height 8
click at [296, 123] on div "2025 Top Rated Back Massager" at bounding box center [349, 127] width 107 height 9
click at [297, 123] on p "2025 Top Rated Back Massager" at bounding box center [350, 127] width 106 height 8
click at [490, 128] on div at bounding box center [350, 150] width 486 height 264
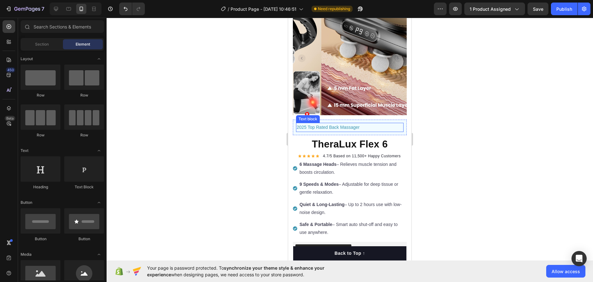
click at [370, 123] on p "2025 Top Rated Back Massager" at bounding box center [350, 127] width 106 height 8
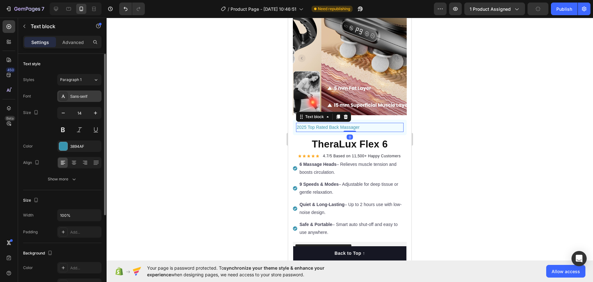
click at [67, 92] on div at bounding box center [63, 96] width 9 height 9
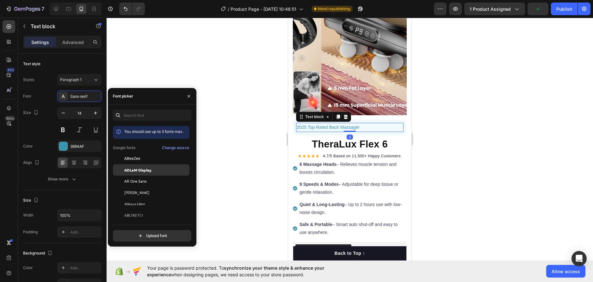
click at [142, 170] on span "ADLaM Display" at bounding box center [137, 170] width 27 height 6
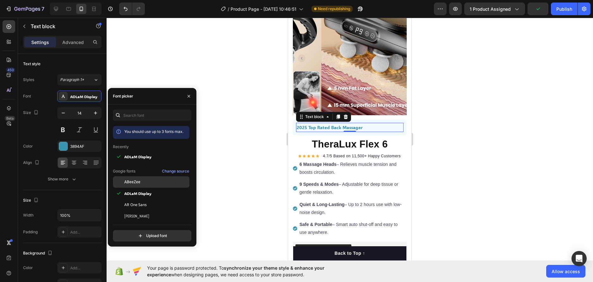
click at [143, 179] on div "ABeeZee" at bounding box center [151, 181] width 77 height 11
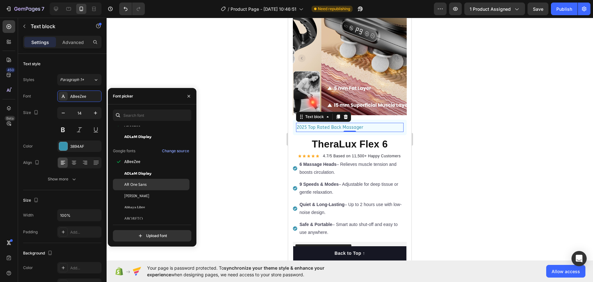
click at [143, 183] on span "AR One Sans" at bounding box center [135, 184] width 22 height 6
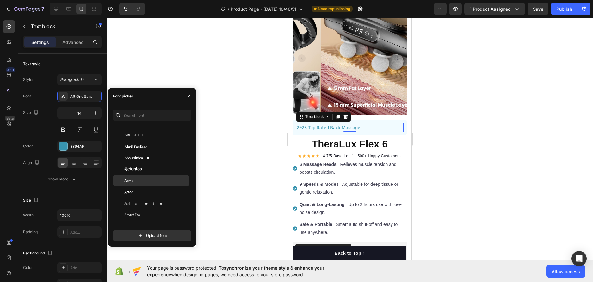
click at [144, 183] on div "Acme" at bounding box center [151, 179] width 77 height 11
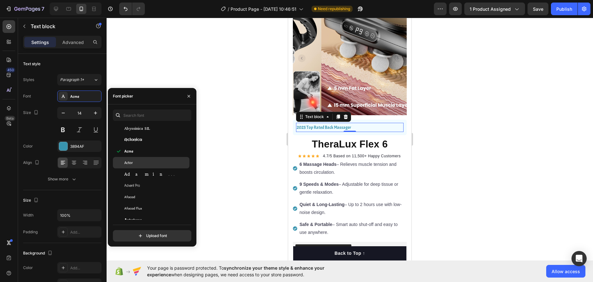
scroll to position [158, 0]
click at [144, 185] on div "Advent Pro" at bounding box center [156, 183] width 64 height 6
click at [140, 159] on div "Actor" at bounding box center [156, 160] width 64 height 6
click at [140, 152] on div "Acme" at bounding box center [151, 148] width 77 height 11
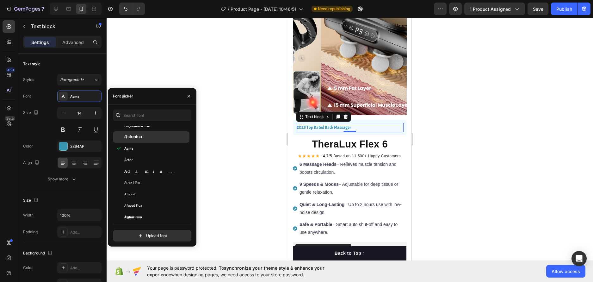
click at [150, 140] on div "Aclonica" at bounding box center [151, 136] width 77 height 11
click at [144, 134] on div "Aclonica" at bounding box center [156, 137] width 64 height 6
click at [147, 126] on span "Abyssinica SIL" at bounding box center [137, 126] width 26 height 6
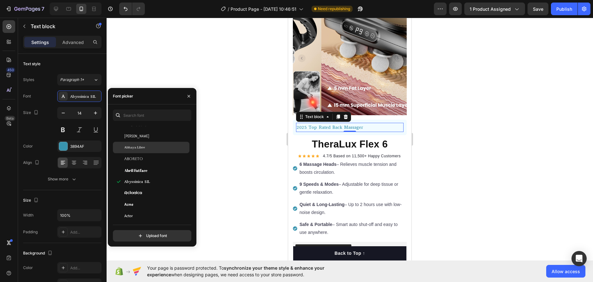
scroll to position [95, 0]
click at [148, 153] on div "Abhaya Libre" at bounding box center [156, 155] width 64 height 6
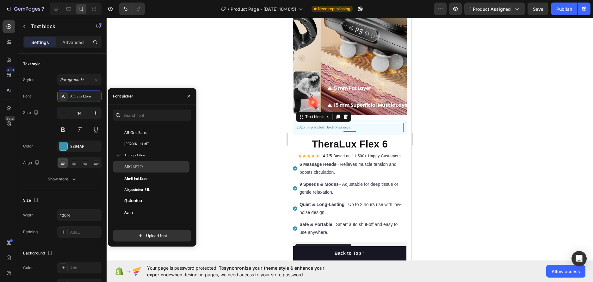
click at [149, 166] on div "Aboreto" at bounding box center [156, 167] width 64 height 6
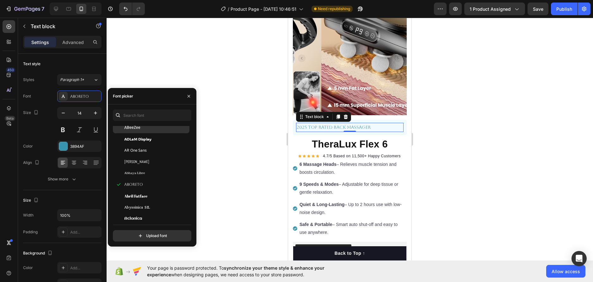
scroll to position [63, 0]
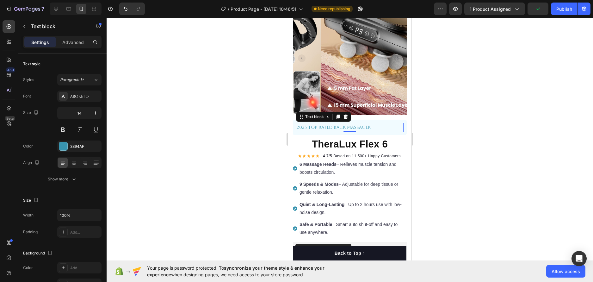
click at [319, 123] on p "2025 Top Rated Back Massager" at bounding box center [350, 127] width 106 height 8
click at [316, 123] on p "2025 Top Rated Back Massager" at bounding box center [350, 127] width 106 height 8
click at [444, 110] on div at bounding box center [350, 150] width 486 height 264
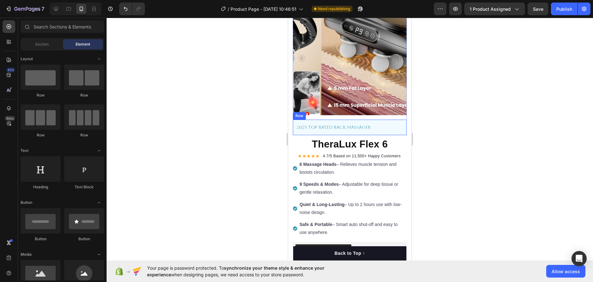
click at [379, 123] on p "2025 Top Rated Back Massager" at bounding box center [350, 127] width 106 height 8
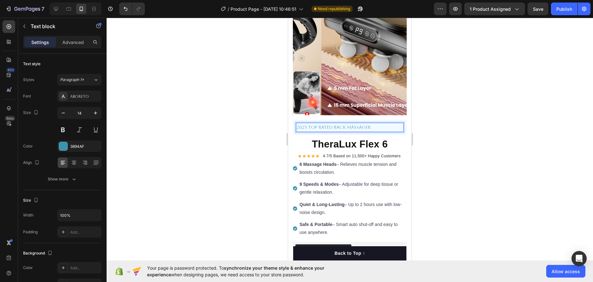
click at [388, 123] on p "2025 Top Rated Back Massager" at bounding box center [350, 127] width 106 height 8
click at [65, 129] on button at bounding box center [62, 129] width 11 height 11
click at [503, 122] on div at bounding box center [350, 150] width 486 height 264
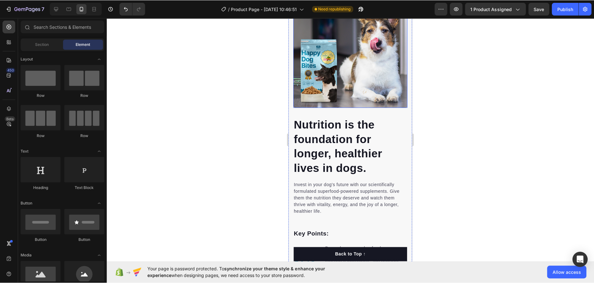
scroll to position [474, 0]
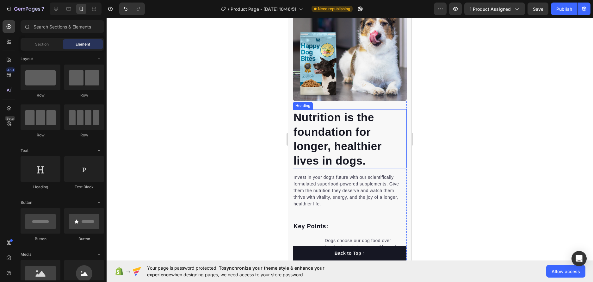
click at [325, 69] on img at bounding box center [350, 44] width 114 height 114
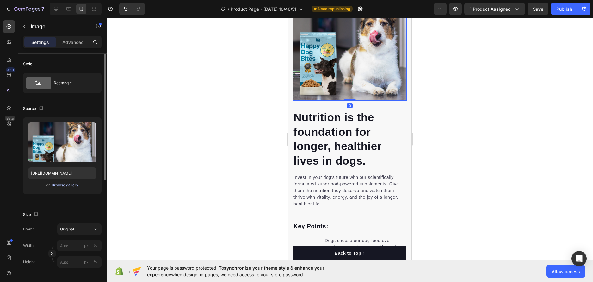
click at [58, 183] on div "Browse gallery" at bounding box center [65, 185] width 27 height 6
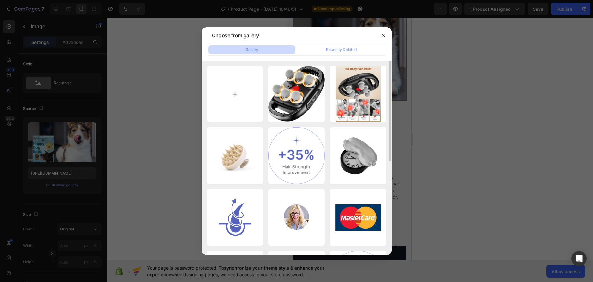
click at [250, 83] on input "file" at bounding box center [235, 94] width 57 height 57
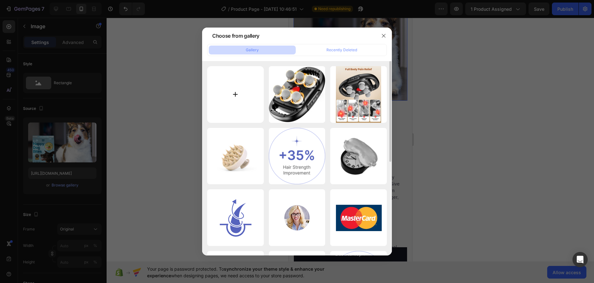
click at [230, 78] on input "file" at bounding box center [235, 94] width 57 height 57
click at [383, 36] on icon "button" at bounding box center [383, 35] width 5 height 5
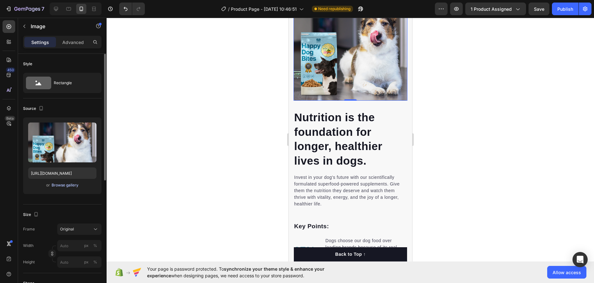
click at [65, 184] on div "Browse gallery" at bounding box center [65, 185] width 27 height 6
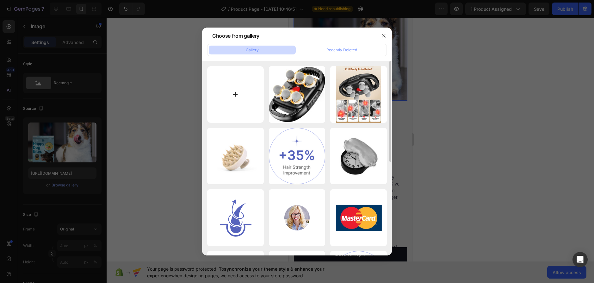
click at [256, 77] on input "file" at bounding box center [235, 94] width 57 height 57
type input "C:\fakepath\61cTa0gXI+L._AC_SL1500_.jpg"
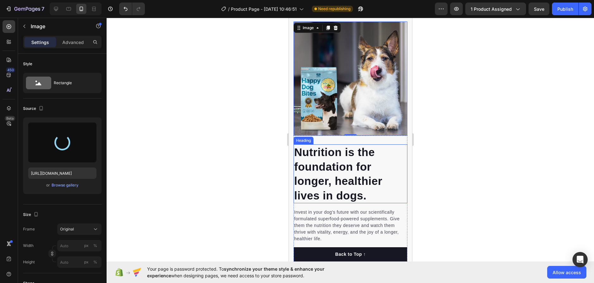
scroll to position [348, 0]
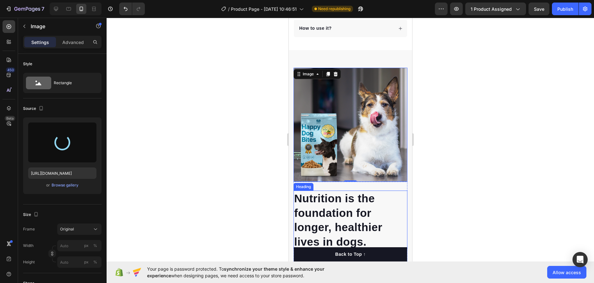
type input "https://cdn.shopify.com/s/files/1/0758/6784/8931/files/gempages_586301588084097…"
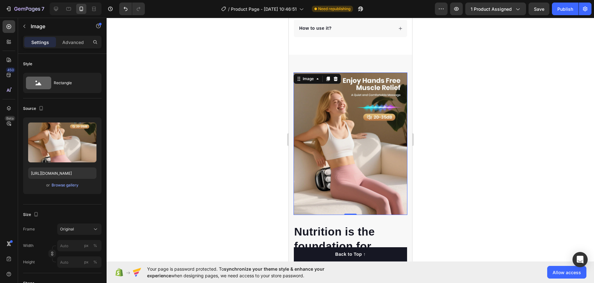
click at [474, 118] on div at bounding box center [350, 150] width 487 height 265
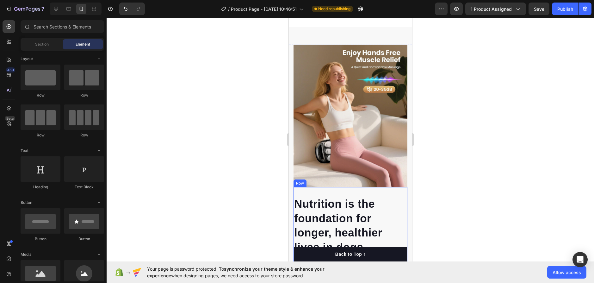
scroll to position [379, 0]
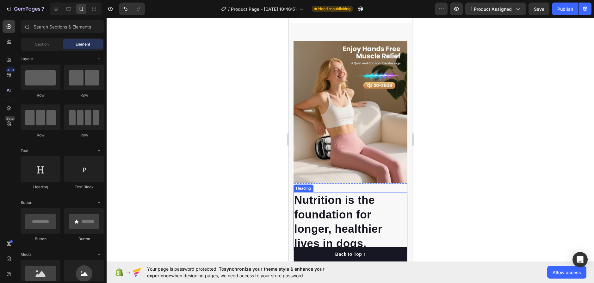
click at [344, 193] on p "Nutrition is the foundation for longer, healthier lives in dogs." at bounding box center [350, 222] width 113 height 58
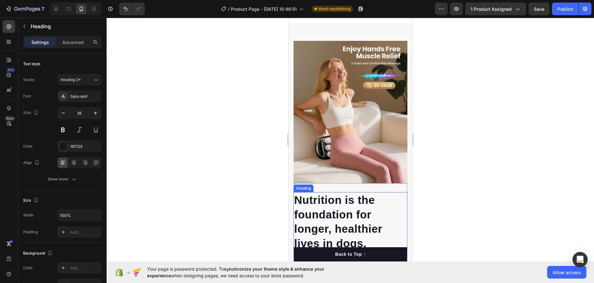
click at [344, 193] on p "Nutrition is the foundation for longer, healthier lives in dogs." at bounding box center [350, 222] width 113 height 58
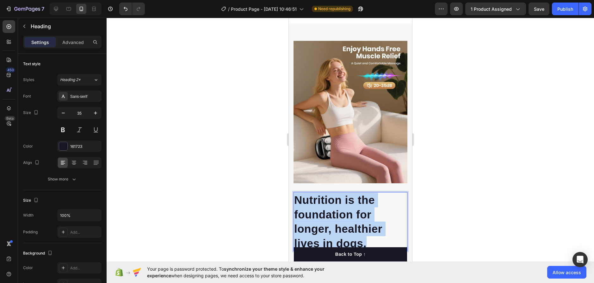
drag, startPoint x: 369, startPoint y: 227, endPoint x: 286, endPoint y: 187, distance: 91.5
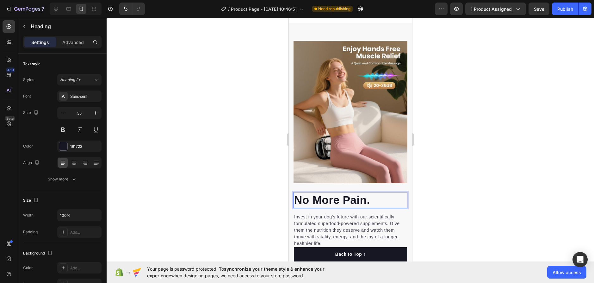
click at [448, 164] on div at bounding box center [350, 150] width 487 height 265
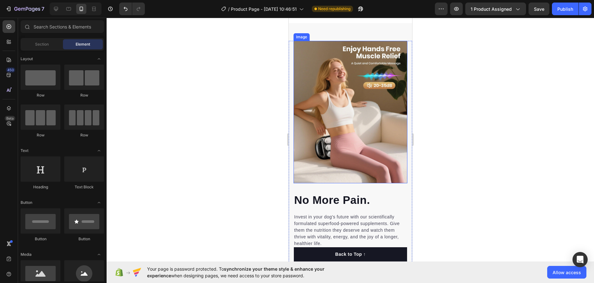
click at [375, 133] on img at bounding box center [350, 112] width 114 height 142
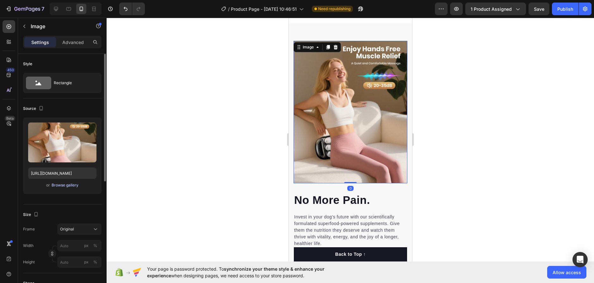
click at [72, 185] on div "Browse gallery" at bounding box center [65, 185] width 27 height 6
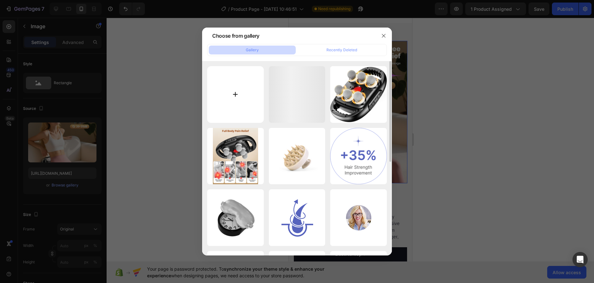
click at [237, 97] on input "file" at bounding box center [235, 94] width 57 height 57
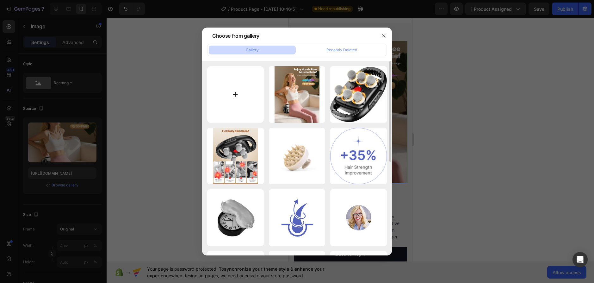
type input "C:\fakepath\71gwiIqN4EL._AC_SL1500_.jpg"
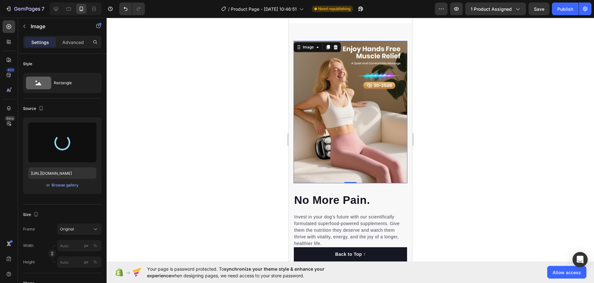
type input "https://cdn.shopify.com/s/files/1/0758/6784/8931/files/gempages_586301588084097…"
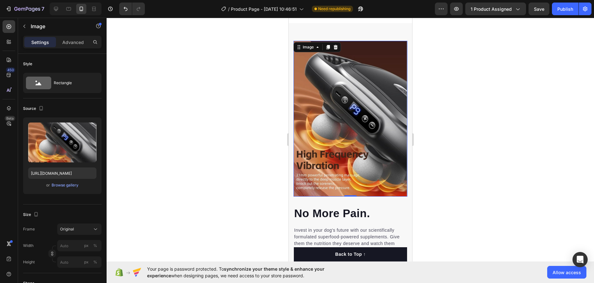
click at [451, 113] on div at bounding box center [350, 150] width 487 height 265
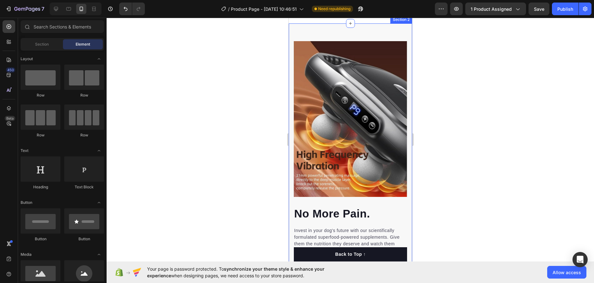
scroll to position [443, 0]
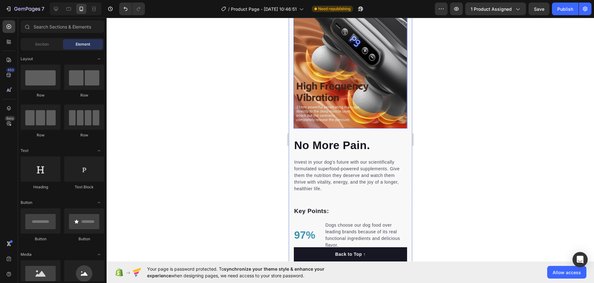
click at [358, 68] on img at bounding box center [350, 51] width 114 height 156
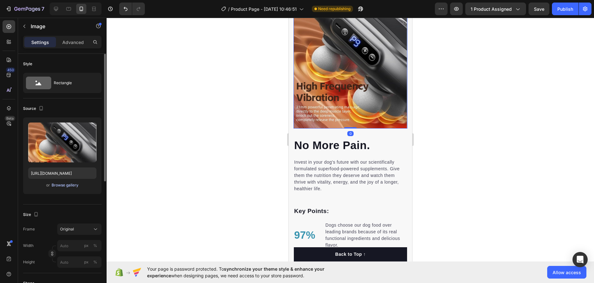
click at [58, 185] on div "Browse gallery" at bounding box center [65, 185] width 27 height 6
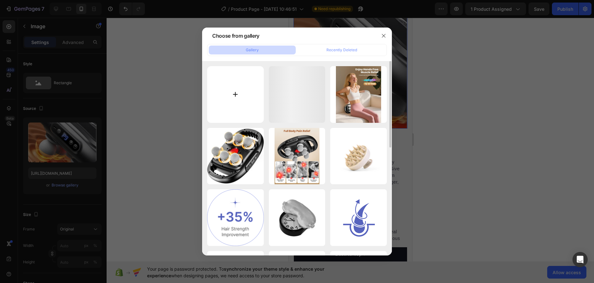
click at [219, 85] on input "file" at bounding box center [235, 94] width 57 height 57
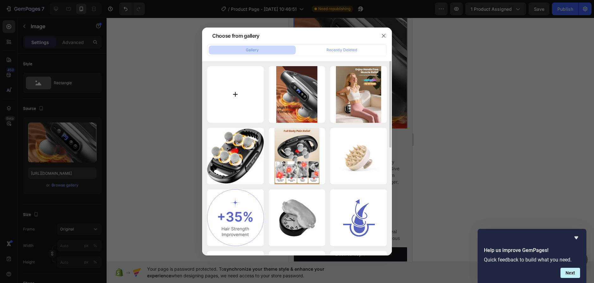
type input "C:\fakepath\611Ycdj7h+L._AC_SL1500_.jpg"
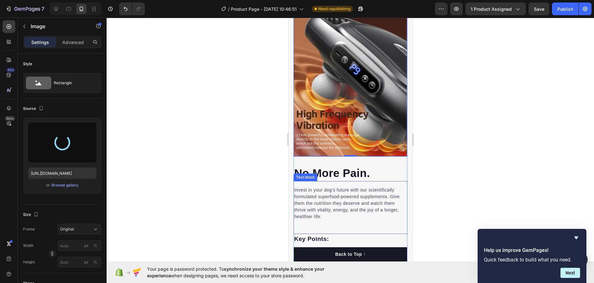
type input "https://cdn.shopify.com/s/files/1/0758/6784/8931/files/gempages_586301588084097…"
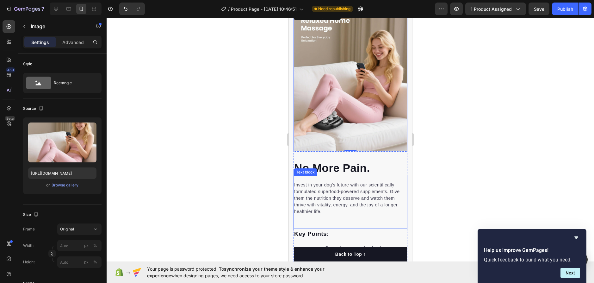
scroll to position [367, 0]
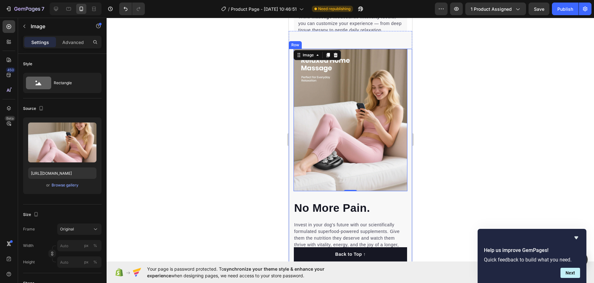
click at [472, 128] on div at bounding box center [350, 150] width 487 height 265
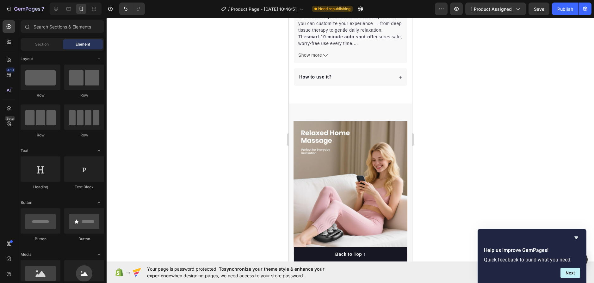
click at [433, 97] on div at bounding box center [350, 150] width 487 height 265
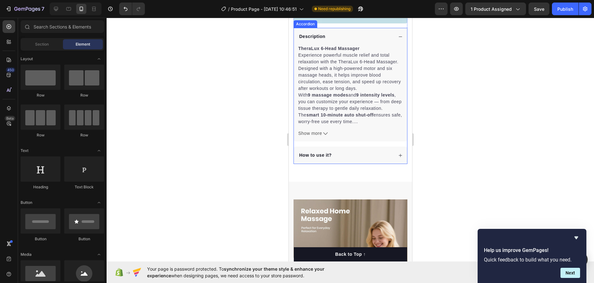
scroll to position [272, 0]
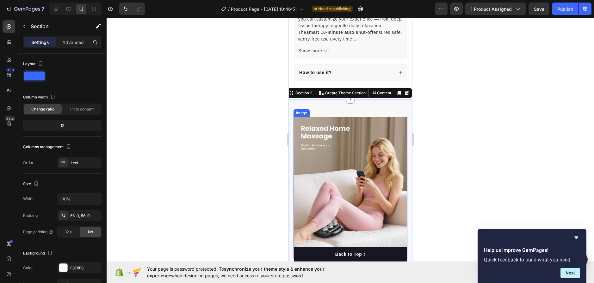
scroll to position [398, 0]
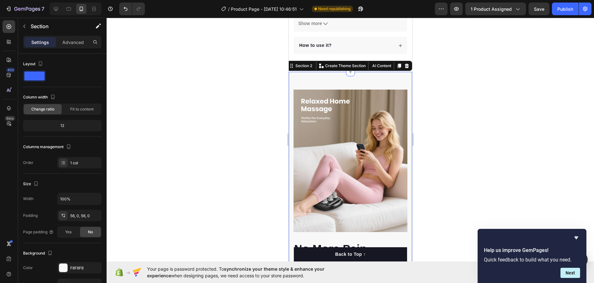
click at [464, 155] on div at bounding box center [350, 150] width 487 height 265
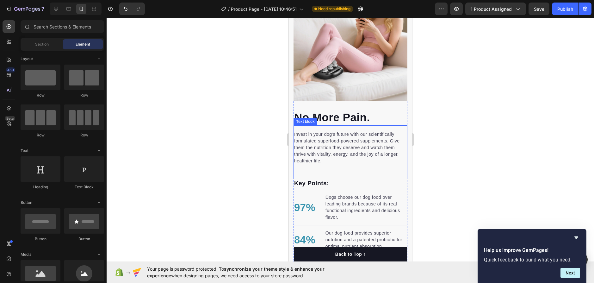
click at [385, 136] on p "Invest in your dog's future with our scientifically formulated superfood-powere…" at bounding box center [350, 147] width 113 height 33
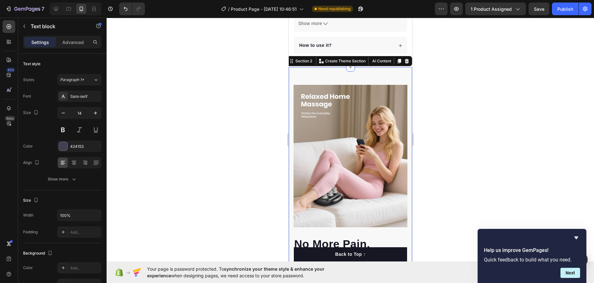
click at [386, 79] on div "No More Pain. Heading Invest in your dog's future with our scientifically formu…" at bounding box center [349, 262] width 123 height 390
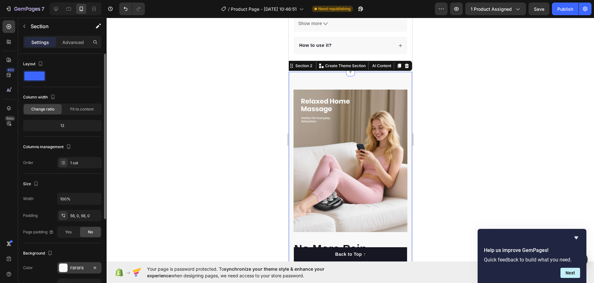
click at [67, 267] on div at bounding box center [63, 267] width 8 height 8
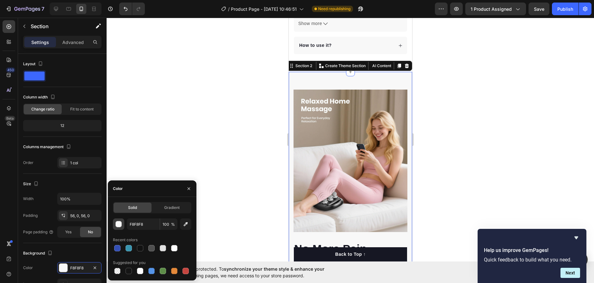
click at [116, 224] on div "button" at bounding box center [119, 224] width 6 height 6
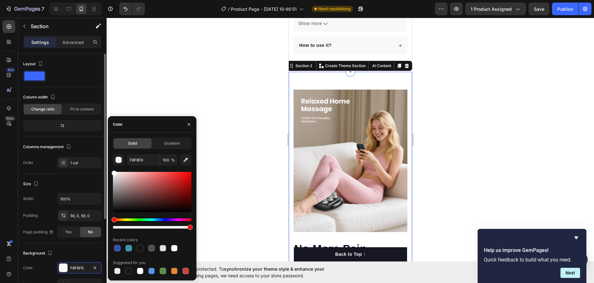
drag, startPoint x: 114, startPoint y: 175, endPoint x: 97, endPoint y: 153, distance: 28.2
click at [97, 153] on div "450 Beta Sections(18) Elements(84) Section Element Hero Section Product Detail …" at bounding box center [53, 150] width 107 height 265
click at [215, 59] on div at bounding box center [350, 150] width 487 height 265
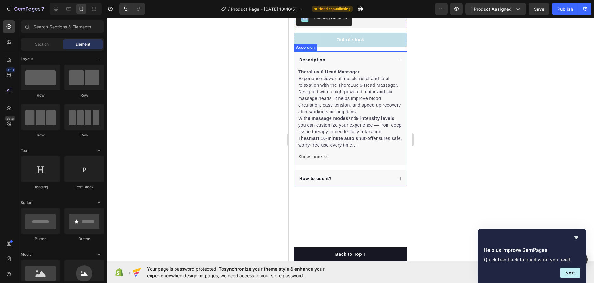
scroll to position [272, 0]
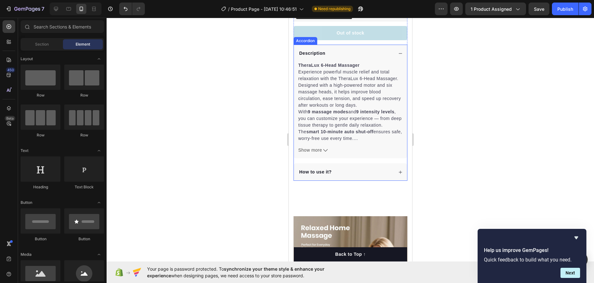
click at [344, 169] on div "How to use it?" at bounding box center [345, 172] width 95 height 9
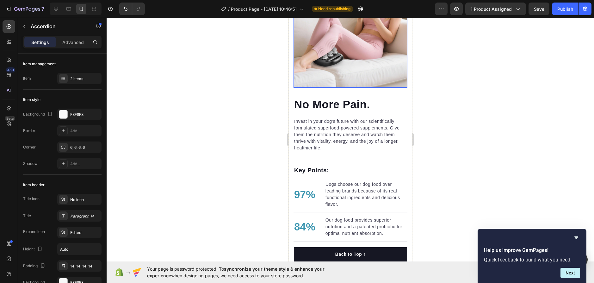
scroll to position [620, 0]
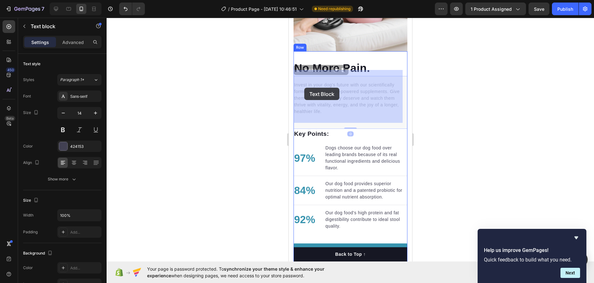
drag, startPoint x: 324, startPoint y: 107, endPoint x: 305, endPoint y: 85, distance: 29.8
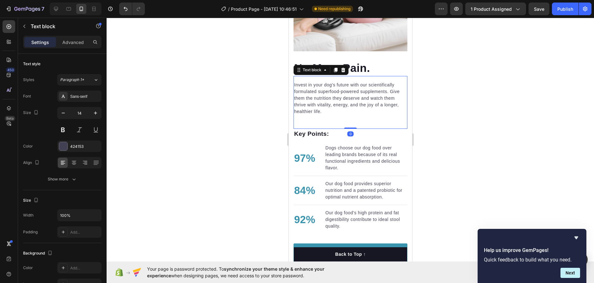
click at [320, 100] on p "Invest in your dog's future with our scientifically formulated superfood-powere…" at bounding box center [350, 98] width 113 height 33
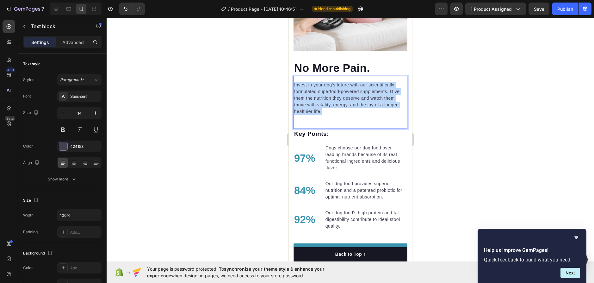
drag, startPoint x: 323, startPoint y: 108, endPoint x: 290, endPoint y: 74, distance: 47.8
click at [290, 74] on div "No More Pain. Heading Invest in your dog's future with our scientifically formu…" at bounding box center [349, 86] width 123 height 355
copy p "Invest in your dog's future with our scientifically formulated superfood-powere…"
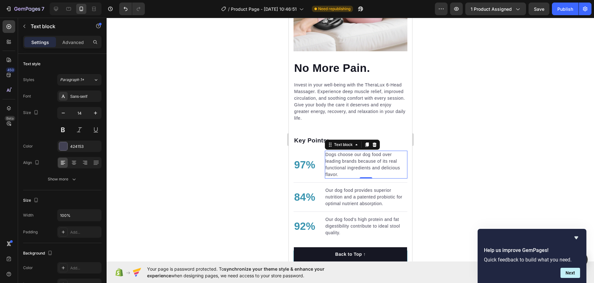
click at [352, 154] on p "Dogs choose our dog food over leading brands because of its real functional ing…" at bounding box center [365, 164] width 81 height 27
click at [340, 167] on p "Dogs choose our dog food over leading brands because of its real functional ing…" at bounding box center [365, 164] width 81 height 27
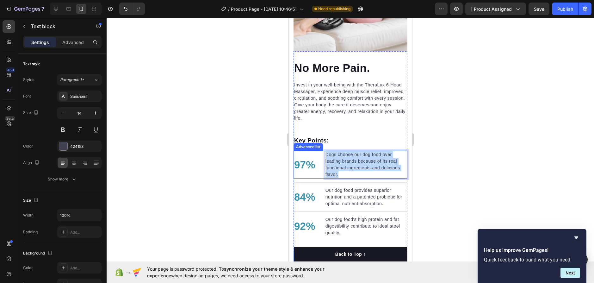
drag, startPoint x: 344, startPoint y: 167, endPoint x: 321, endPoint y: 147, distance: 29.8
click at [321, 150] on li "97% Text block Dogs choose our dog food over leading brands because of its real…" at bounding box center [350, 164] width 114 height 28
copy p "Dogs choose our dog food over leading brands because of its real functional ing…"
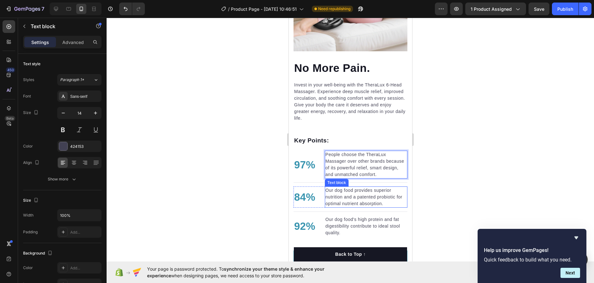
click at [356, 196] on p "Our dog food provides superior nutrition and a patented probiotic for optimal n…" at bounding box center [365, 197] width 81 height 20
click at [358, 191] on p "Our dog food provides superior nutrition and a patented probiotic for optimal n…" at bounding box center [365, 197] width 81 height 20
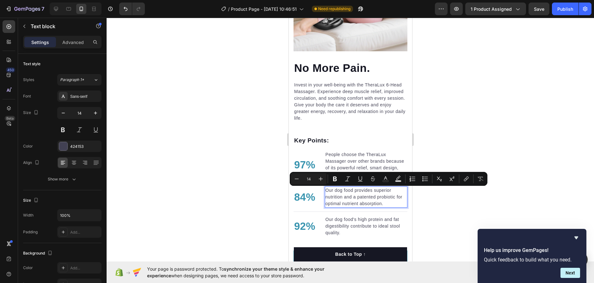
click at [380, 195] on p "Our dog food provides superior nutrition and a patented probiotic for optimal n…" at bounding box center [365, 197] width 81 height 20
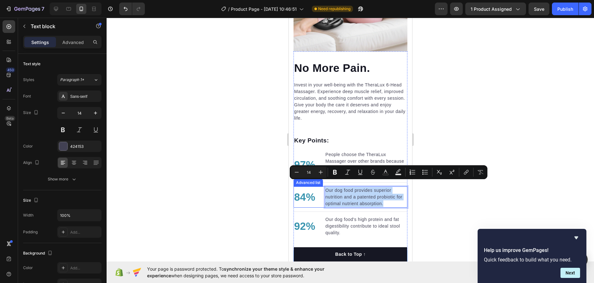
drag, startPoint x: 393, startPoint y: 196, endPoint x: 323, endPoint y: 180, distance: 71.6
click at [323, 186] on li "84% Text block Our dog food provides superior nutrition and a patented probioti…" at bounding box center [350, 196] width 114 height 21
copy p "Our dog food provides superior nutrition and a patented probiotic for optimal n…"
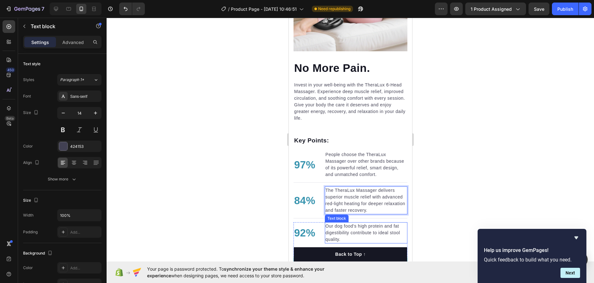
click at [347, 235] on p "Our dog food's high protein and fat digestibility contribute to ideal stool qua…" at bounding box center [365, 233] width 81 height 20
click at [346, 240] on p "Our dog food's high protein and fat digestibility contribute to ideal stool qua…" at bounding box center [365, 233] width 81 height 20
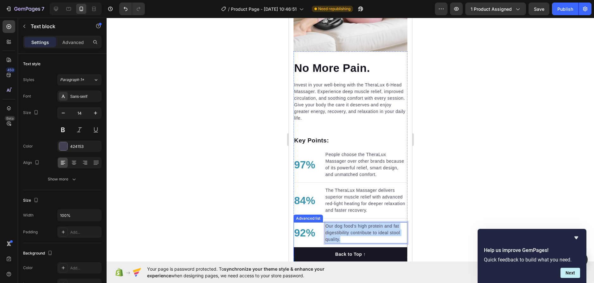
drag, startPoint x: 344, startPoint y: 239, endPoint x: 323, endPoint y: 225, distance: 25.0
click at [322, 225] on li "92% Text block Our dog food's high protein and fat digestibility contribute to …" at bounding box center [350, 232] width 114 height 21
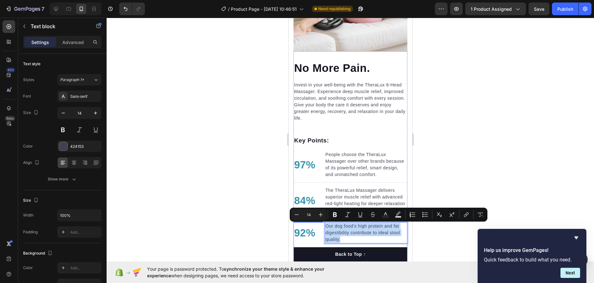
copy p "Our dog food's high protein and fat digestibility contribute to ideal stool qua…"
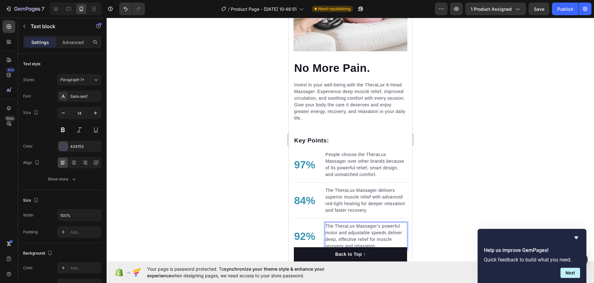
click at [452, 126] on div at bounding box center [350, 150] width 487 height 265
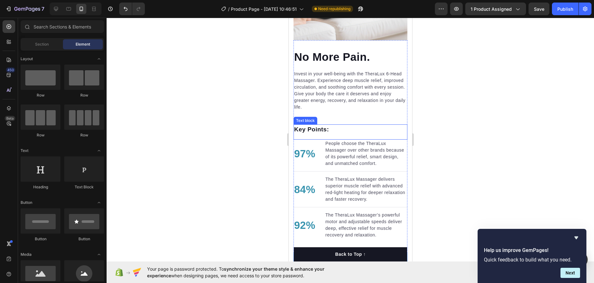
scroll to position [683, 0]
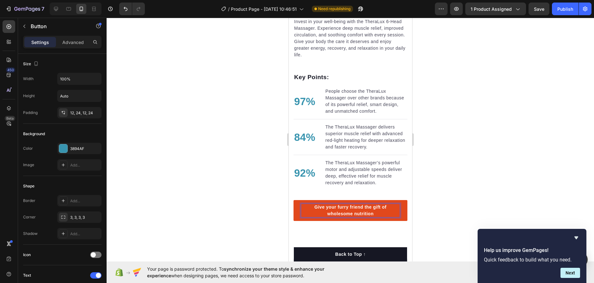
click at [369, 213] on div "Give your furry friend the gift of wholesome nutrition" at bounding box center [350, 210] width 99 height 13
click at [371, 213] on p "Give your furry friend the gift of wholesome nutrition" at bounding box center [350, 210] width 99 height 13
drag, startPoint x: 373, startPoint y: 213, endPoint x: 294, endPoint y: 202, distance: 79.4
click at [294, 202] on link "Give your furry friend the gift of wholesome nutrition" at bounding box center [350, 210] width 114 height 21
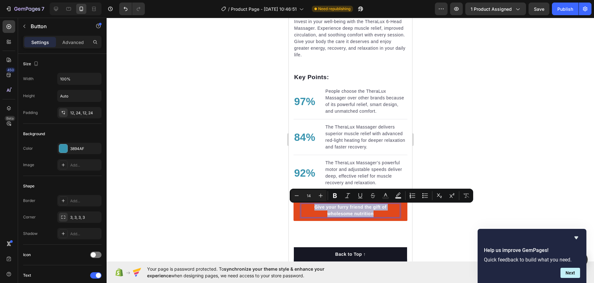
copy p "Give your furry friend the gift of wholesome nutrition"
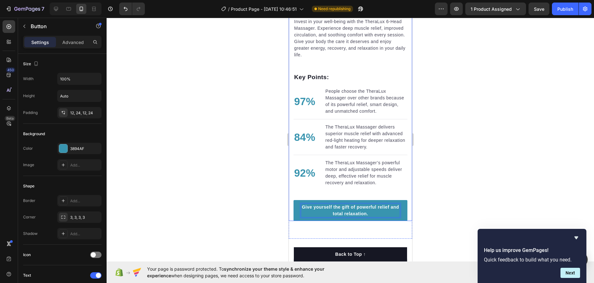
click at [490, 159] on div at bounding box center [350, 150] width 487 height 265
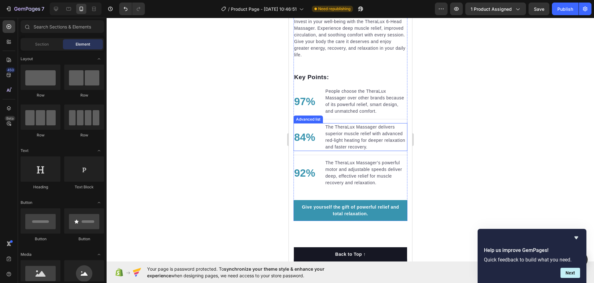
click at [307, 135] on p "84%" at bounding box center [304, 137] width 21 height 16
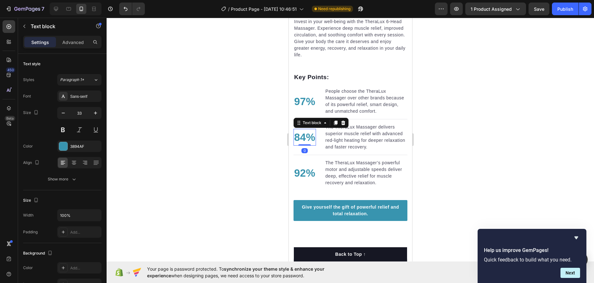
click at [312, 134] on p "84%" at bounding box center [304, 137] width 21 height 16
click at [307, 177] on p "92%" at bounding box center [304, 173] width 21 height 16
click at [313, 175] on p "92%" at bounding box center [304, 173] width 21 height 16
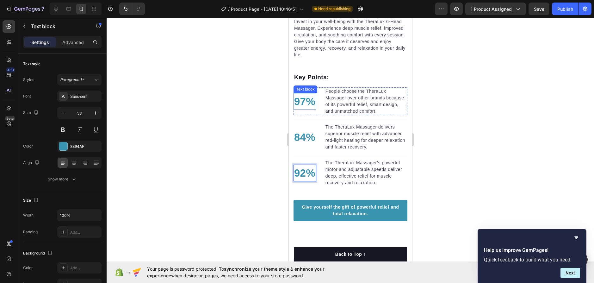
click at [308, 94] on p "97%" at bounding box center [304, 102] width 21 height 16
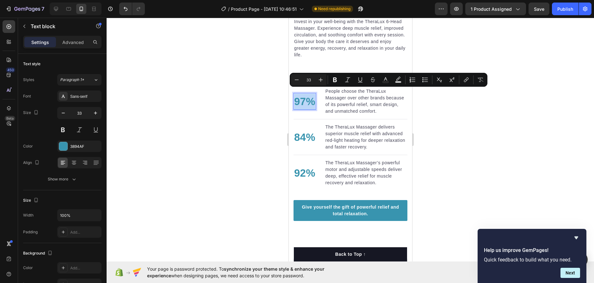
click at [308, 94] on p "97%" at bounding box center [304, 102] width 21 height 16
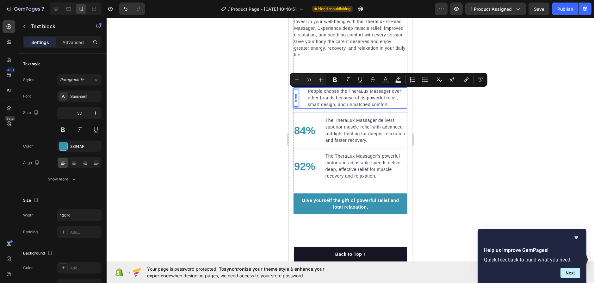
scroll to position [679, 0]
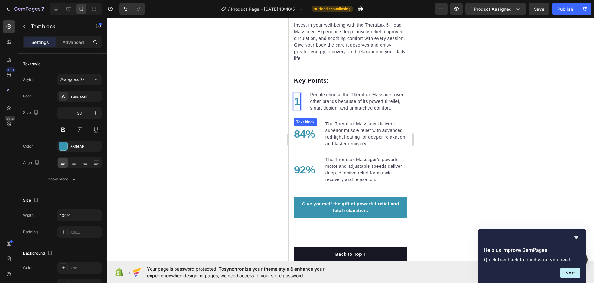
click at [307, 134] on p "84%" at bounding box center [304, 134] width 21 height 16
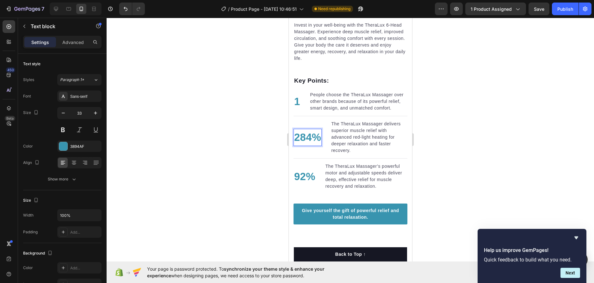
click at [307, 138] on p "284%" at bounding box center [307, 137] width 27 height 16
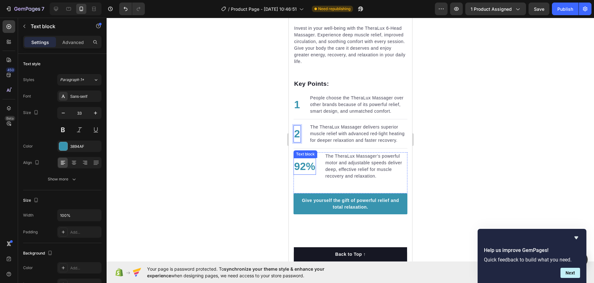
click at [302, 172] on p "92%" at bounding box center [304, 166] width 21 height 16
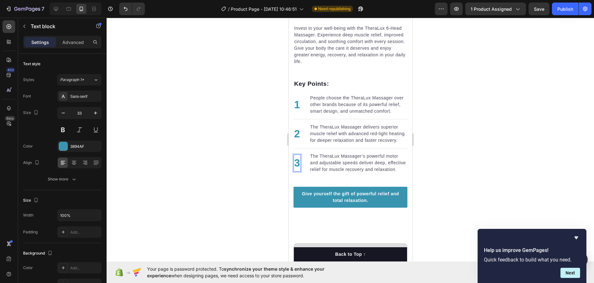
click at [461, 138] on div at bounding box center [350, 150] width 487 height 265
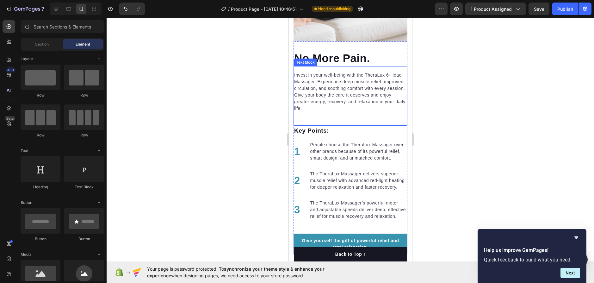
scroll to position [613, 0]
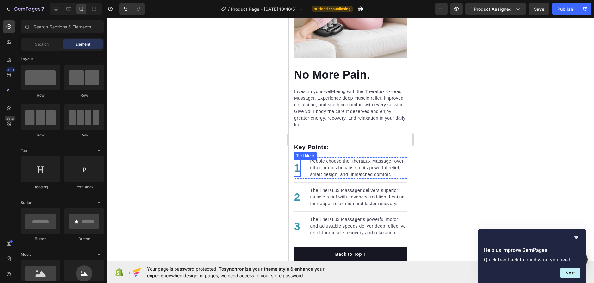
click at [298, 165] on p "1" at bounding box center [297, 168] width 6 height 16
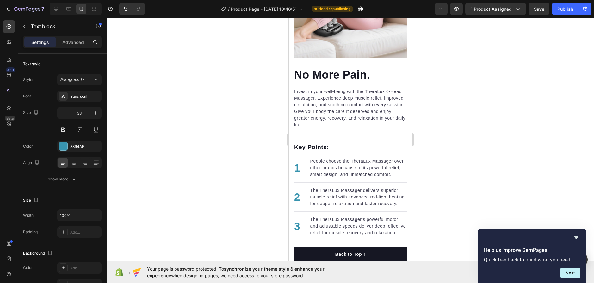
click at [290, 163] on div "No More Pain. Heading Invest in your well-being with the TheraLux 6-Head Massag…" at bounding box center [349, 93] width 123 height 355
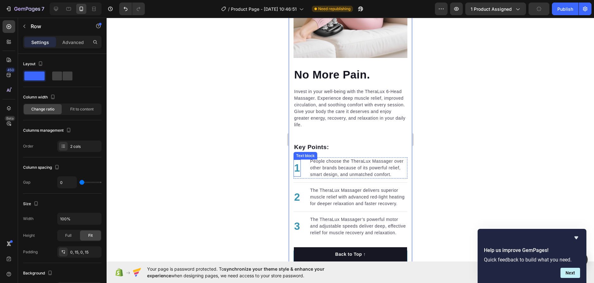
click at [298, 165] on p "1" at bounding box center [297, 168] width 6 height 16
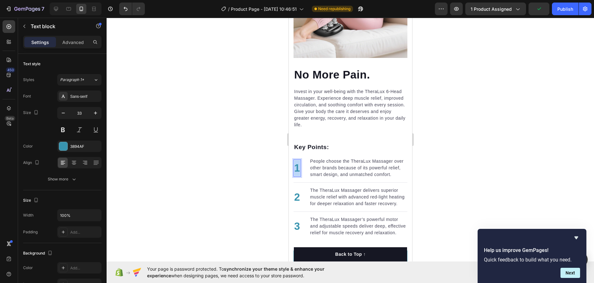
click at [298, 165] on p "1" at bounding box center [297, 168] width 6 height 16
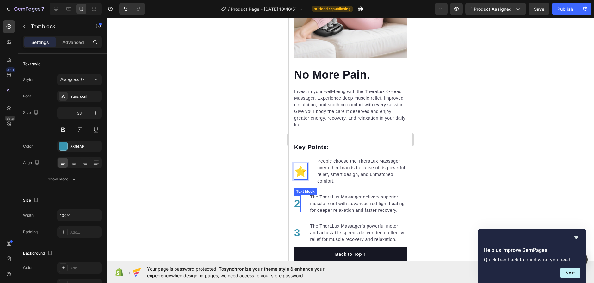
click at [299, 196] on div "2" at bounding box center [296, 203] width 7 height 17
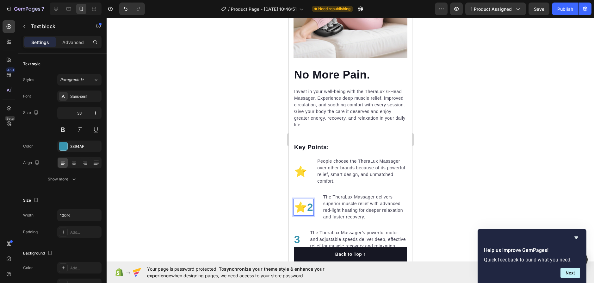
click at [310, 199] on p "⭐2" at bounding box center [303, 207] width 19 height 16
click at [313, 199] on div "⭐2" at bounding box center [303, 207] width 20 height 17
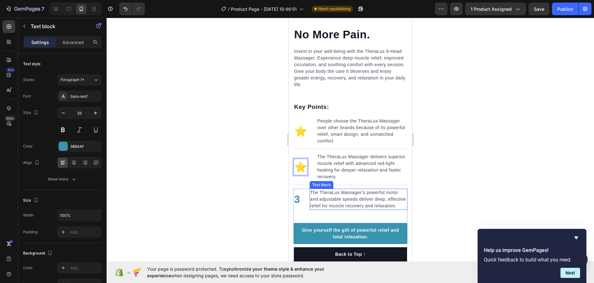
scroll to position [739, 0]
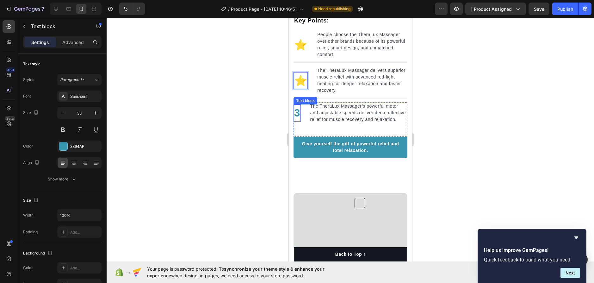
click at [297, 112] on p "3" at bounding box center [297, 113] width 6 height 16
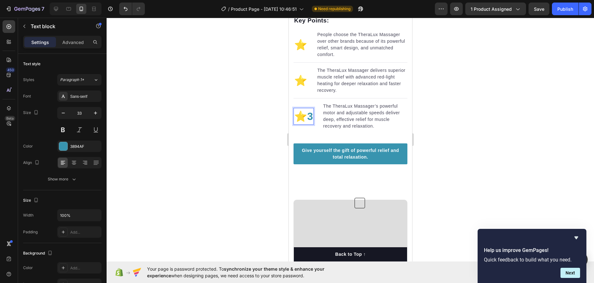
click at [312, 108] on p "⭐3" at bounding box center [303, 116] width 19 height 16
click at [299, 109] on p "⭐" at bounding box center [300, 116] width 13 height 16
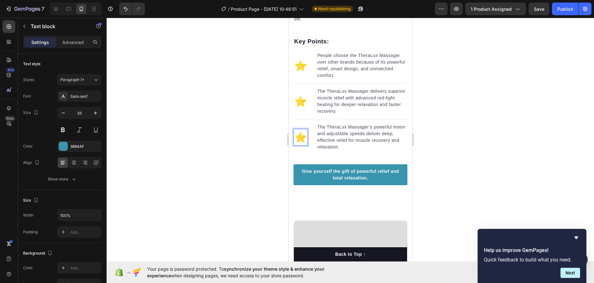
scroll to position [613, 0]
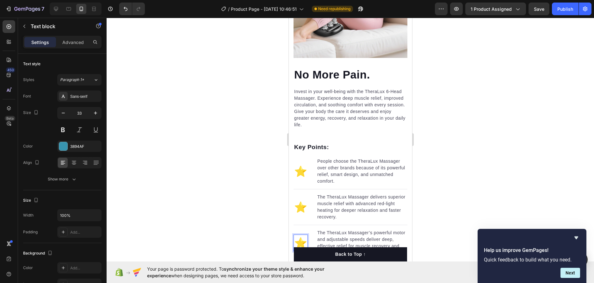
click at [494, 88] on div at bounding box center [350, 150] width 487 height 265
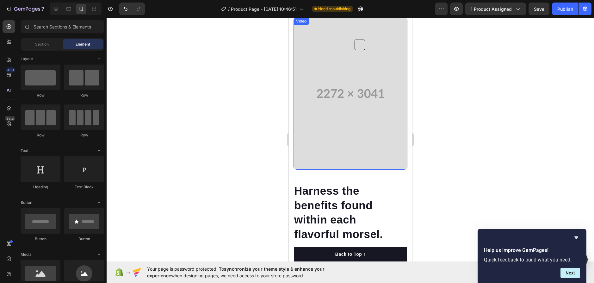
scroll to position [992, 0]
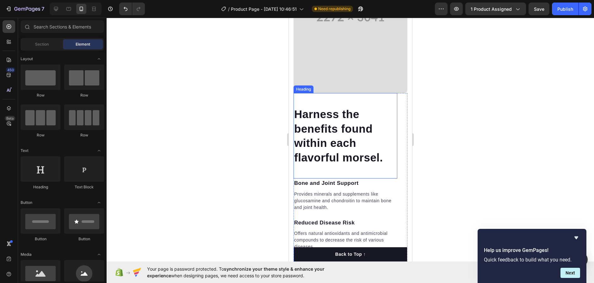
click at [344, 128] on p "Harness the benefits found within each flavorful morsel." at bounding box center [345, 136] width 102 height 58
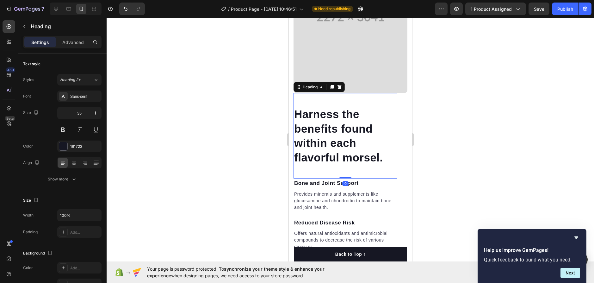
click at [375, 149] on p "Harness the benefits found within each flavorful morsel." at bounding box center [345, 136] width 102 height 58
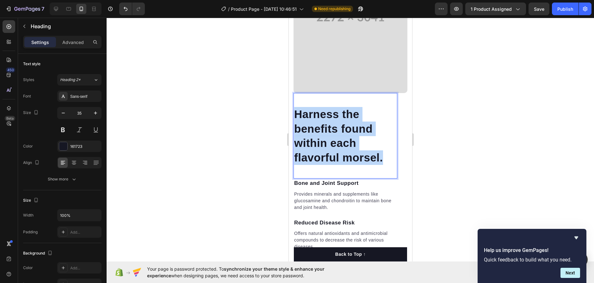
drag, startPoint x: 383, startPoint y: 150, endPoint x: 285, endPoint y: 99, distance: 110.0
copy p "Harness the benefits found within each flavorful morsel."
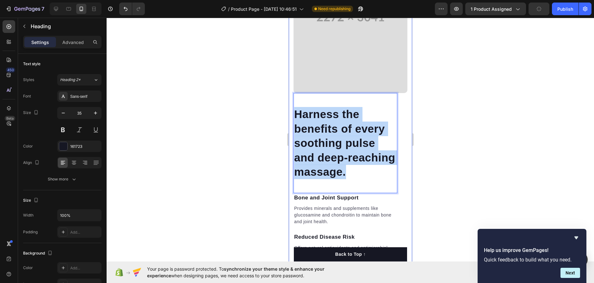
drag, startPoint x: 344, startPoint y: 164, endPoint x: 278, endPoint y: 106, distance: 87.4
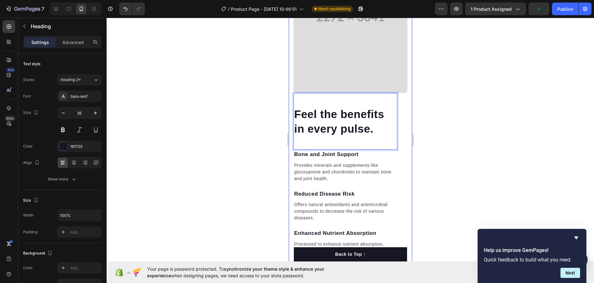
click at [482, 106] on div at bounding box center [350, 150] width 487 height 265
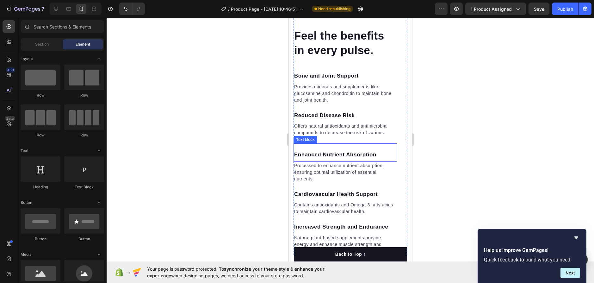
scroll to position [1087, 0]
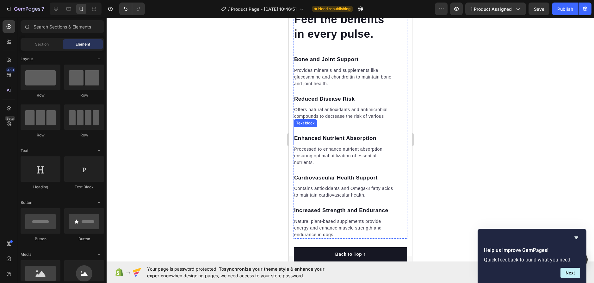
click at [331, 146] on p "Processed to enhance nutrient absorption, ensuring optimal utilization of essen…" at bounding box center [345, 156] width 102 height 20
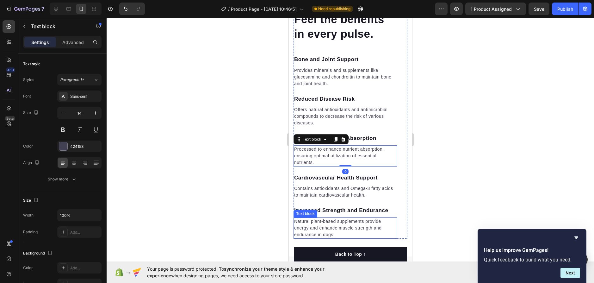
click at [325, 222] on p "Natural plant-based supplements provide energy and enhance muscle strength and …" at bounding box center [345, 228] width 102 height 20
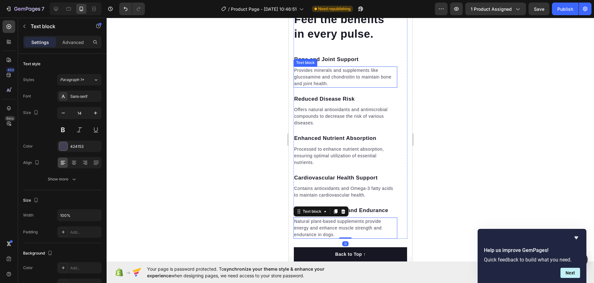
click at [315, 59] on div "Feel the benefits in every pulse. Heading Bone and Joint Support Text block Pro…" at bounding box center [345, 118] width 104 height 240
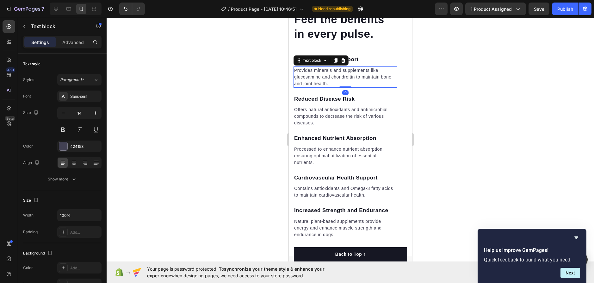
click at [330, 72] on p "Provides minerals and supplements like glucosamine and chondroitin to maintain …" at bounding box center [345, 77] width 102 height 20
click at [360, 55] on p "Bone and Joint Support" at bounding box center [345, 59] width 102 height 8
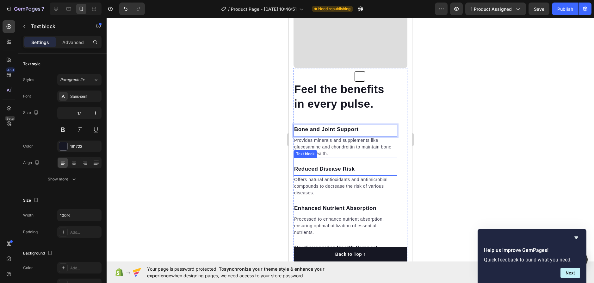
scroll to position [1024, 0]
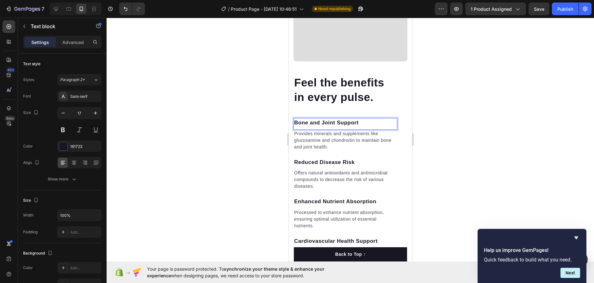
click at [335, 118] on div "Bone and Joint Support" at bounding box center [345, 122] width 104 height 9
click at [338, 119] on p "Bone and Joint Support" at bounding box center [345, 123] width 102 height 8
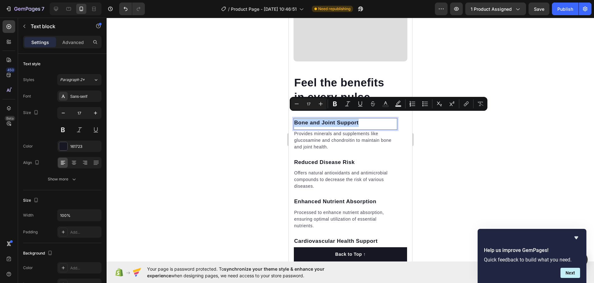
copy p "Bone and Joint Support"
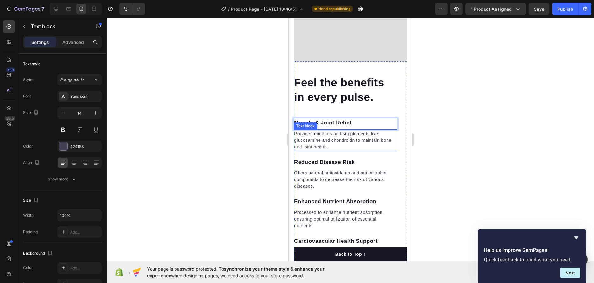
click at [349, 134] on p "Provides minerals and supplements like glucosamine and chondroitin to maintain …" at bounding box center [345, 140] width 102 height 20
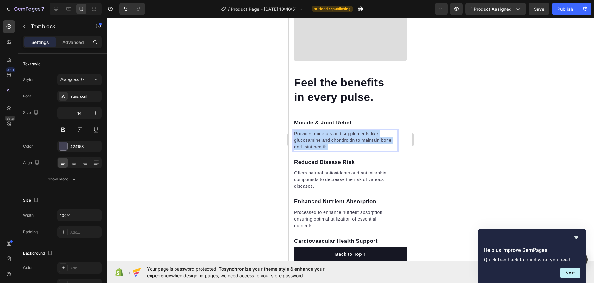
drag, startPoint x: 340, startPoint y: 139, endPoint x: 290, endPoint y: 125, distance: 51.7
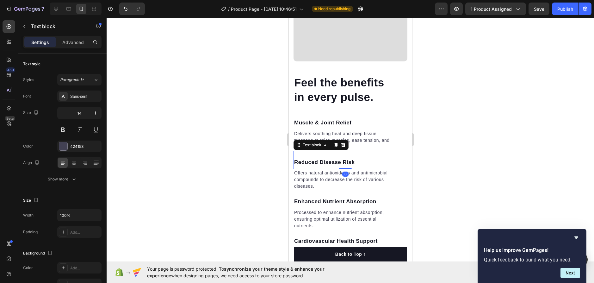
click at [337, 158] on p "Reduced Disease Risk" at bounding box center [345, 162] width 102 height 8
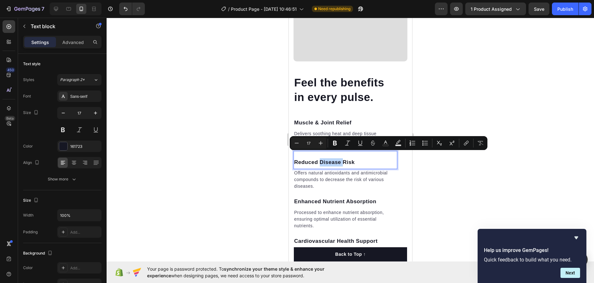
click at [341, 158] on p "Reduced Disease Risk" at bounding box center [345, 162] width 102 height 8
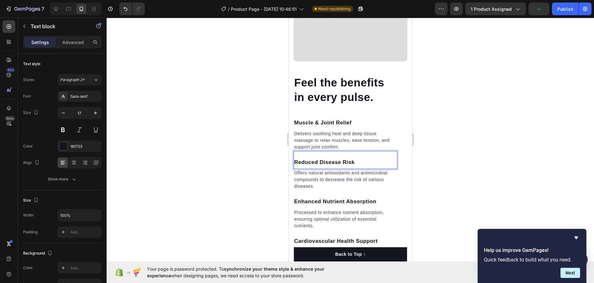
click at [353, 158] on p "Reduced Disease Risk" at bounding box center [345, 162] width 102 height 8
drag, startPoint x: 353, startPoint y: 155, endPoint x: 335, endPoint y: 154, distance: 18.4
click at [347, 158] on p "Reduced Disease Risk" at bounding box center [345, 162] width 102 height 8
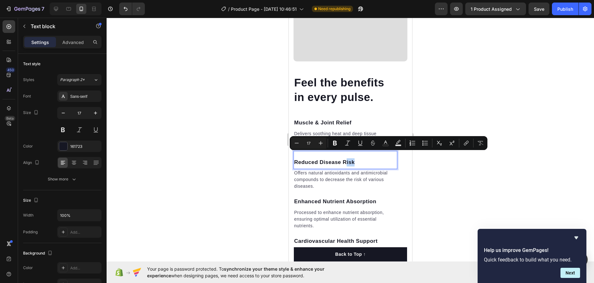
click at [370, 158] on p "Reduced Disease Risk" at bounding box center [345, 162] width 102 height 8
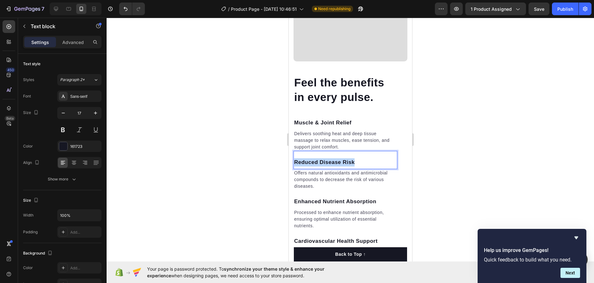
drag, startPoint x: 368, startPoint y: 153, endPoint x: 290, endPoint y: 150, distance: 78.1
click at [290, 150] on div "Feel the benefits in every pulse. Heading Muscle & Joint Relief Text block Deli…" at bounding box center [349, 105] width 123 height 392
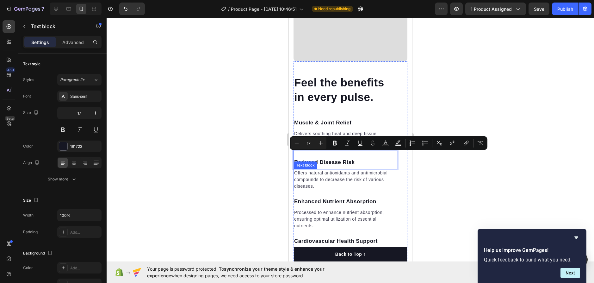
click at [330, 173] on p "Offers natural antioxidants and antimicrobial compounds to decrease the risk of…" at bounding box center [345, 179] width 102 height 20
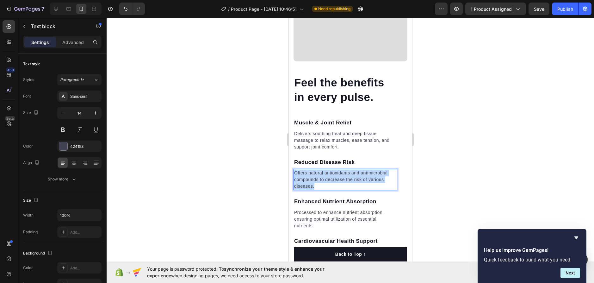
click at [330, 173] on p "Offers natural antioxidants and antimicrobial compounds to decrease the risk of…" at bounding box center [345, 179] width 102 height 20
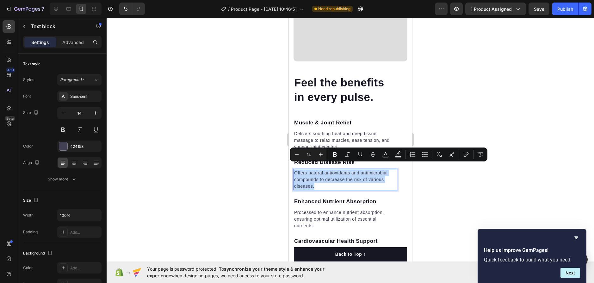
click at [317, 173] on p "Offers natural antioxidants and antimicrobial compounds to decrease the risk of…" at bounding box center [345, 179] width 102 height 20
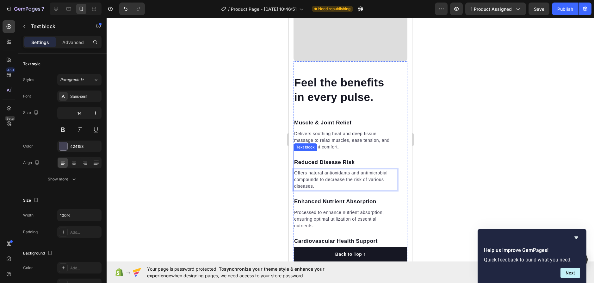
click at [323, 158] on p "Reduced Disease Risk" at bounding box center [345, 162] width 102 height 8
click at [331, 176] on p "Offers natural antioxidants and antimicrobial compounds to decrease the risk of…" at bounding box center [345, 179] width 102 height 20
click at [327, 179] on p "Offers natural antioxidants and antimicrobial compounds to decrease the risk of…" at bounding box center [345, 179] width 102 height 20
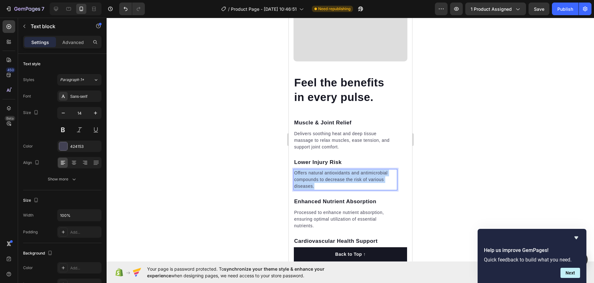
drag, startPoint x: 327, startPoint y: 179, endPoint x: 291, endPoint y: 169, distance: 37.4
click at [290, 169] on div "Feel the benefits in every pulse. Heading Muscle & Joint Relief Text block Deli…" at bounding box center [349, 105] width 123 height 392
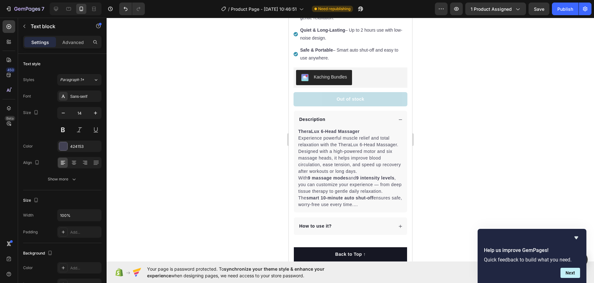
scroll to position [202, 0]
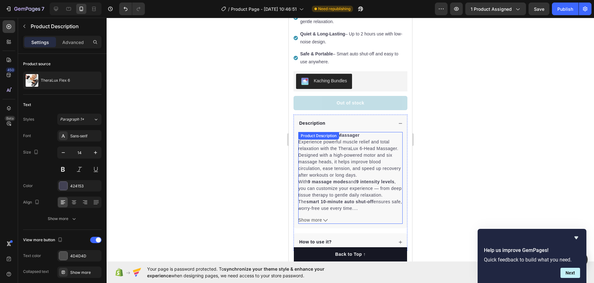
click at [325, 218] on icon at bounding box center [325, 220] width 4 height 4
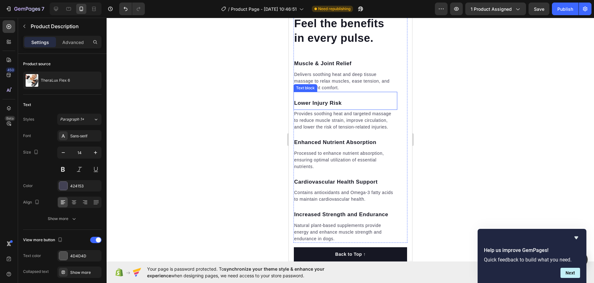
scroll to position [1087, 0]
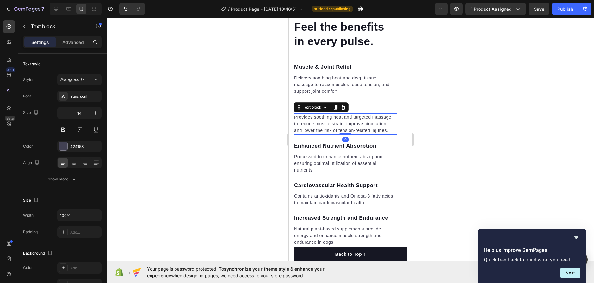
click at [344, 114] on p "Provides soothing heat and targeted massage to reduce muscle strain, improve ci…" at bounding box center [345, 124] width 102 height 20
click at [350, 114] on p "Provides soothing heat and targeted massage to reduce muscle strain, improve ci…" at bounding box center [345, 124] width 102 height 20
drag, startPoint x: 351, startPoint y: 110, endPoint x: 333, endPoint y: 111, distance: 18.3
click at [333, 114] on p "Provides soothing heat and targeted massage to reduce muscle strain, improve ci…" at bounding box center [345, 124] width 102 height 20
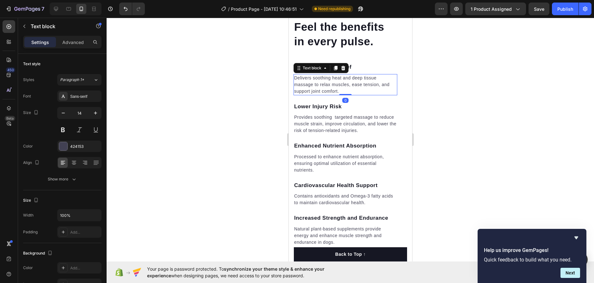
click at [347, 75] on p "Delivers soothing heat and deep tissue massage to relax muscles, ease tension, …" at bounding box center [345, 85] width 102 height 20
click at [351, 75] on p "Delivers soothing heat and deep tissue massage to relax muscles, ease tension, …" at bounding box center [345, 85] width 102 height 20
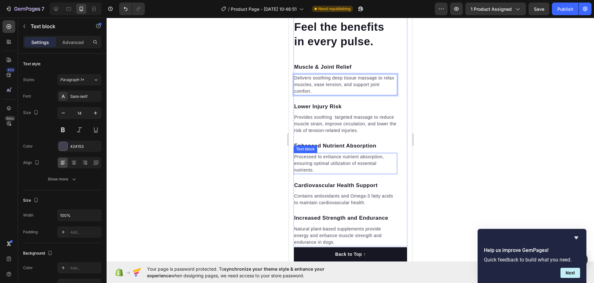
click at [328, 154] on p "Processed to enhance nutrient absorption, ensuring optimal utilization of essen…" at bounding box center [345, 163] width 102 height 20
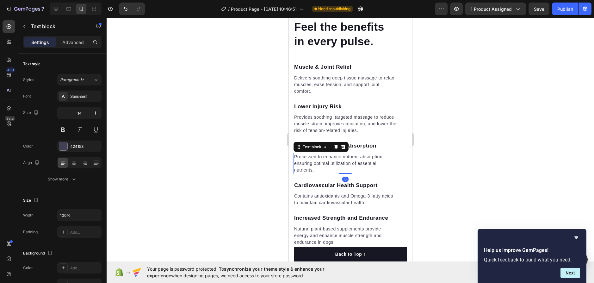
click at [322, 162] on p "Processed to enhance nutrient absorption, ensuring optimal utilization of essen…" at bounding box center [345, 163] width 102 height 20
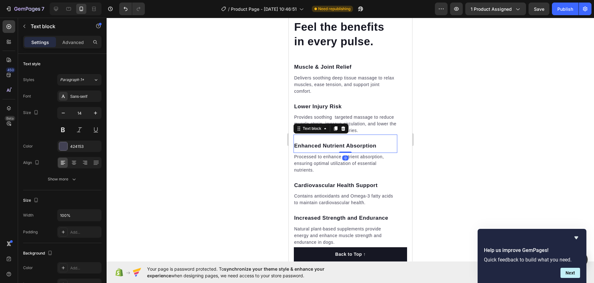
click at [366, 142] on p "Enhanced Nutrient Absorption" at bounding box center [345, 146] width 102 height 8
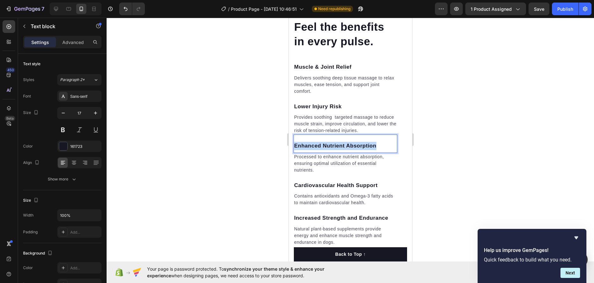
click at [366, 142] on p "Enhanced Nutrient Absorption" at bounding box center [345, 146] width 102 height 8
copy p "Enhanced Nutrient Absorption"
click at [336, 163] on p "Processed to enhance nutrient absorption, ensuring optimal utilization of essen…" at bounding box center [345, 163] width 102 height 20
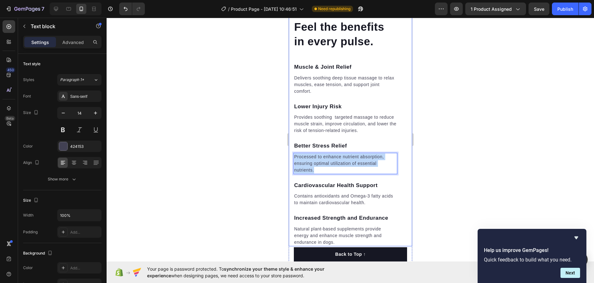
drag, startPoint x: 317, startPoint y: 160, endPoint x: 290, endPoint y: 149, distance: 29.4
click at [290, 149] on div "Feel the benefits in every pulse. Heading Muscle & Joint Relief Text block Deli…" at bounding box center [349, 50] width 123 height 392
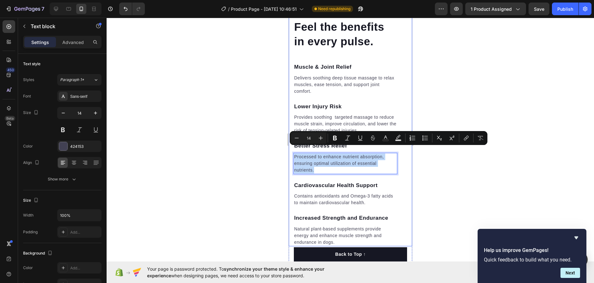
copy p "Processed to enhance nutrient absorption, ensuring optimal utilization of essen…"
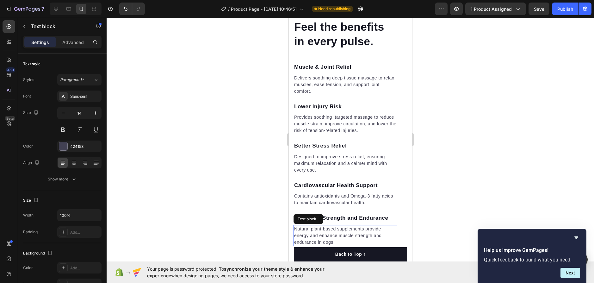
click at [347, 226] on p "Natural plant-based supplements provide energy and enhance muscle strength and …" at bounding box center [345, 235] width 102 height 20
click at [385, 214] on p "Increased Strength and Endurance" at bounding box center [345, 218] width 102 height 8
click at [345, 198] on icon at bounding box center [342, 200] width 5 height 5
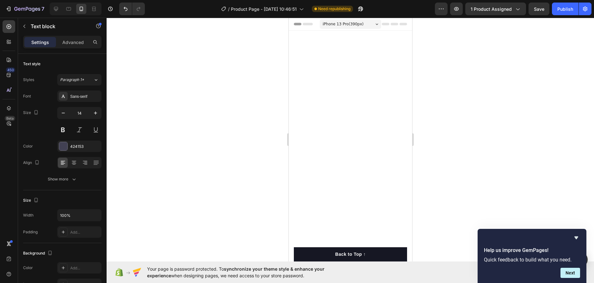
scroll to position [1087, 0]
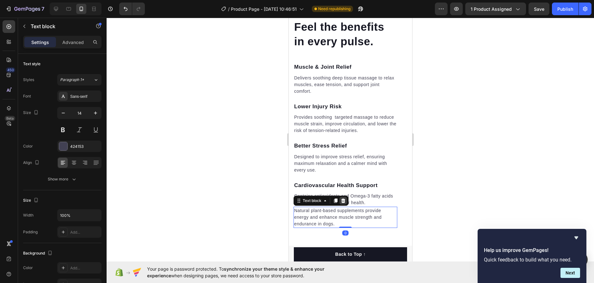
click at [342, 198] on icon at bounding box center [343, 200] width 4 height 4
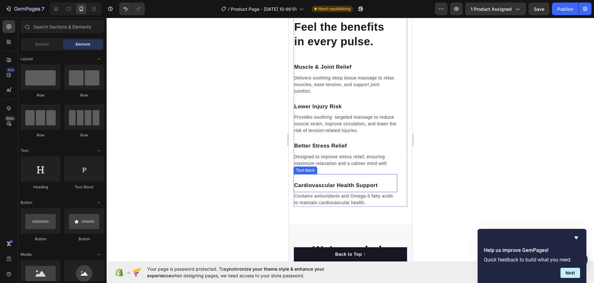
click at [371, 181] on p "Cardiovascular Health Support" at bounding box center [345, 185] width 102 height 8
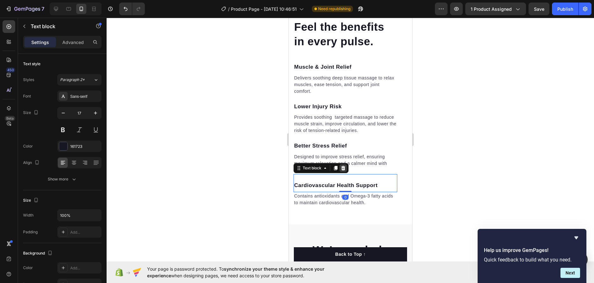
click at [343, 165] on icon at bounding box center [342, 167] width 5 height 5
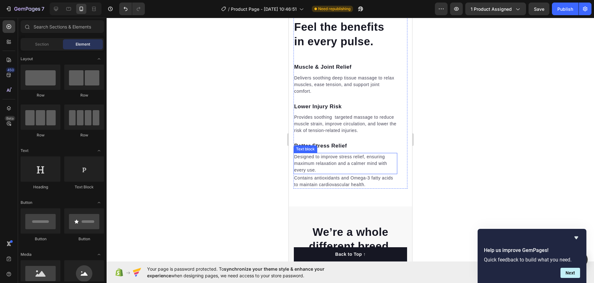
click at [382, 174] on p "Contains antioxidants and Omega-3 fatty acids to maintain cardiovascular health." at bounding box center [345, 180] width 102 height 13
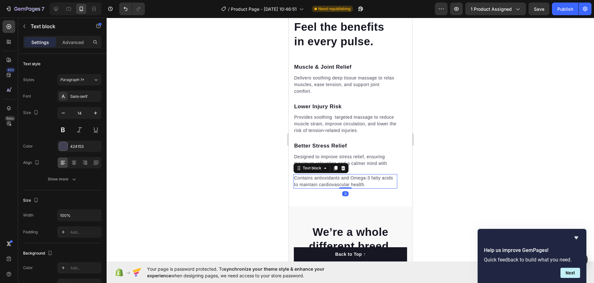
click at [348, 162] on p "Designed to improve stress relief, ensuring maximum relaxation and a calmer min…" at bounding box center [345, 163] width 102 height 20
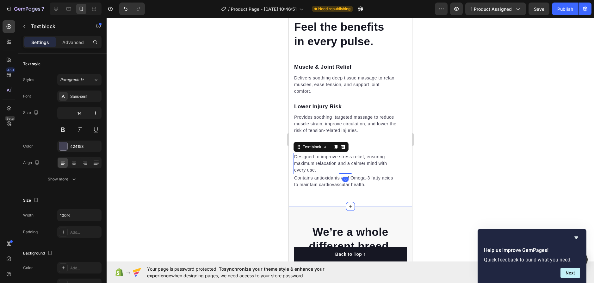
click at [391, 185] on div "Feel the benefits in every pulse. Heading Muscle & Joint Relief Text block Deli…" at bounding box center [349, 21] width 123 height 370
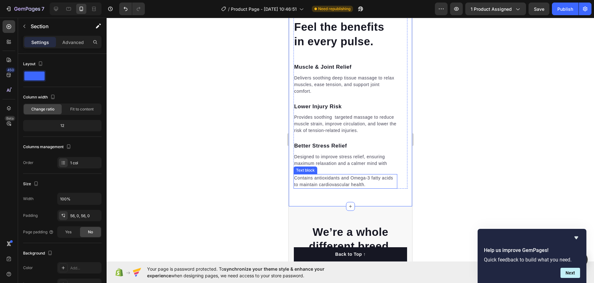
click at [381, 174] on p "Contains antioxidants and Omega-3 fatty acids to maintain cardiovascular health." at bounding box center [345, 180] width 102 height 13
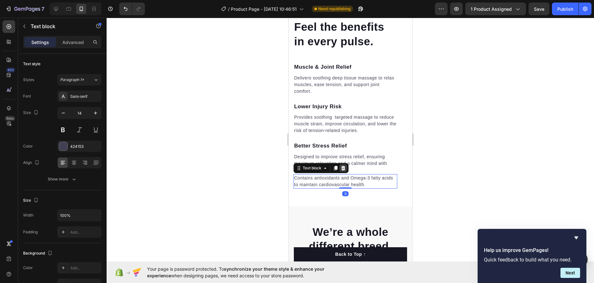
click at [344, 166] on icon at bounding box center [343, 168] width 4 height 4
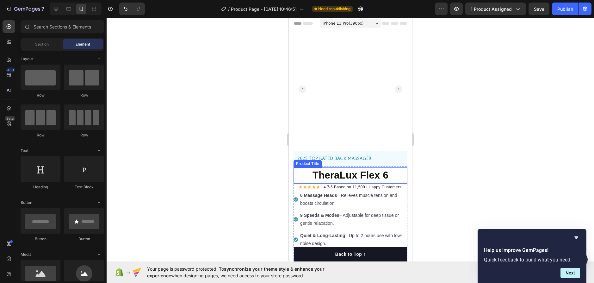
scroll to position [0, 0]
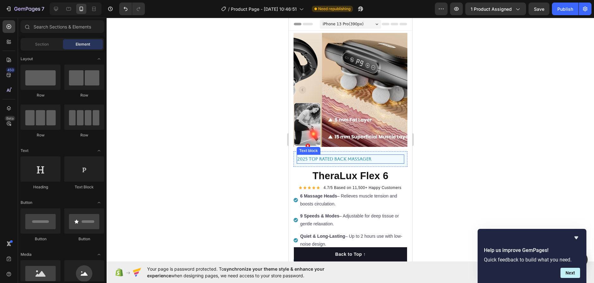
click at [334, 156] on p "2025 Top Rated Back Massager" at bounding box center [350, 159] width 106 height 8
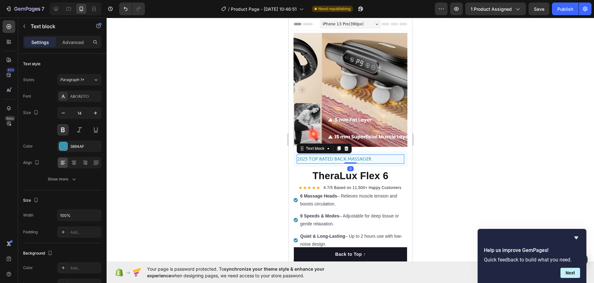
click at [471, 159] on div at bounding box center [350, 150] width 487 height 265
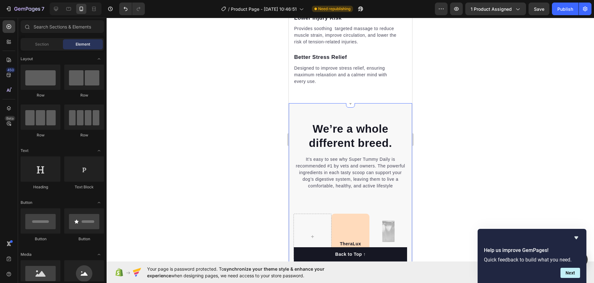
scroll to position [1106, 0]
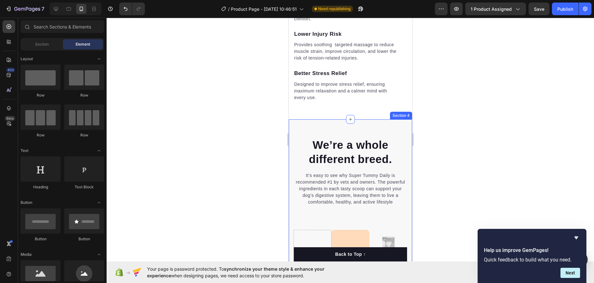
click at [353, 137] on h2 "We’re a whole different breed." at bounding box center [350, 152] width 114 height 30
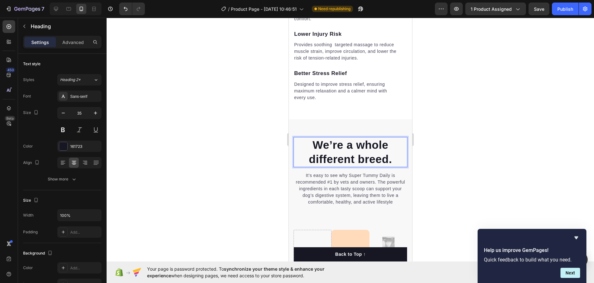
click at [359, 145] on p "We’re a whole different breed." at bounding box center [350, 152] width 113 height 29
click at [360, 145] on p "We’re a whole different breed." at bounding box center [350, 152] width 113 height 29
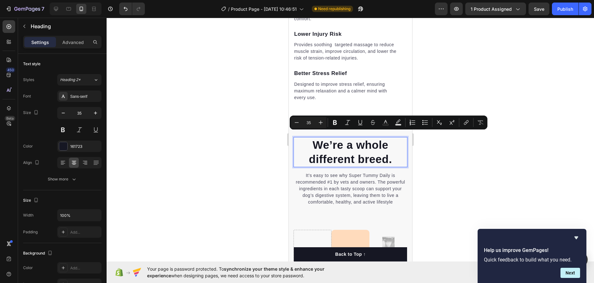
click at [396, 155] on p "We’re a whole different breed." at bounding box center [350, 152] width 113 height 29
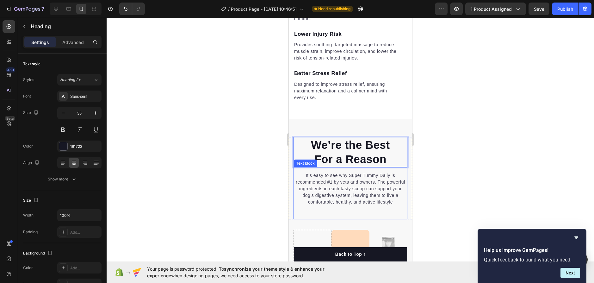
click at [342, 186] on p "It’s easy to see why Super Tummy Daily is recommended #1 by vets and owners. Th…" at bounding box center [350, 188] width 113 height 33
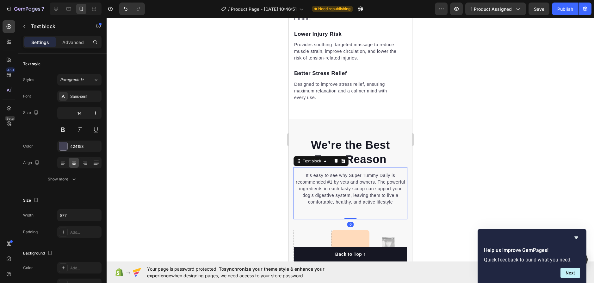
click at [342, 186] on p "It’s easy to see why Super Tummy Daily is recommended #1 by vets and owners. Th…" at bounding box center [350, 188] width 113 height 33
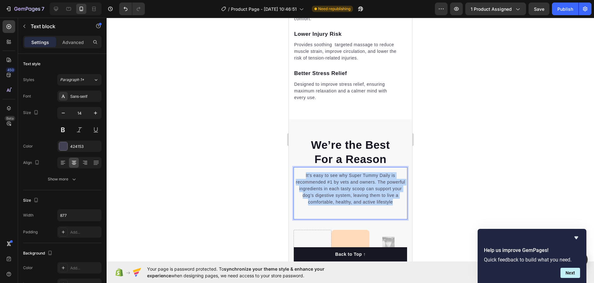
click at [342, 186] on p "It’s easy to see why Super Tummy Daily is recommended #1 by vets and owners. Th…" at bounding box center [350, 188] width 113 height 33
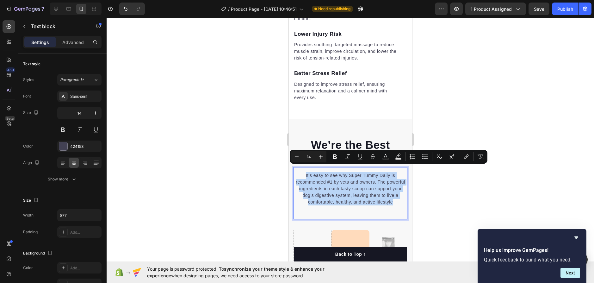
copy p "It’s easy to see why Super Tummy Daily is recommended #1 by vets and owners. Th…"
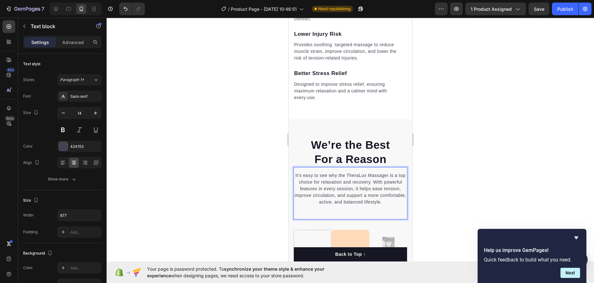
click at [456, 174] on div at bounding box center [350, 150] width 487 height 265
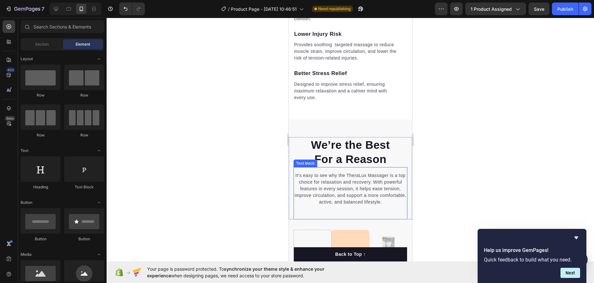
click at [380, 172] on p "It’s easy to see why the TheraLux Massager is a top choice for relaxation and r…" at bounding box center [350, 188] width 113 height 33
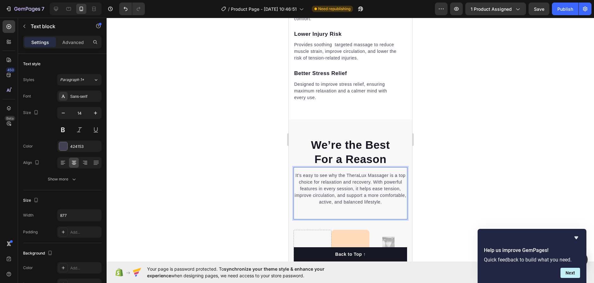
click at [381, 172] on p "It’s easy to see why the TheraLux Massager is a top choice for relaxation and r…" at bounding box center [350, 188] width 113 height 33
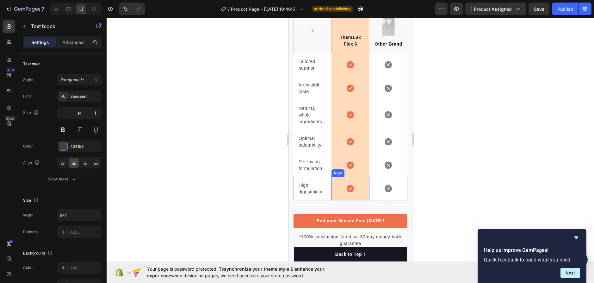
scroll to position [1328, 0]
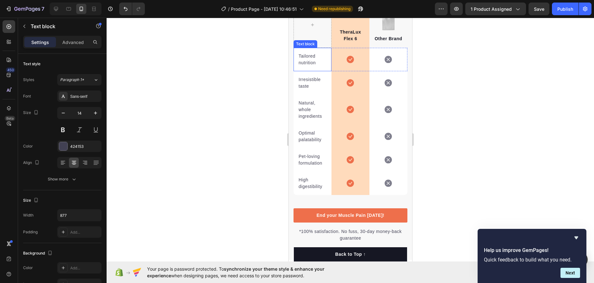
click at [316, 66] on p "Tailored nutrition" at bounding box center [312, 59] width 28 height 13
click at [315, 65] on p "Tailored nutrition" at bounding box center [312, 59] width 28 height 13
click at [310, 85] on p "Irresistible taste" at bounding box center [312, 82] width 28 height 13
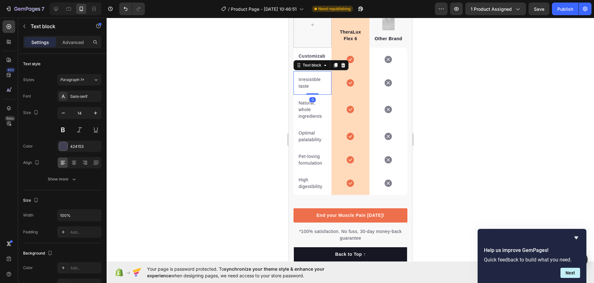
click at [311, 85] on p "Irresistible taste" at bounding box center [312, 82] width 28 height 13
click at [313, 114] on p "Natural, whole ingredients" at bounding box center [312, 110] width 28 height 20
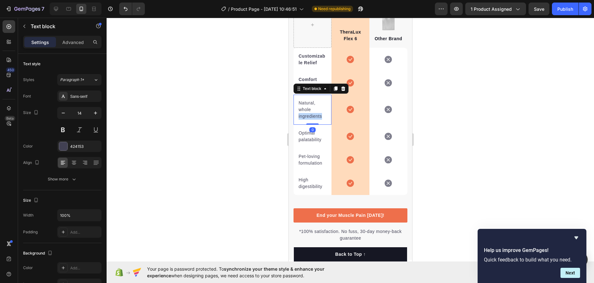
click at [313, 114] on p "Natural, whole ingredients" at bounding box center [312, 110] width 28 height 20
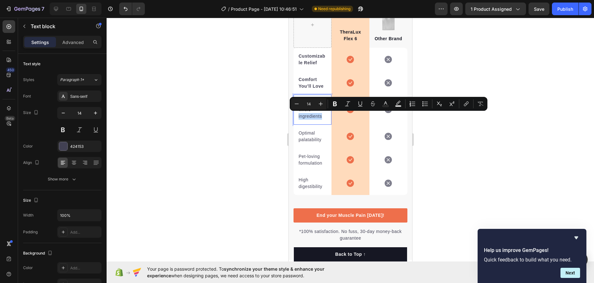
click at [316, 113] on p "Natural, whole ingredients" at bounding box center [312, 110] width 28 height 20
click at [325, 113] on div "Natural, whole ingredients Text block 0" at bounding box center [312, 110] width 38 height 30
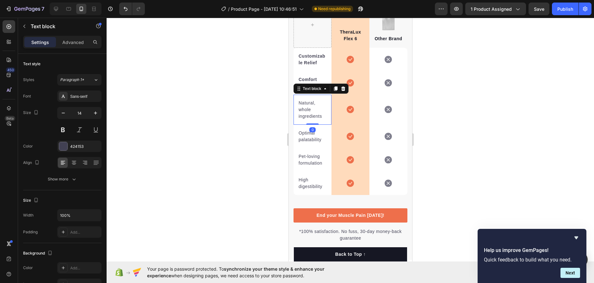
click at [303, 112] on p "Natural, whole ingredients" at bounding box center [312, 110] width 28 height 20
click at [309, 111] on p "Natural, whole ingredients" at bounding box center [312, 110] width 28 height 20
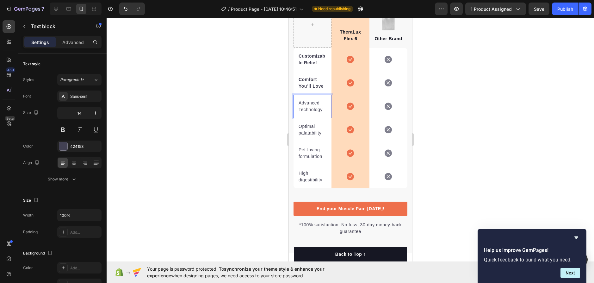
click at [315, 108] on p "Advanced Technology" at bounding box center [312, 106] width 28 height 13
drag, startPoint x: 324, startPoint y: 111, endPoint x: 285, endPoint y: 98, distance: 41.5
click at [288, 98] on html "iPhone 13 Pro ( 390 px) iPhone 13 Mini iPhone 13 Pro iPhone 11 Pro Max iPhone 1…" at bounding box center [349, 156] width 123 height 2933
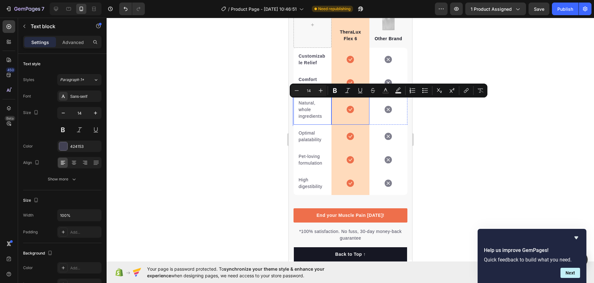
click at [346, 110] on icon at bounding box center [349, 109] width 7 height 7
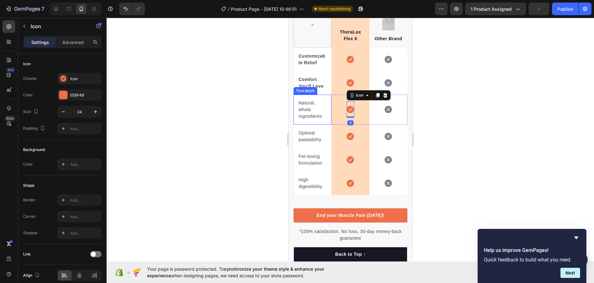
click at [312, 89] on div "Text block" at bounding box center [304, 91] width 21 height 6
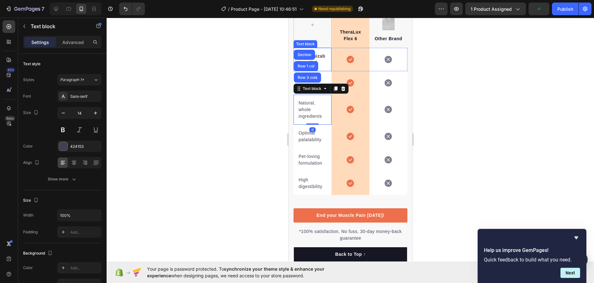
click at [322, 61] on p "Customizable Relief" at bounding box center [312, 59] width 28 height 13
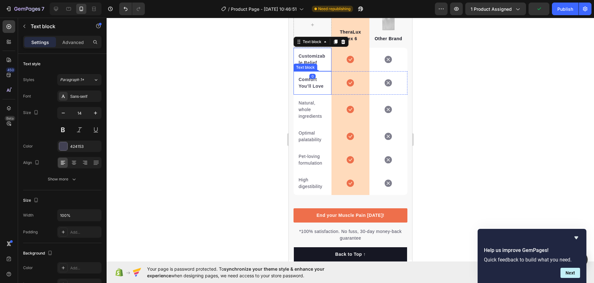
click at [315, 86] on strong "Comfort You’ll Love" at bounding box center [310, 83] width 25 height 12
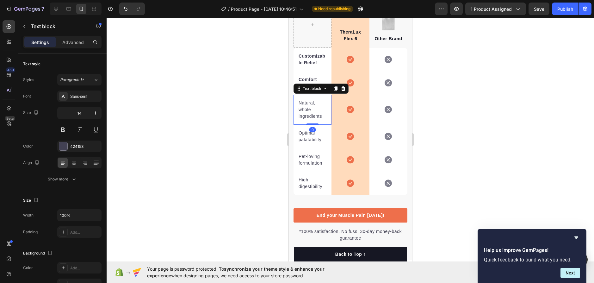
click at [313, 113] on p "Natural, whole ingredients" at bounding box center [312, 110] width 28 height 20
click at [323, 117] on p "Natural, whole ingredients" at bounding box center [312, 110] width 28 height 20
drag, startPoint x: 322, startPoint y: 117, endPoint x: 295, endPoint y: 101, distance: 31.3
click at [295, 101] on div "Natural, whole ingredients Text block 0" at bounding box center [312, 110] width 38 height 30
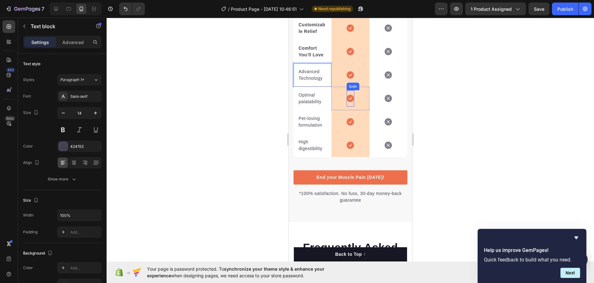
scroll to position [1359, 0]
click at [310, 56] on strong "Comfort You’ll Love" at bounding box center [310, 51] width 25 height 12
click at [317, 55] on strong "Comfort You’ll Love" at bounding box center [310, 51] width 25 height 12
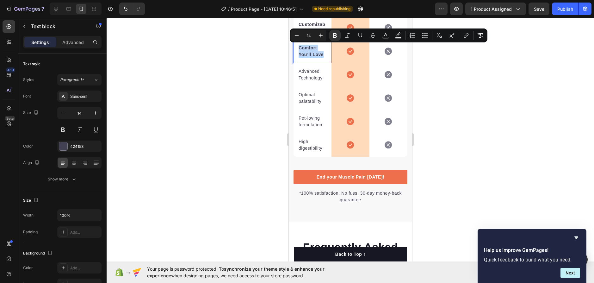
copy strong "Comfort You’ll Love"
click at [318, 77] on p "Advanced Technology" at bounding box center [312, 74] width 28 height 13
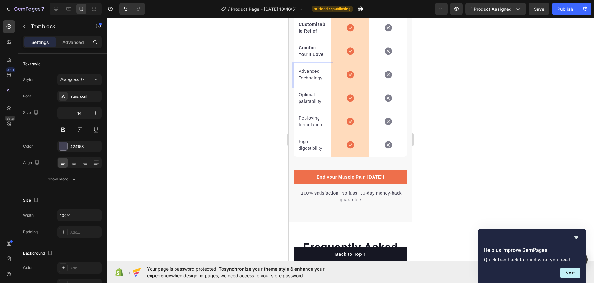
click at [322, 77] on p "Advanced Technology" at bounding box center [312, 74] width 28 height 13
click at [320, 77] on p "Advanced Technology" at bounding box center [312, 74] width 28 height 13
drag, startPoint x: 325, startPoint y: 78, endPoint x: 294, endPoint y: 65, distance: 33.5
click at [294, 65] on div "Advanced Technology Text block 0" at bounding box center [312, 74] width 38 height 23
click at [310, 74] on p "Advanced Technology" at bounding box center [312, 74] width 28 height 13
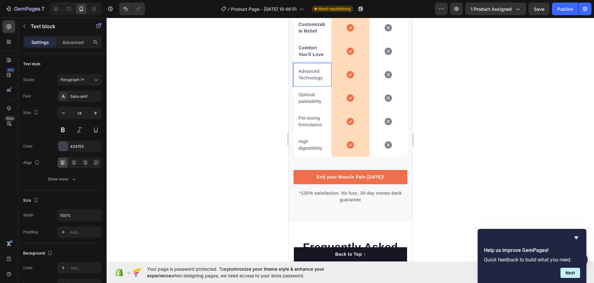
click at [311, 75] on p "Advanced Technology" at bounding box center [312, 74] width 28 height 13
click at [312, 76] on p "Advanced Technology" at bounding box center [312, 74] width 28 height 13
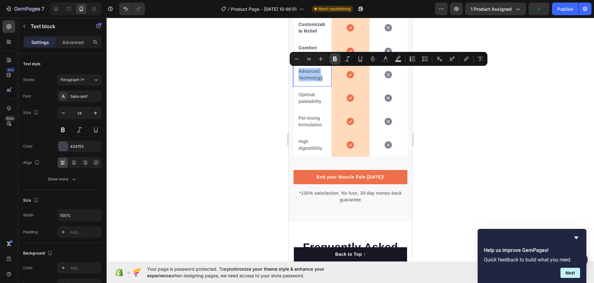
click at [333, 61] on icon "Editor contextual toolbar" at bounding box center [335, 59] width 6 height 6
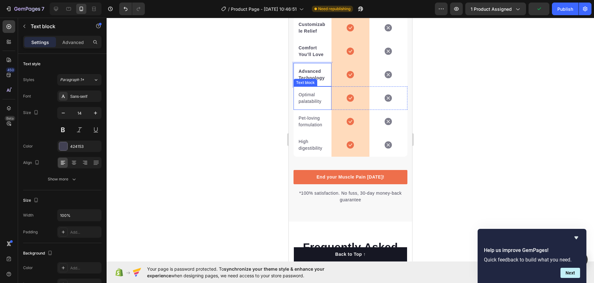
click at [313, 99] on p "Optimal palatability" at bounding box center [312, 97] width 28 height 13
drag, startPoint x: 322, startPoint y: 103, endPoint x: 297, endPoint y: 94, distance: 26.6
click at [292, 93] on div "TheraLux Flex 6 Text block Row Image Other Brand Text block Row Customizable Re…" at bounding box center [349, 58] width 123 height 197
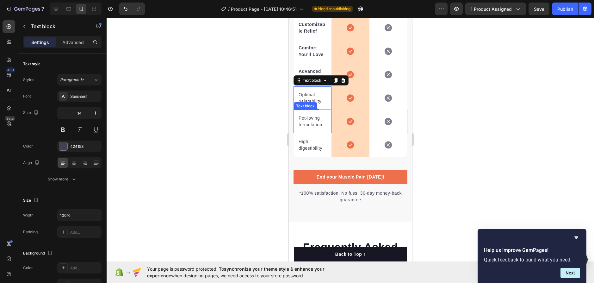
click at [307, 118] on p "Pet-loving formulation" at bounding box center [312, 121] width 28 height 13
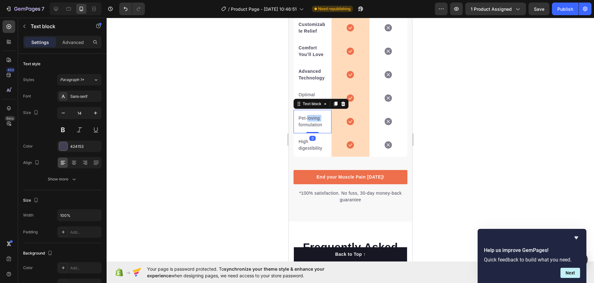
click at [307, 118] on p "Pet-loving formulation" at bounding box center [312, 121] width 28 height 13
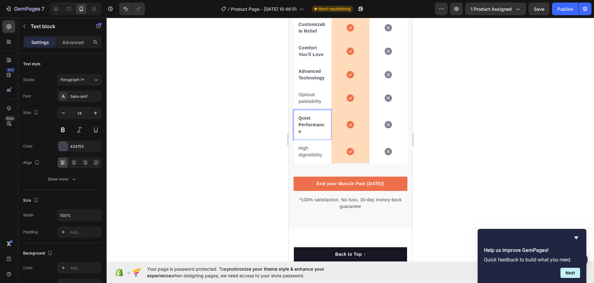
click at [298, 122] on strong "Quiet Performance" at bounding box center [311, 124] width 26 height 18
click at [297, 131] on div "Quiet Performance Text block 0" at bounding box center [312, 125] width 38 height 30
click at [298, 131] on strong "Quiet Performance" at bounding box center [311, 124] width 26 height 18
click at [312, 114] on div "Quiet Performance" at bounding box center [311, 124] width 29 height 21
drag, startPoint x: 313, startPoint y: 119, endPoint x: 296, endPoint y: 118, distance: 16.5
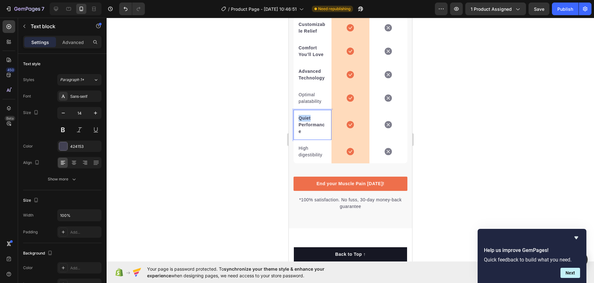
click at [296, 118] on div "Quiet Performance Text block 0" at bounding box center [312, 125] width 38 height 30
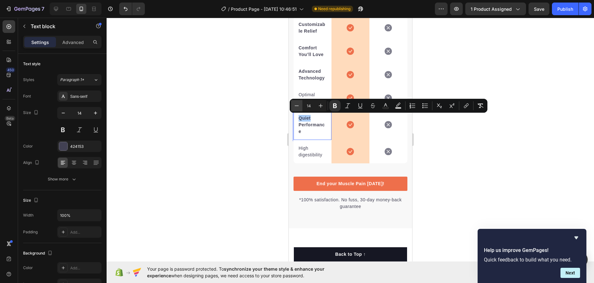
click at [297, 104] on icon "Editor contextual toolbar" at bounding box center [296, 105] width 6 height 6
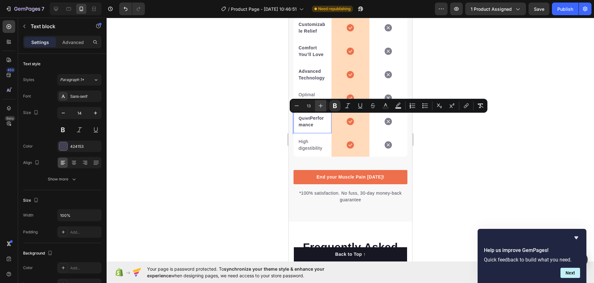
click at [319, 104] on icon "Editor contextual toolbar" at bounding box center [320, 105] width 6 height 6
type input "14"
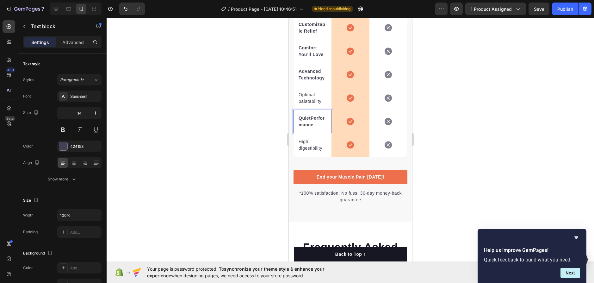
click at [314, 127] on p "Quiet Performance" at bounding box center [312, 121] width 28 height 13
drag, startPoint x: 307, startPoint y: 129, endPoint x: 299, endPoint y: 119, distance: 12.6
click at [297, 119] on div "Quiet Performance Text block 0" at bounding box center [312, 121] width 38 height 23
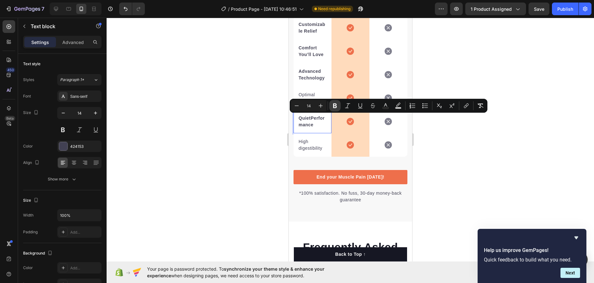
click at [335, 101] on button "Bold" at bounding box center [334, 105] width 11 height 11
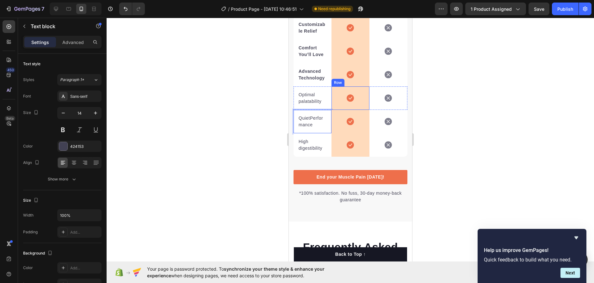
click at [303, 128] on p "Quiet Performance" at bounding box center [312, 121] width 28 height 13
drag, startPoint x: 306, startPoint y: 133, endPoint x: 294, endPoint y: 117, distance: 19.9
click at [294, 118] on div "Quiet Performance Text block 0" at bounding box center [312, 121] width 38 height 23
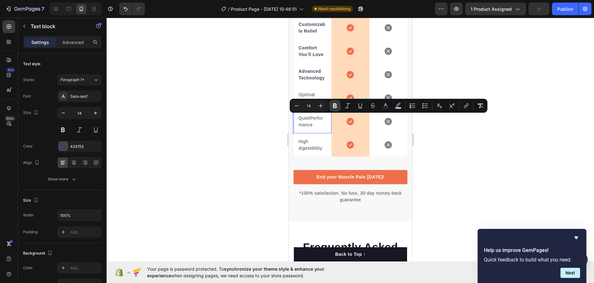
click at [338, 105] on icon "Editor contextual toolbar" at bounding box center [335, 105] width 6 height 6
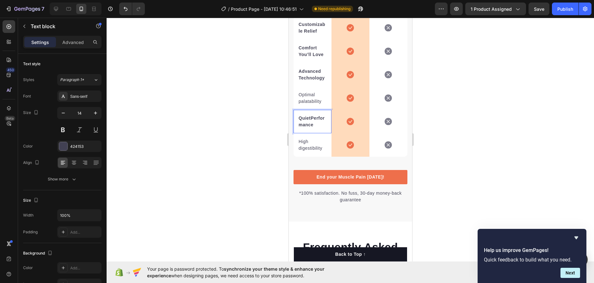
click at [314, 128] on p "Quiet Performance" at bounding box center [312, 121] width 28 height 13
drag, startPoint x: 315, startPoint y: 130, endPoint x: 297, endPoint y: 125, distance: 18.0
click at [297, 125] on div "Quiet Performance" at bounding box center [311, 121] width 29 height 15
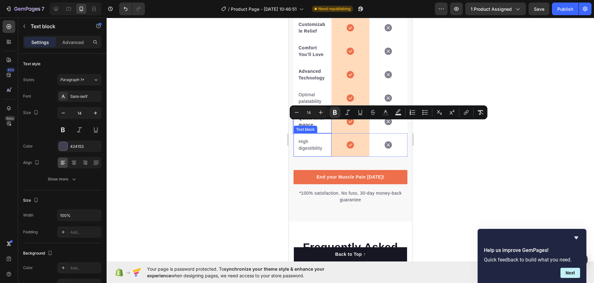
click at [313, 149] on p "High digestibility" at bounding box center [312, 144] width 28 height 13
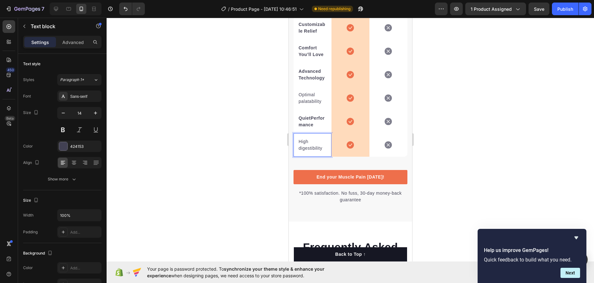
click at [313, 149] on p "High digestibility" at bounding box center [312, 144] width 28 height 13
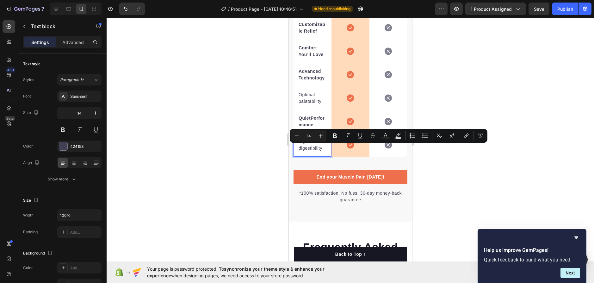
click at [317, 150] on p "High digestibility" at bounding box center [312, 144] width 28 height 13
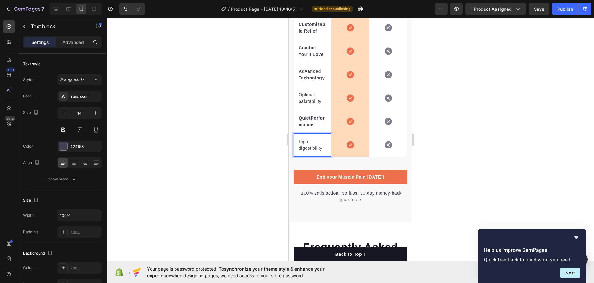
click at [317, 150] on p "High digestibility" at bounding box center [312, 144] width 28 height 13
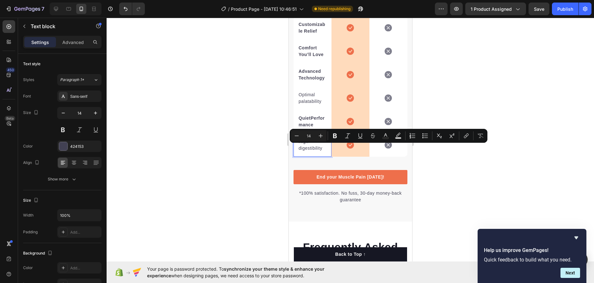
click at [318, 151] on p "High digestibility" at bounding box center [312, 144] width 28 height 13
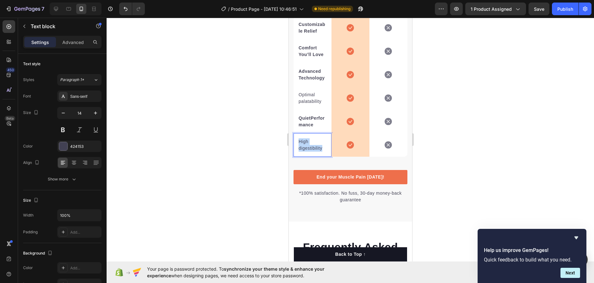
drag, startPoint x: 320, startPoint y: 154, endPoint x: 285, endPoint y: 146, distance: 35.2
click at [288, 146] on html "iPhone 13 Pro ( 390 px) iPhone 13 Mini iPhone 13 Pro iPhone 11 Pro Max iPhone 1…" at bounding box center [349, 124] width 123 height 2933
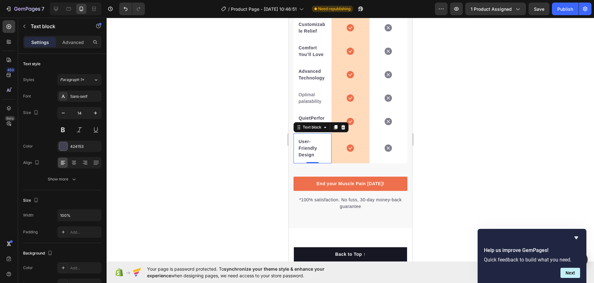
click at [453, 135] on div at bounding box center [350, 150] width 487 height 265
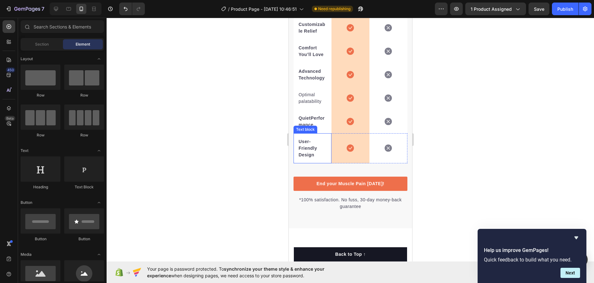
click at [306, 128] on p "Quiet Performance" at bounding box center [312, 121] width 28 height 13
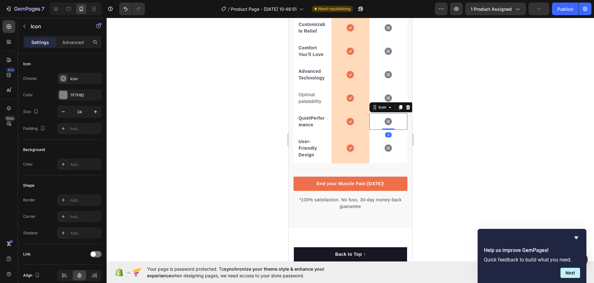
click at [394, 127] on div "Icon 0" at bounding box center [388, 121] width 38 height 16
click at [325, 132] on div "Quiet Performance Text block" at bounding box center [312, 121] width 38 height 23
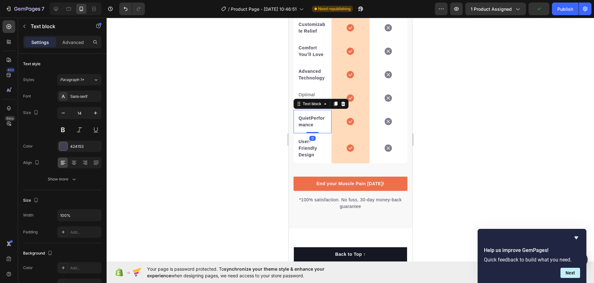
click at [333, 133] on div "Icon Row" at bounding box center [350, 121] width 38 height 23
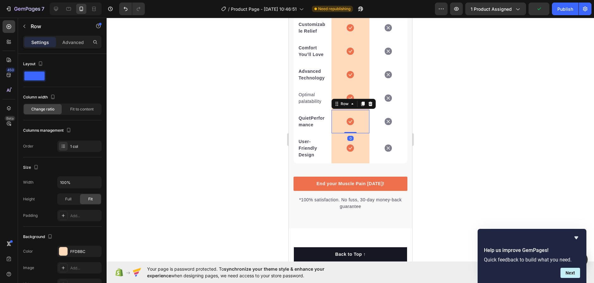
click at [322, 128] on p "Quiet Performance" at bounding box center [312, 121] width 28 height 13
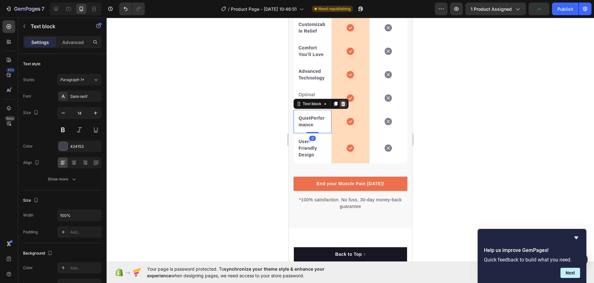
click at [344, 105] on icon at bounding box center [343, 103] width 4 height 4
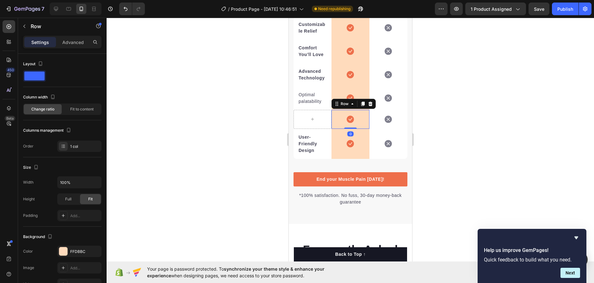
click at [355, 126] on div "Icon Row 0" at bounding box center [350, 119] width 38 height 19
click at [370, 106] on icon at bounding box center [369, 103] width 5 height 5
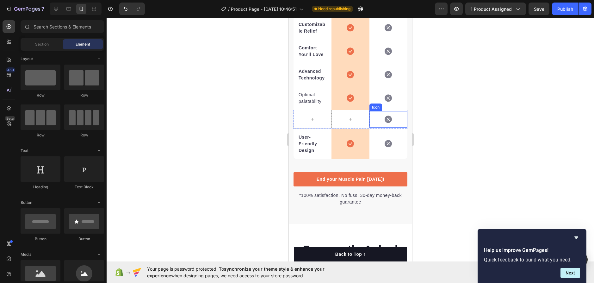
click at [383, 124] on div "Icon" at bounding box center [388, 119] width 38 height 16
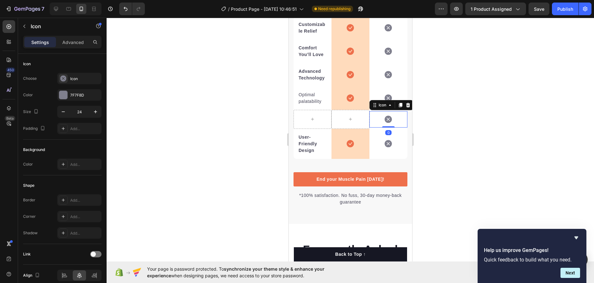
click at [406, 107] on icon at bounding box center [408, 105] width 4 height 4
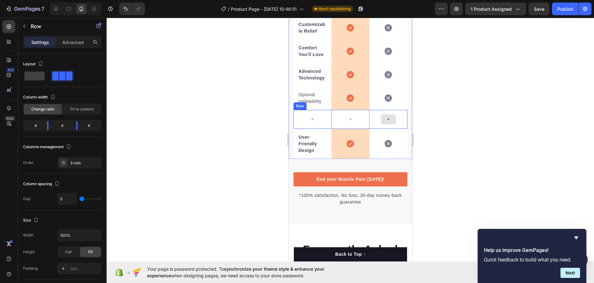
click at [394, 122] on div at bounding box center [388, 119] width 38 height 19
click at [335, 103] on div at bounding box center [332, 104] width 8 height 8
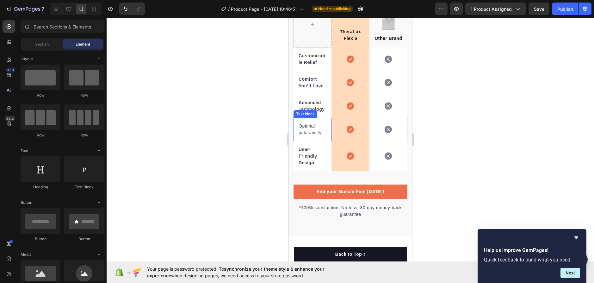
scroll to position [1296, 0]
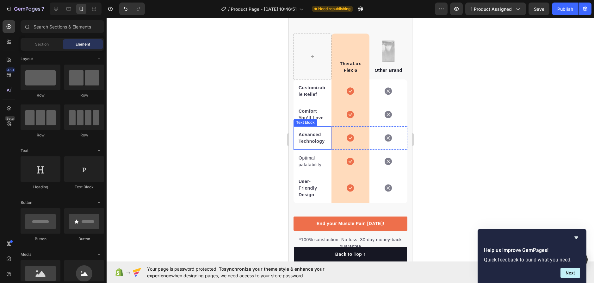
click at [310, 163] on p "Optimal palatability" at bounding box center [312, 161] width 28 height 13
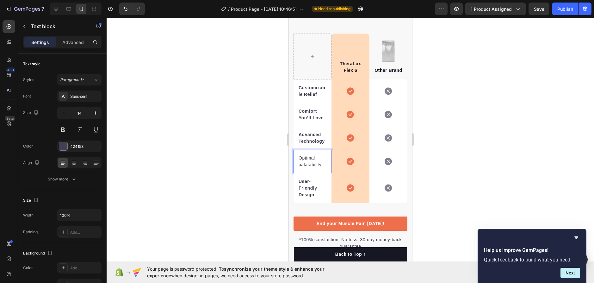
click at [315, 162] on p "Optimal palatability" at bounding box center [312, 161] width 28 height 13
click at [317, 169] on div "Optimal palatability Text block 0" at bounding box center [312, 161] width 38 height 23
click at [317, 168] on p "Optimal palatability" at bounding box center [312, 161] width 28 height 13
click at [317, 167] on p "Optimal palatability" at bounding box center [312, 161] width 28 height 13
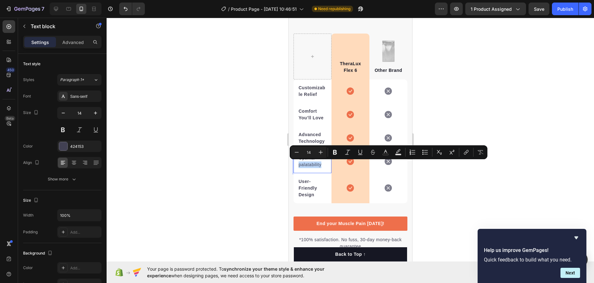
click at [320, 167] on p "Optimal palatability" at bounding box center [312, 161] width 28 height 13
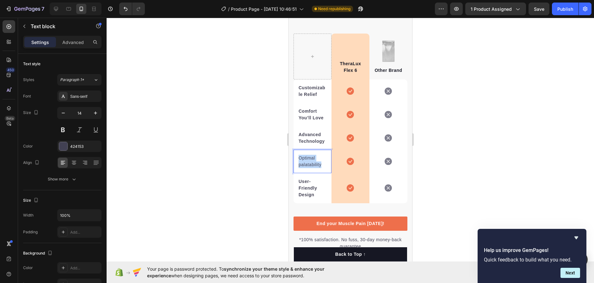
drag, startPoint x: 322, startPoint y: 166, endPoint x: 294, endPoint y: 154, distance: 30.9
click at [291, 154] on div "TheraLux Flex 6 Text block Row Image Other Brand Text block Row Customizable Re…" at bounding box center [349, 113] width 123 height 180
click at [464, 107] on div at bounding box center [350, 150] width 487 height 265
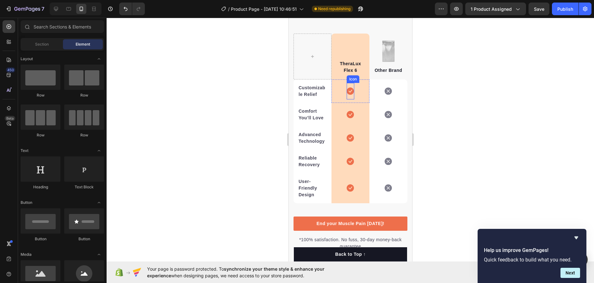
click at [314, 94] on strong "Customizable Relief" at bounding box center [311, 91] width 27 height 12
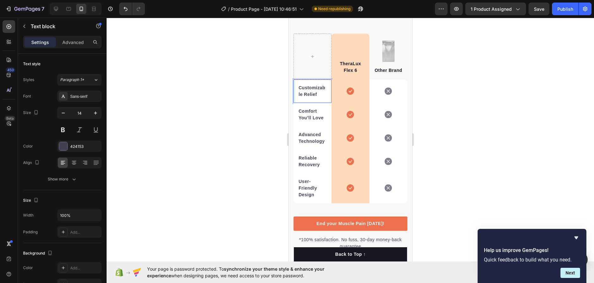
click at [309, 93] on strong "Customizable Relief" at bounding box center [311, 91] width 27 height 12
click at [319, 92] on strong "Customizable Relief" at bounding box center [311, 91] width 27 height 12
drag, startPoint x: 320, startPoint y: 93, endPoint x: 293, endPoint y: 86, distance: 27.8
click at [293, 86] on div "Customizable Relief Text block 0" at bounding box center [312, 90] width 38 height 23
drag, startPoint x: 315, startPoint y: 93, endPoint x: 294, endPoint y: 88, distance: 21.8
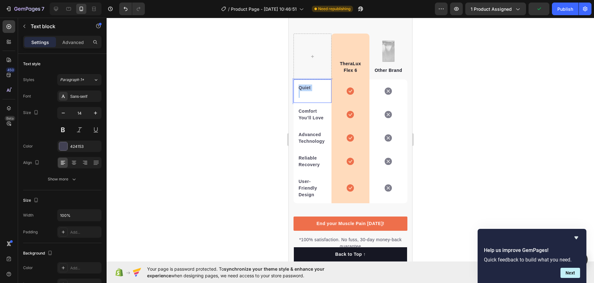
click at [294, 88] on div "Quiet Text block 0" at bounding box center [312, 90] width 38 height 23
click at [317, 90] on p "Custom Relief" at bounding box center [312, 90] width 28 height 13
click at [308, 94] on p "Custom Relief" at bounding box center [312, 90] width 28 height 13
click at [310, 94] on p "Custom Relief" at bounding box center [312, 90] width 28 height 13
drag, startPoint x: 309, startPoint y: 93, endPoint x: 292, endPoint y: 93, distance: 17.1
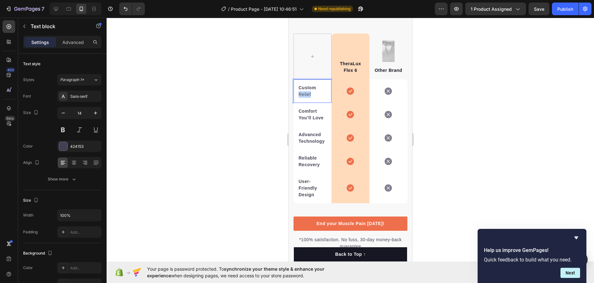
click at [292, 93] on div "TheraLux Flex 6 Text block Row Image Other Brand Text block Row Custom Relief T…" at bounding box center [349, 113] width 123 height 180
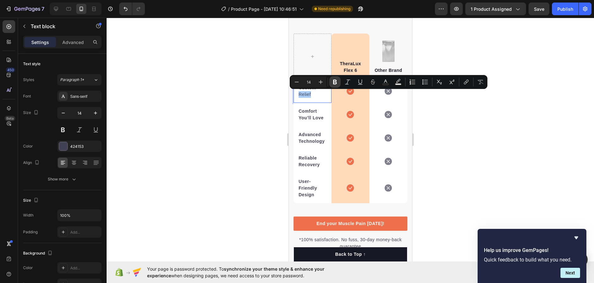
click at [338, 80] on button "Bold" at bounding box center [334, 81] width 11 height 11
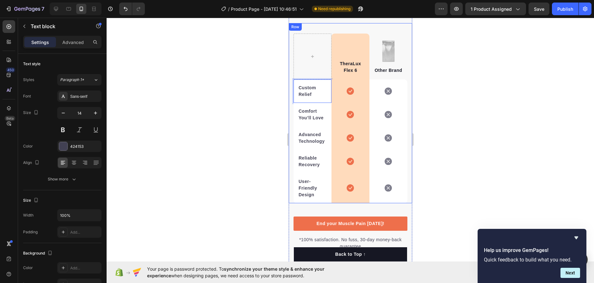
click at [246, 104] on div at bounding box center [350, 150] width 487 height 265
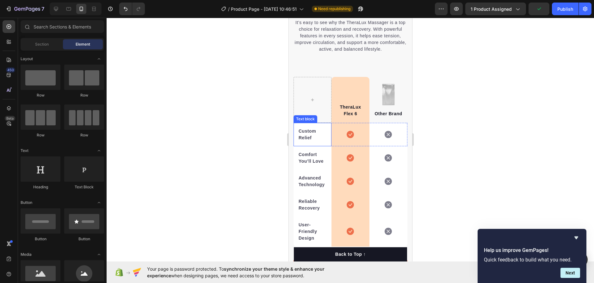
scroll to position [1264, 0]
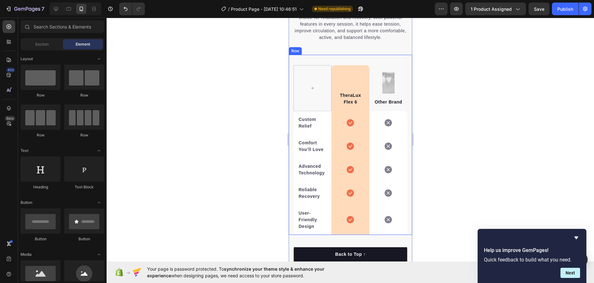
drag, startPoint x: 475, startPoint y: 60, endPoint x: 452, endPoint y: 63, distance: 23.6
click at [475, 60] on div at bounding box center [350, 150] width 487 height 265
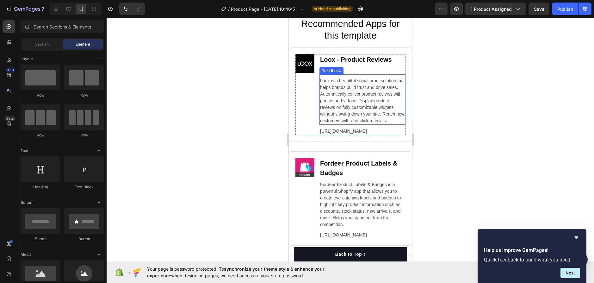
scroll to position [2403, 0]
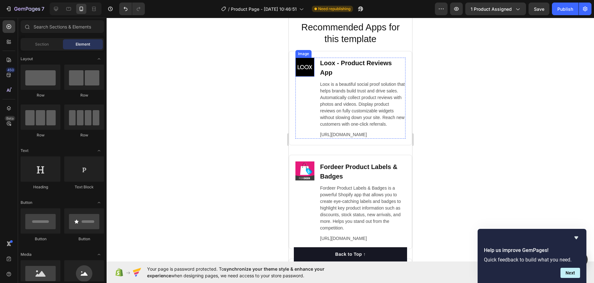
click at [310, 66] on img at bounding box center [304, 67] width 19 height 19
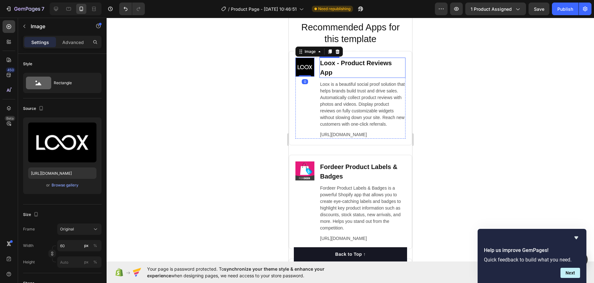
click at [335, 70] on h2 "Loox ‑ Product Reviews App" at bounding box center [362, 68] width 86 height 20
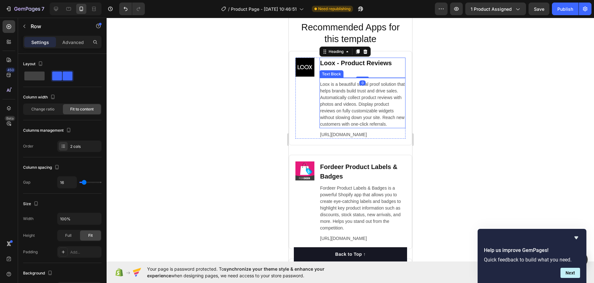
click at [310, 102] on div "Image" at bounding box center [304, 98] width 19 height 81
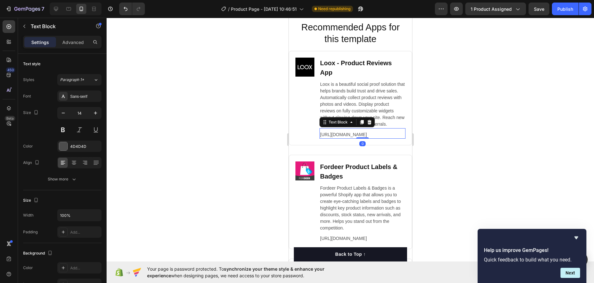
click at [358, 138] on p "https://gempages.co/loox" at bounding box center [362, 134] width 85 height 7
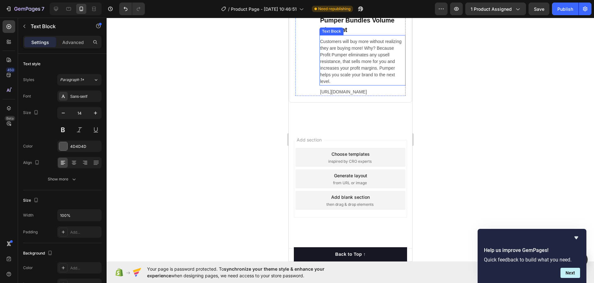
scroll to position [2672, 0]
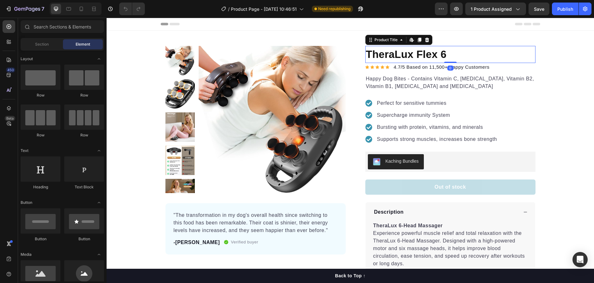
click at [404, 56] on h1 "TheraLux Flex 6" at bounding box center [450, 54] width 170 height 17
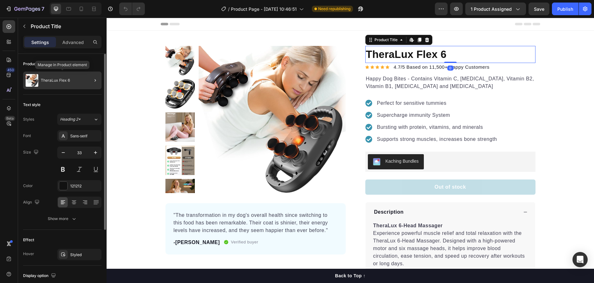
click at [47, 79] on p "TheraLux Flex 6" at bounding box center [55, 80] width 29 height 4
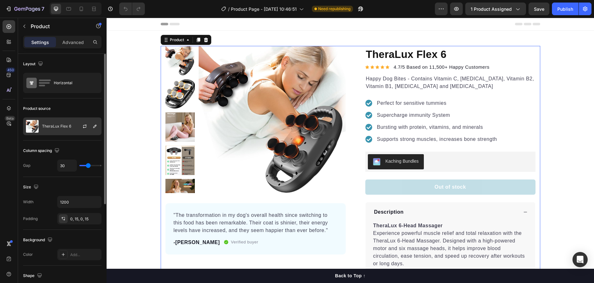
click at [68, 123] on div "TheraLux Flex 6" at bounding box center [62, 126] width 78 height 18
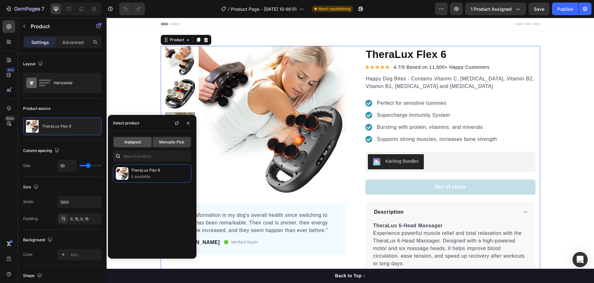
click at [138, 142] on span "Assigned" at bounding box center [132, 142] width 16 height 6
click at [167, 143] on span "Manually Pick" at bounding box center [171, 142] width 25 height 6
click at [141, 136] on div "Assigned Manually Pick TheraLux Flex 6 0 available" at bounding box center [152, 194] width 89 height 127
click at [141, 140] on div "Assigned" at bounding box center [132, 142] width 38 height 10
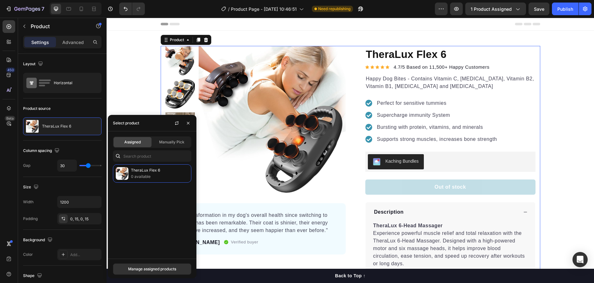
click at [153, 260] on div "Manage assigned products" at bounding box center [152, 268] width 89 height 21
click at [156, 266] on div "Manage assigned products" at bounding box center [152, 269] width 48 height 6
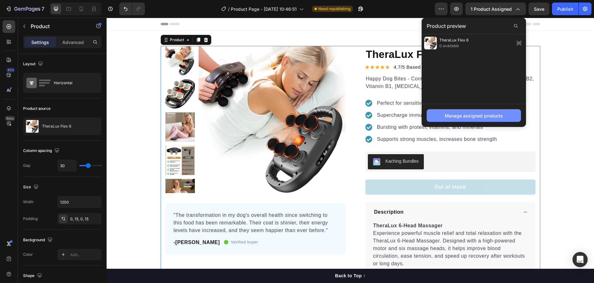
click at [487, 114] on div "Manage assigned products" at bounding box center [473, 115] width 58 height 7
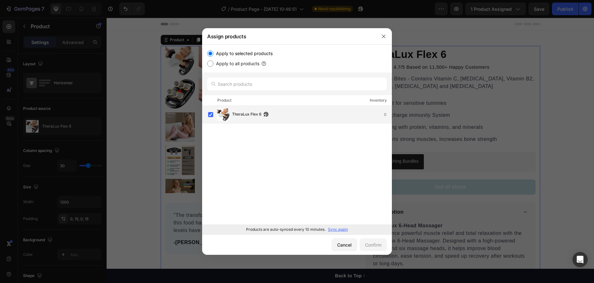
click at [217, 116] on img at bounding box center [223, 114] width 13 height 13
click at [212, 64] on input "Apply to all products" at bounding box center [210, 63] width 6 height 6
radio input "true"
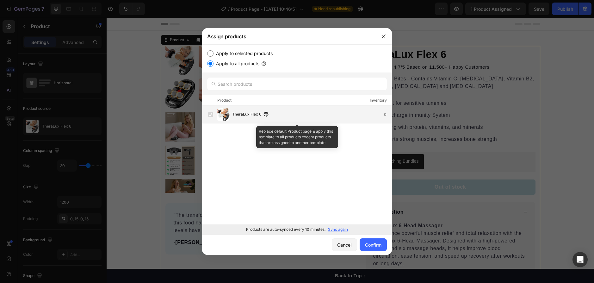
click at [271, 113] on div "TheraLux Flex 6" at bounding box center [252, 114] width 40 height 7
click at [208, 113] on label at bounding box center [210, 114] width 5 height 5
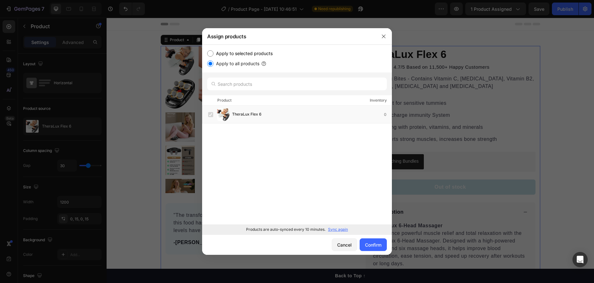
click at [212, 53] on input "Apply to selected products" at bounding box center [210, 53] width 6 height 6
radio input "true"
click at [340, 227] on p "Sync again" at bounding box center [338, 229] width 20 height 6
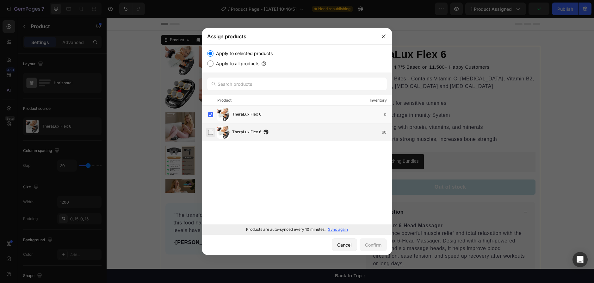
click at [209, 130] on label at bounding box center [210, 132] width 5 height 5
click at [210, 116] on label at bounding box center [210, 114] width 5 height 5
click at [373, 243] on div "Confirm" at bounding box center [373, 244] width 16 height 7
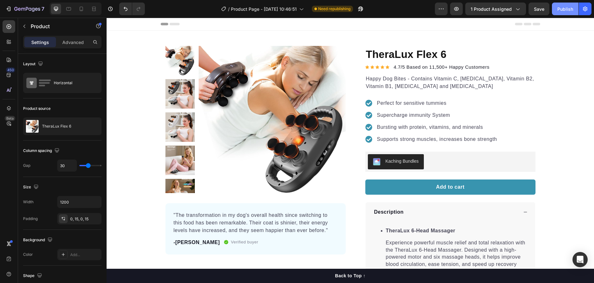
click at [565, 9] on div "Publish" at bounding box center [565, 9] width 16 height 7
click at [408, 163] on div "Kaching Bundles" at bounding box center [401, 161] width 33 height 7
